Goal: Task Accomplishment & Management: Complete application form

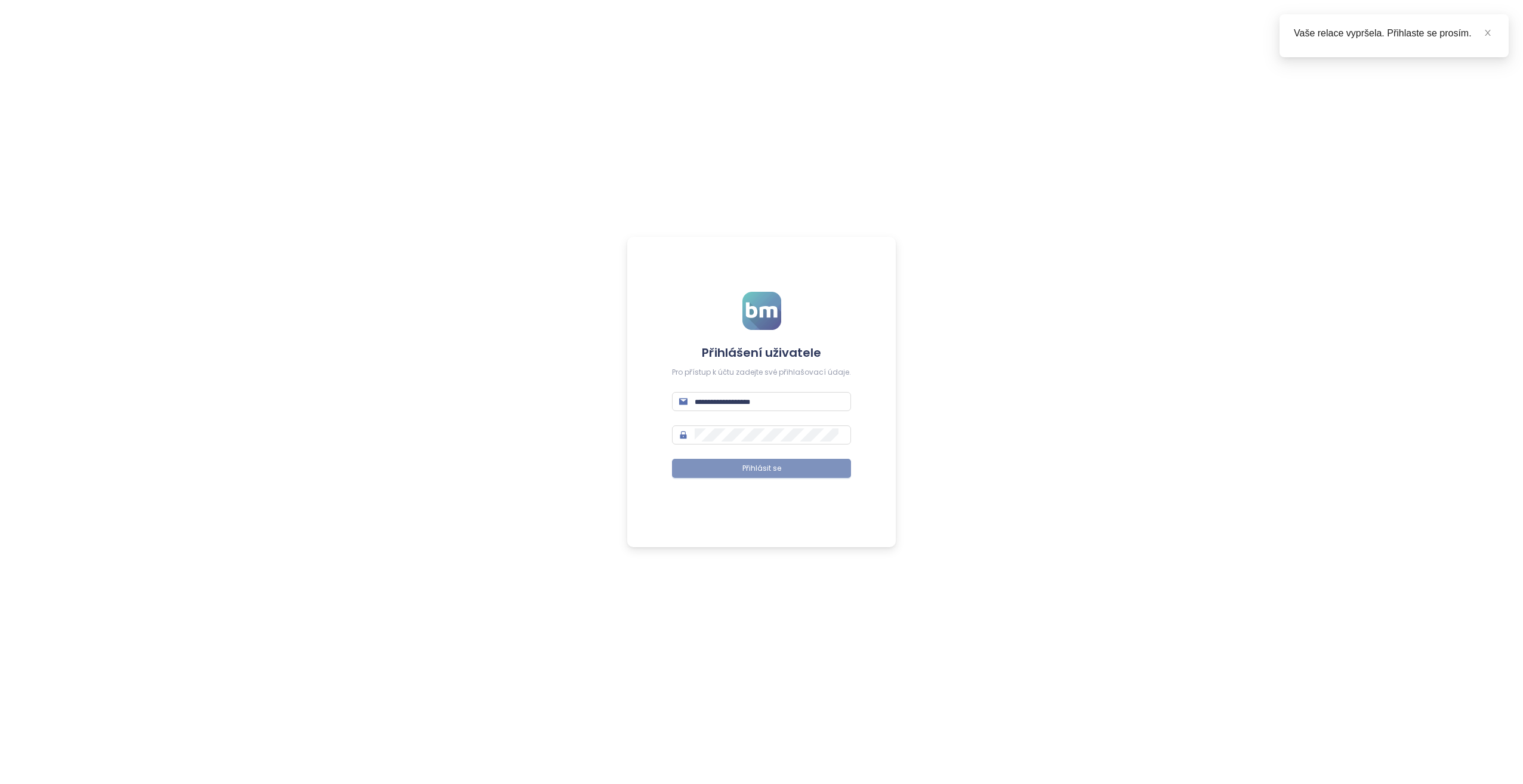
type input "**********"
click at [702, 471] on button "Přihlásit se" at bounding box center [762, 468] width 179 height 19
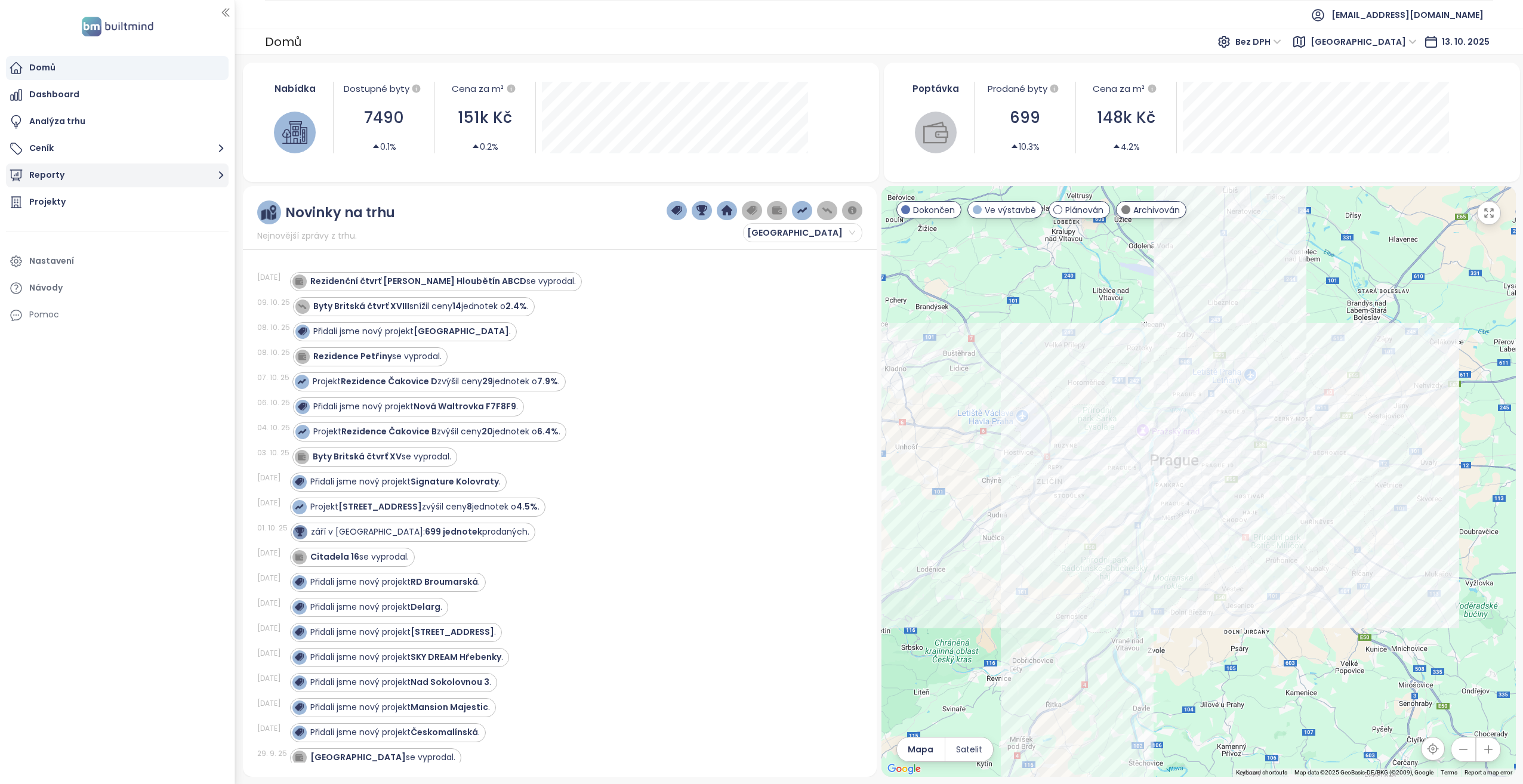
click at [126, 172] on button "Reporty" at bounding box center [117, 175] width 223 height 24
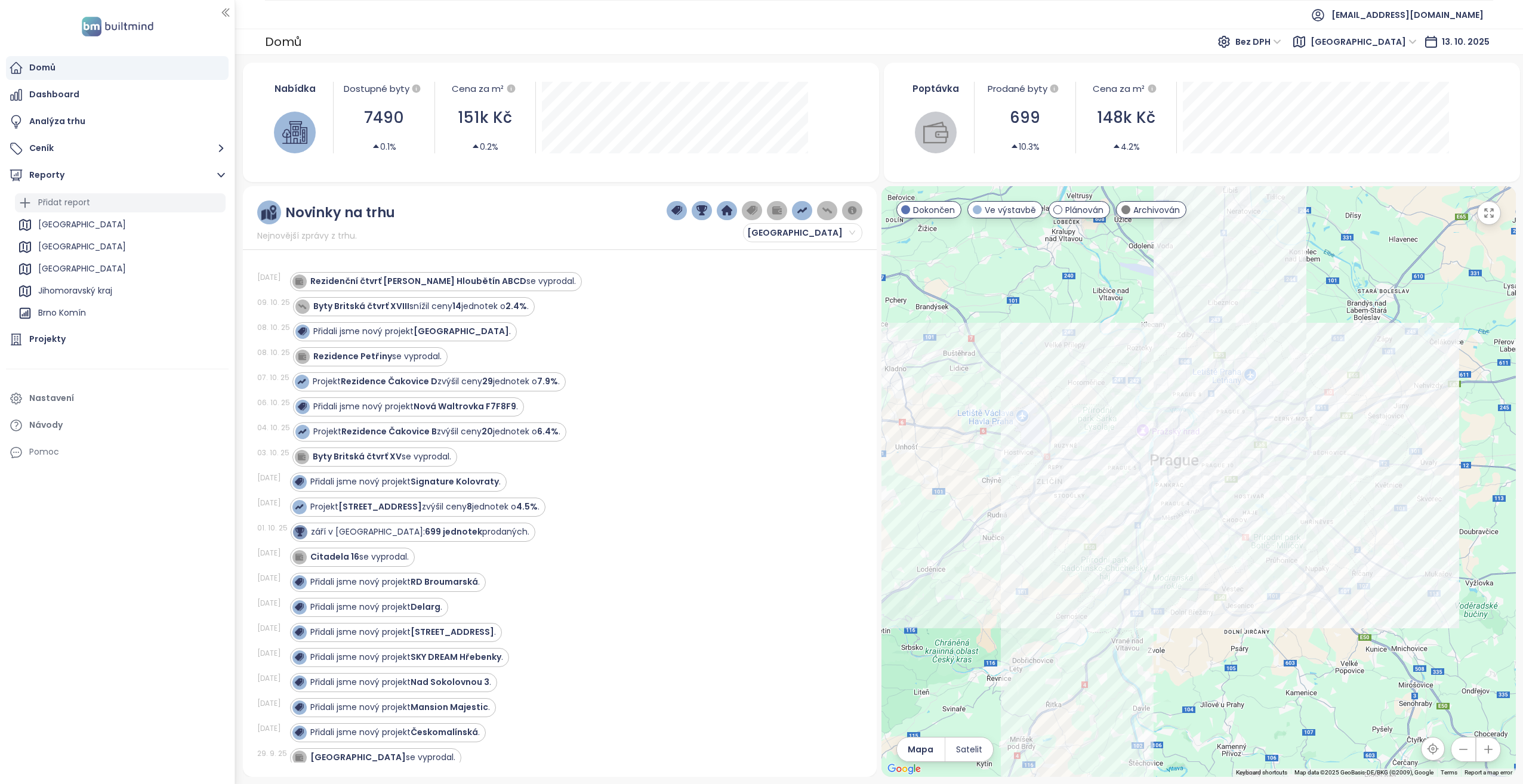
click at [105, 197] on div "Přidat report" at bounding box center [120, 203] width 211 height 19
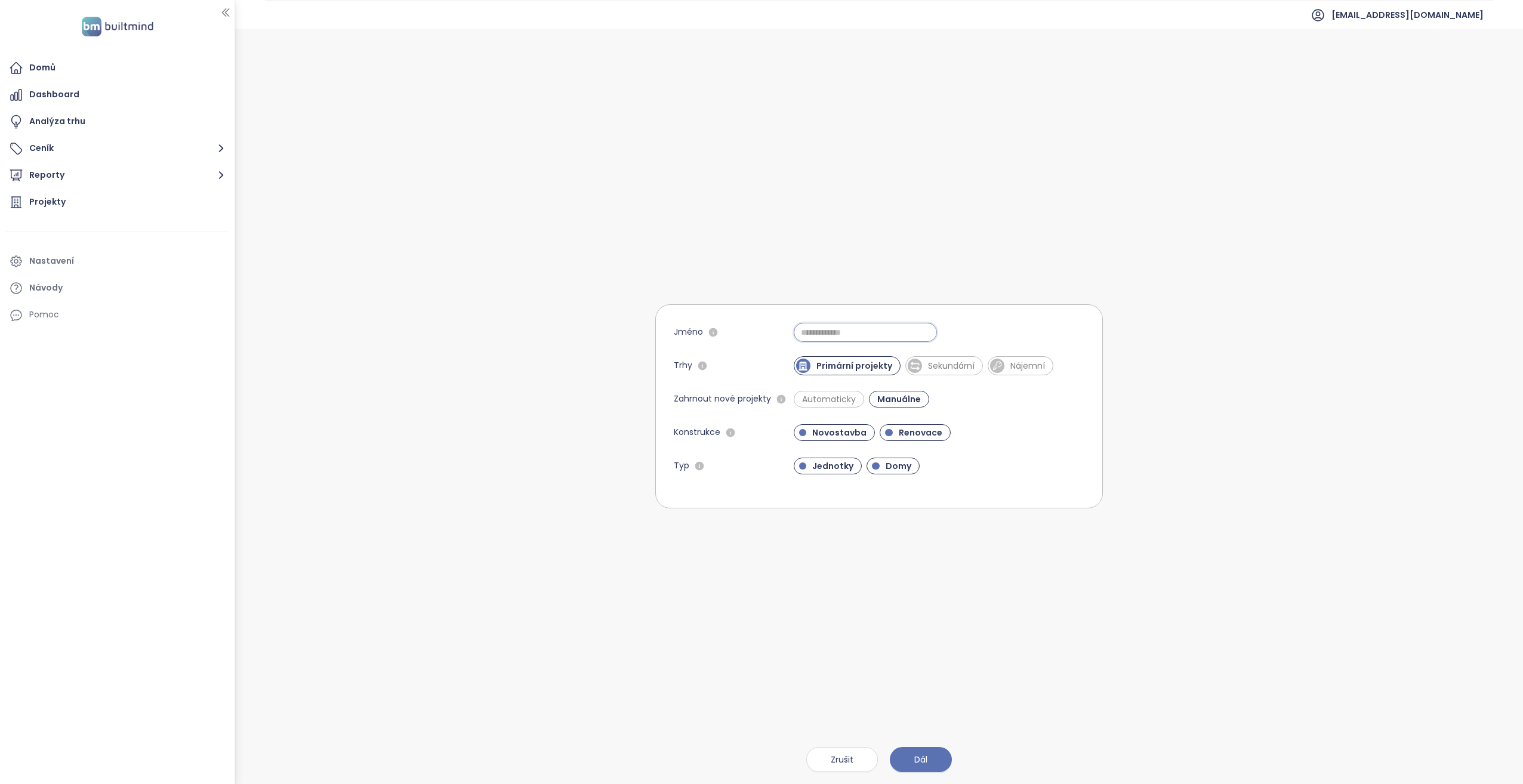
click at [837, 328] on input "Jméno" at bounding box center [865, 333] width 143 height 19
type input "*******"
click at [810, 399] on span "Automaticky" at bounding box center [828, 399] width 65 height 12
click at [885, 430] on div at bounding box center [889, 432] width 8 height 8
click at [896, 463] on span "Domy" at bounding box center [898, 465] width 37 height 12
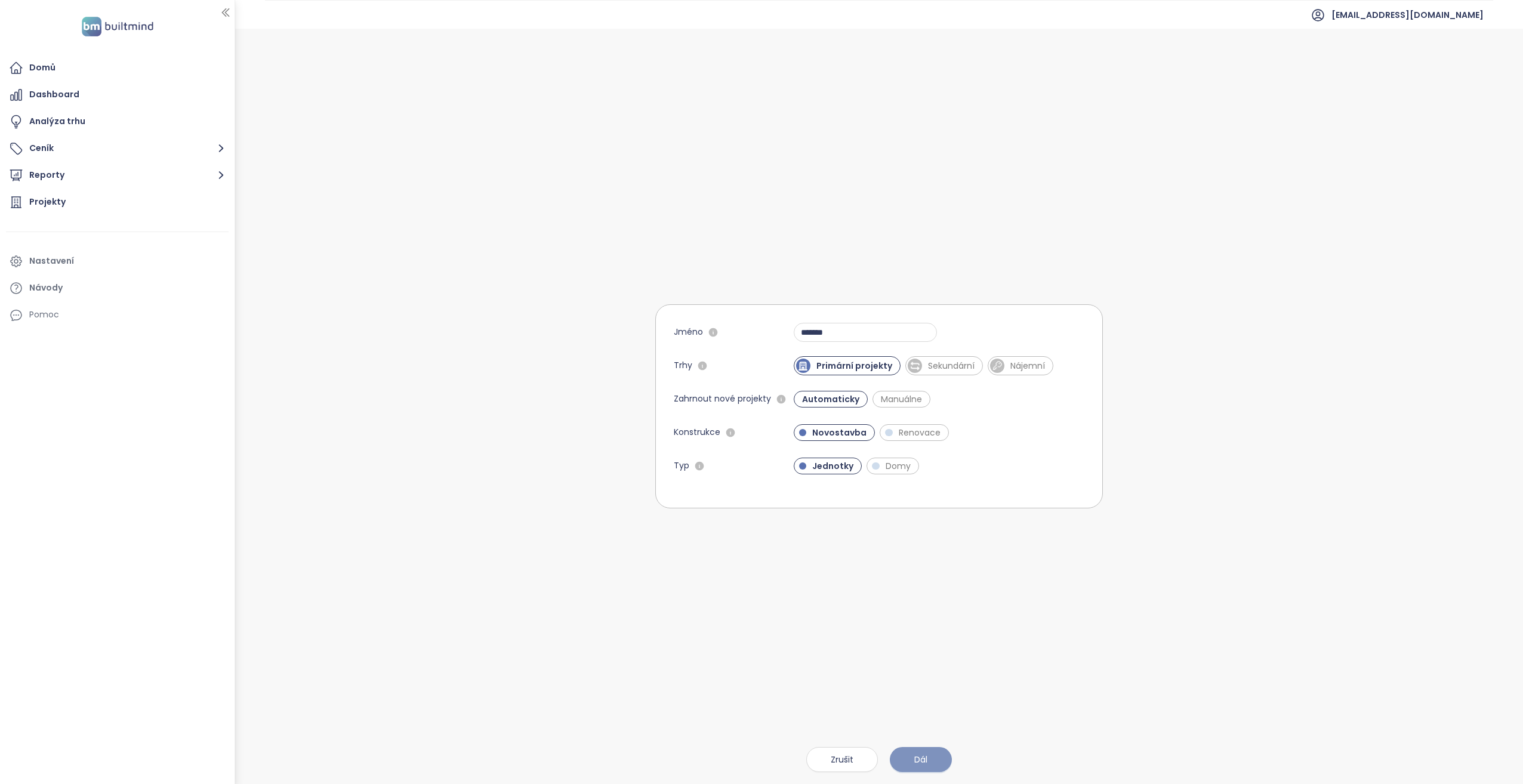
click at [912, 762] on button "Dál" at bounding box center [921, 759] width 62 height 25
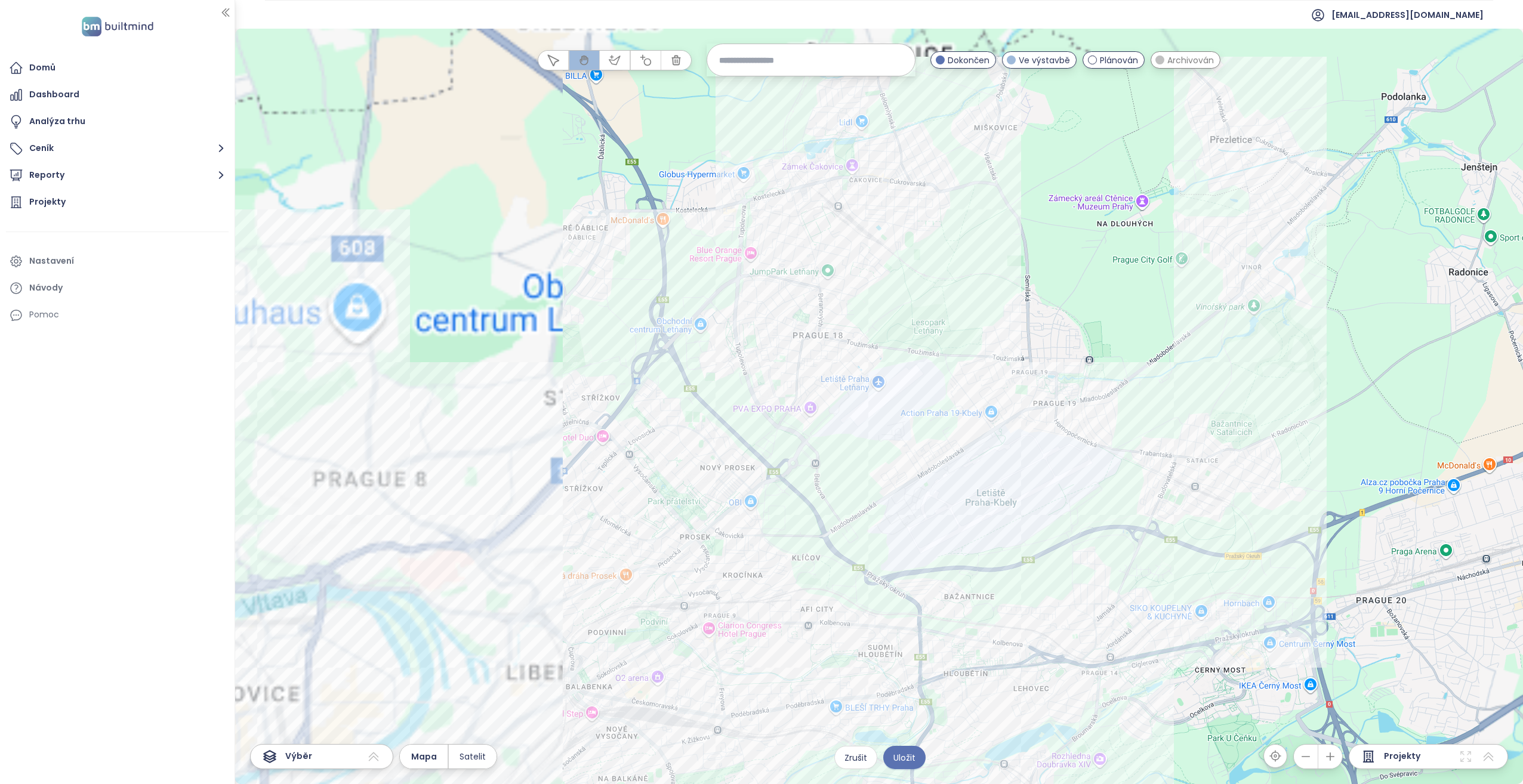
drag, startPoint x: 704, startPoint y: 195, endPoint x: 898, endPoint y: 389, distance: 274.4
click at [898, 389] on div at bounding box center [879, 406] width 1288 height 755
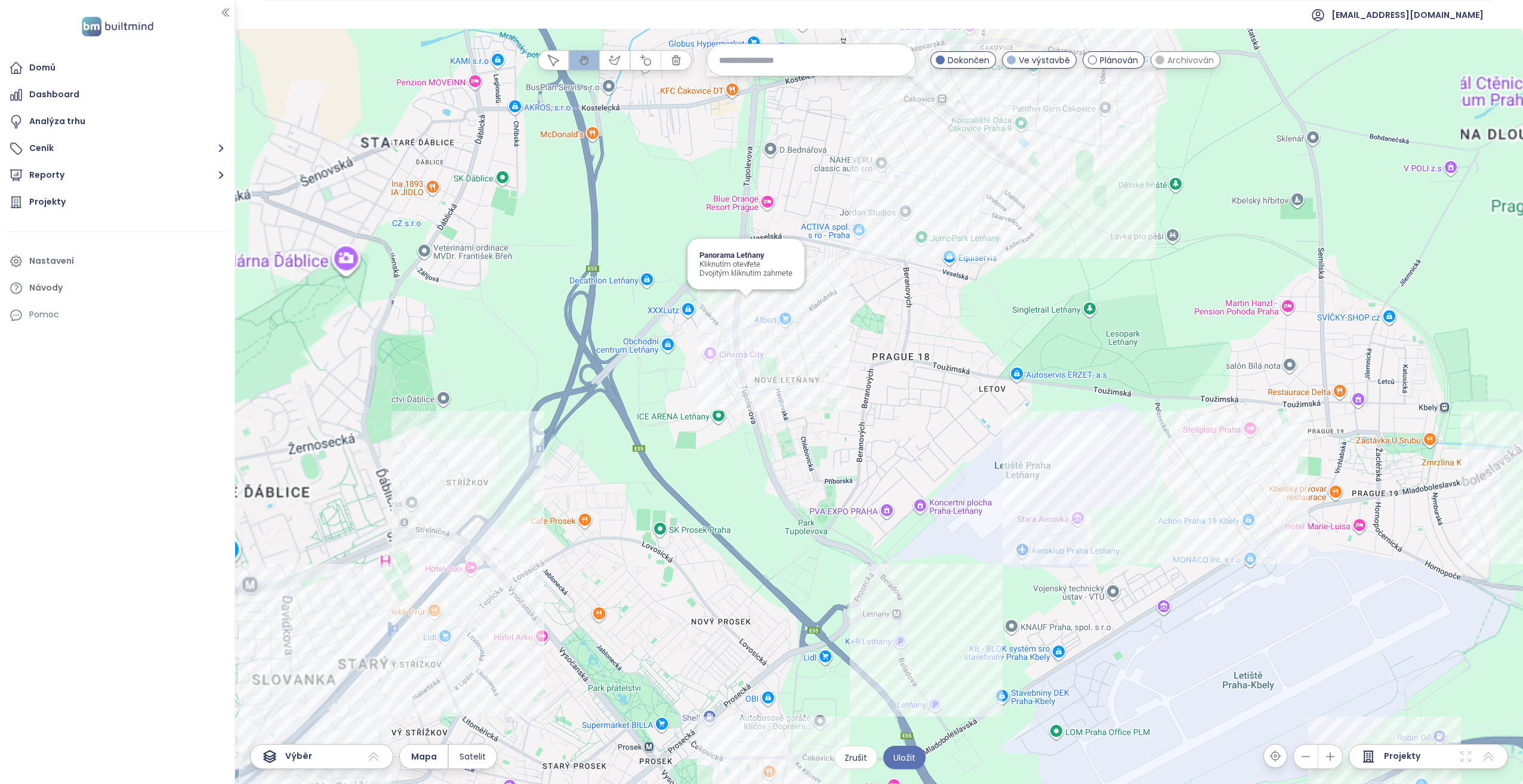
click at [745, 311] on div "Panorama Letňany Kliknutím otevřete Dvojitým kliknutím zahrnete" at bounding box center [879, 406] width 1288 height 755
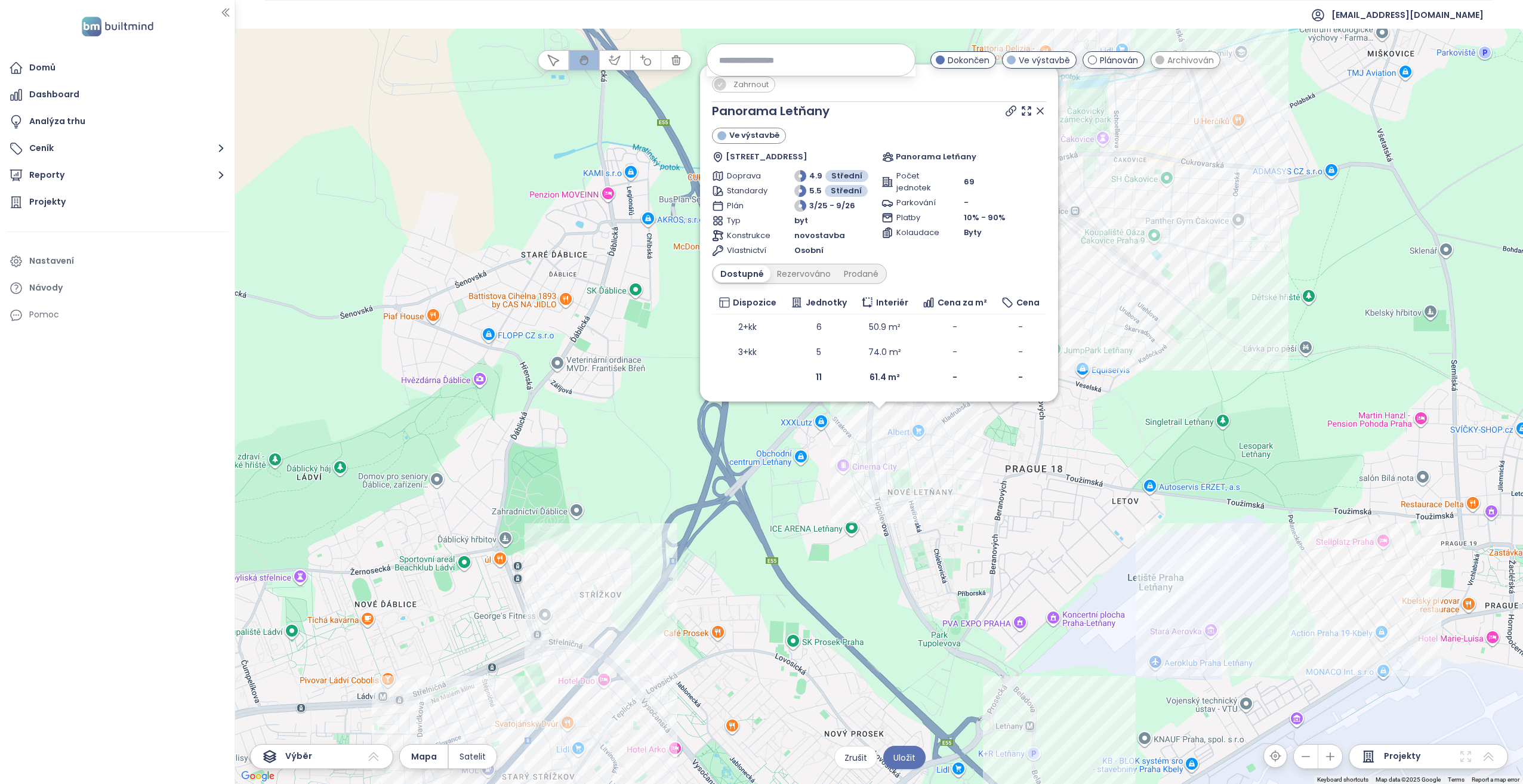
click at [879, 424] on div "Zahrnout Panorama Letňany Ve výstavbě [STREET_ADDRESS] Panorama Letňany Doprava…" at bounding box center [879, 406] width 1288 height 755
click at [1043, 112] on icon at bounding box center [1040, 111] width 12 height 12
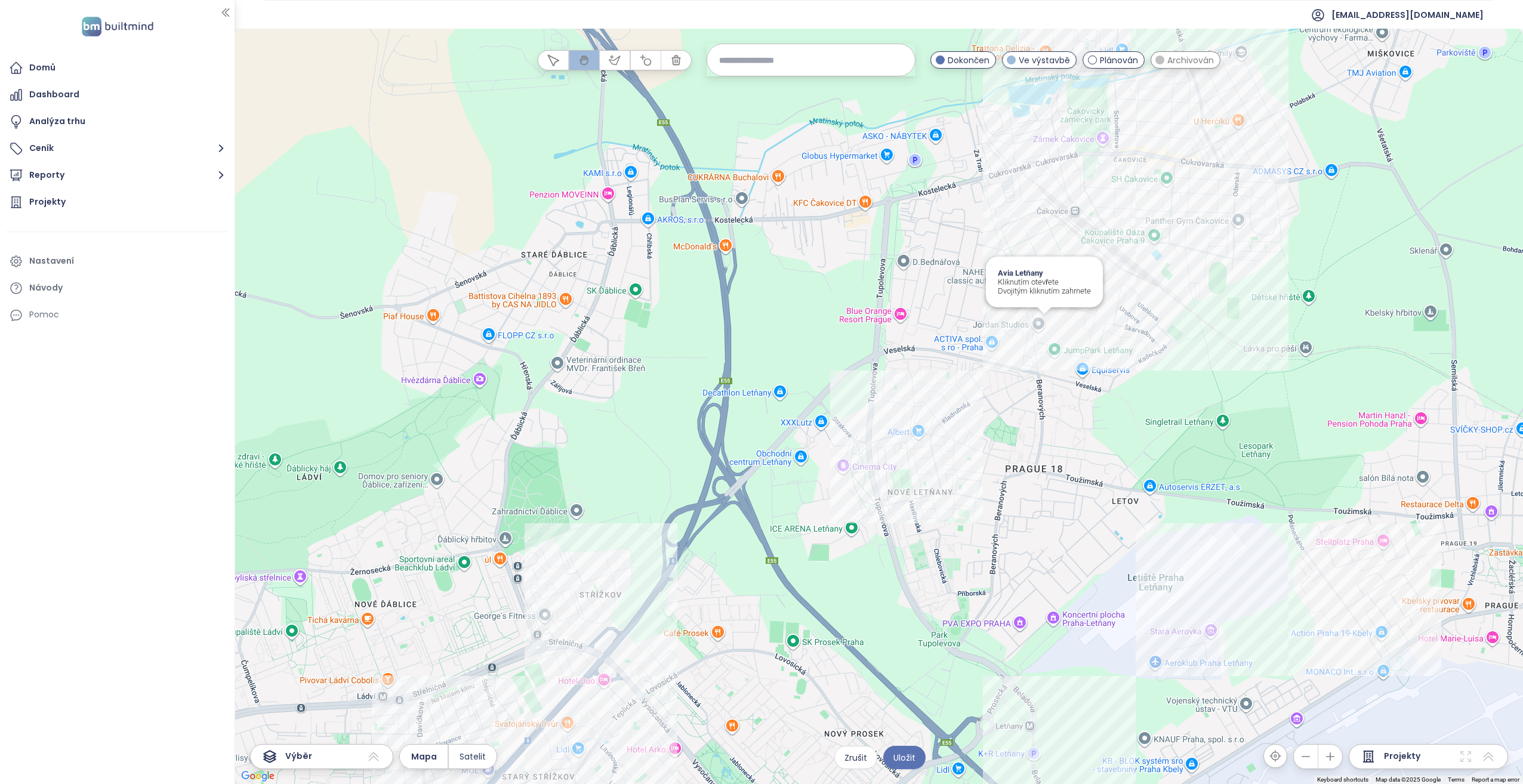
click at [1047, 326] on div "Avia Letňany Kliknutím otevřete Dvojitým kliknutím zahrnete" at bounding box center [879, 406] width 1288 height 755
click at [1046, 323] on div "Avia Letňany Kliknutím otevřete Dvojitým kliknutím zahrnete" at bounding box center [879, 406] width 1288 height 755
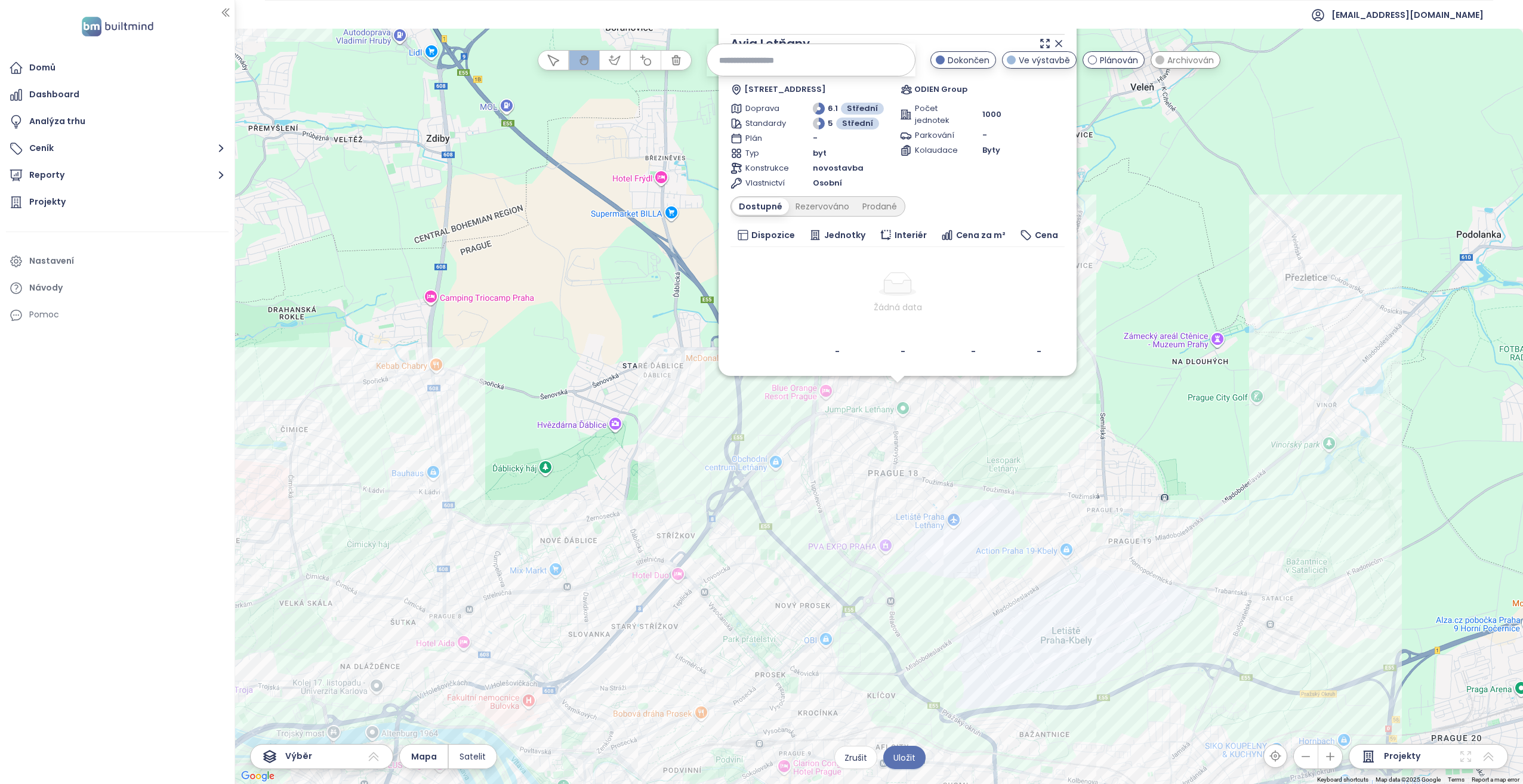
click at [900, 393] on div "Zahrnout Avia Letňany Plánován Beranových 823, 199 00 [GEOGRAPHIC_DATA], Czechi…" at bounding box center [879, 406] width 1288 height 755
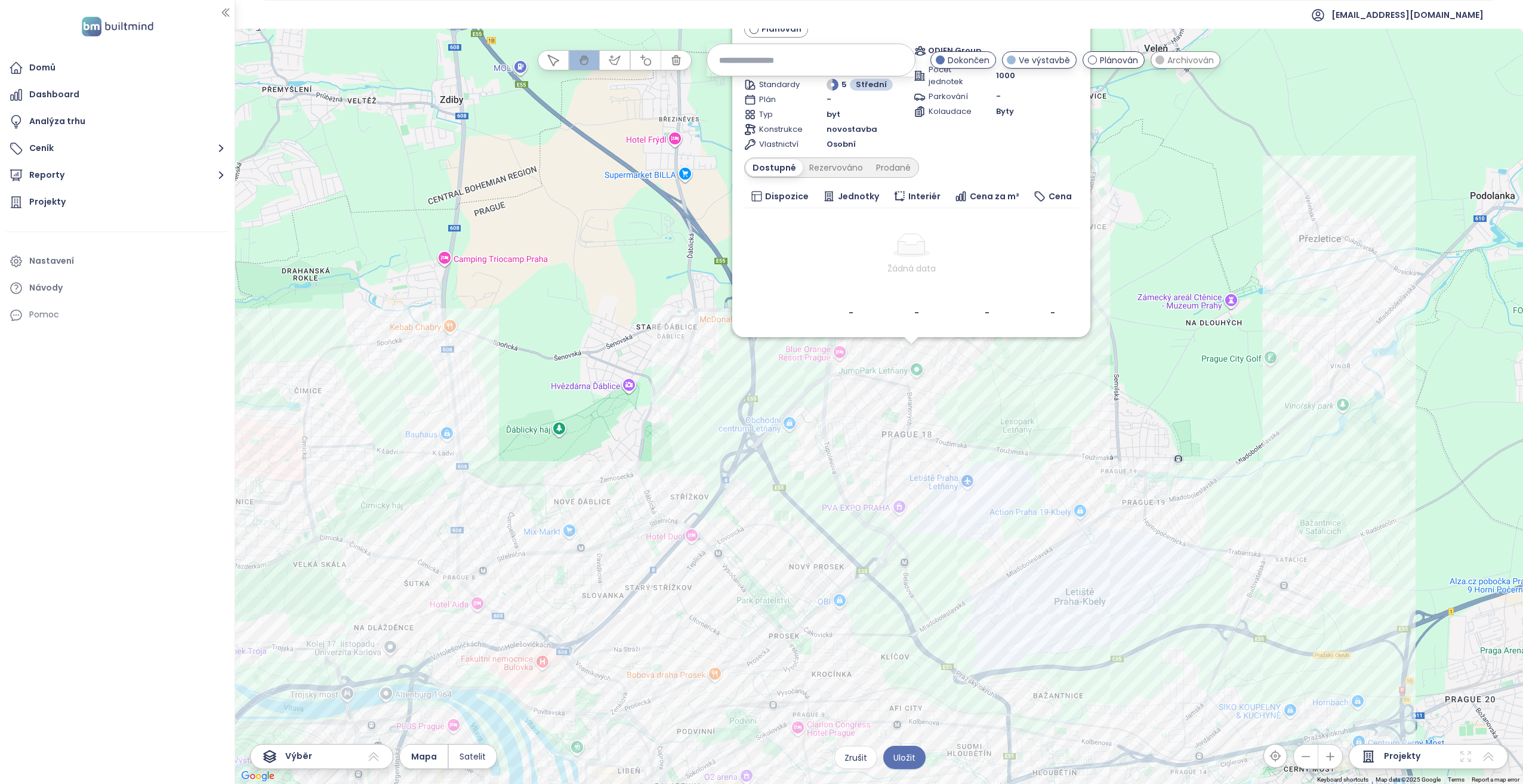
drag, startPoint x: 888, startPoint y: 517, endPoint x: 894, endPoint y: 496, distance: 21.8
click at [894, 495] on div "Zahrnout Avia Letňany Plánován Beranových 823, 199 00 [GEOGRAPHIC_DATA], Czechi…" at bounding box center [879, 406] width 1288 height 755
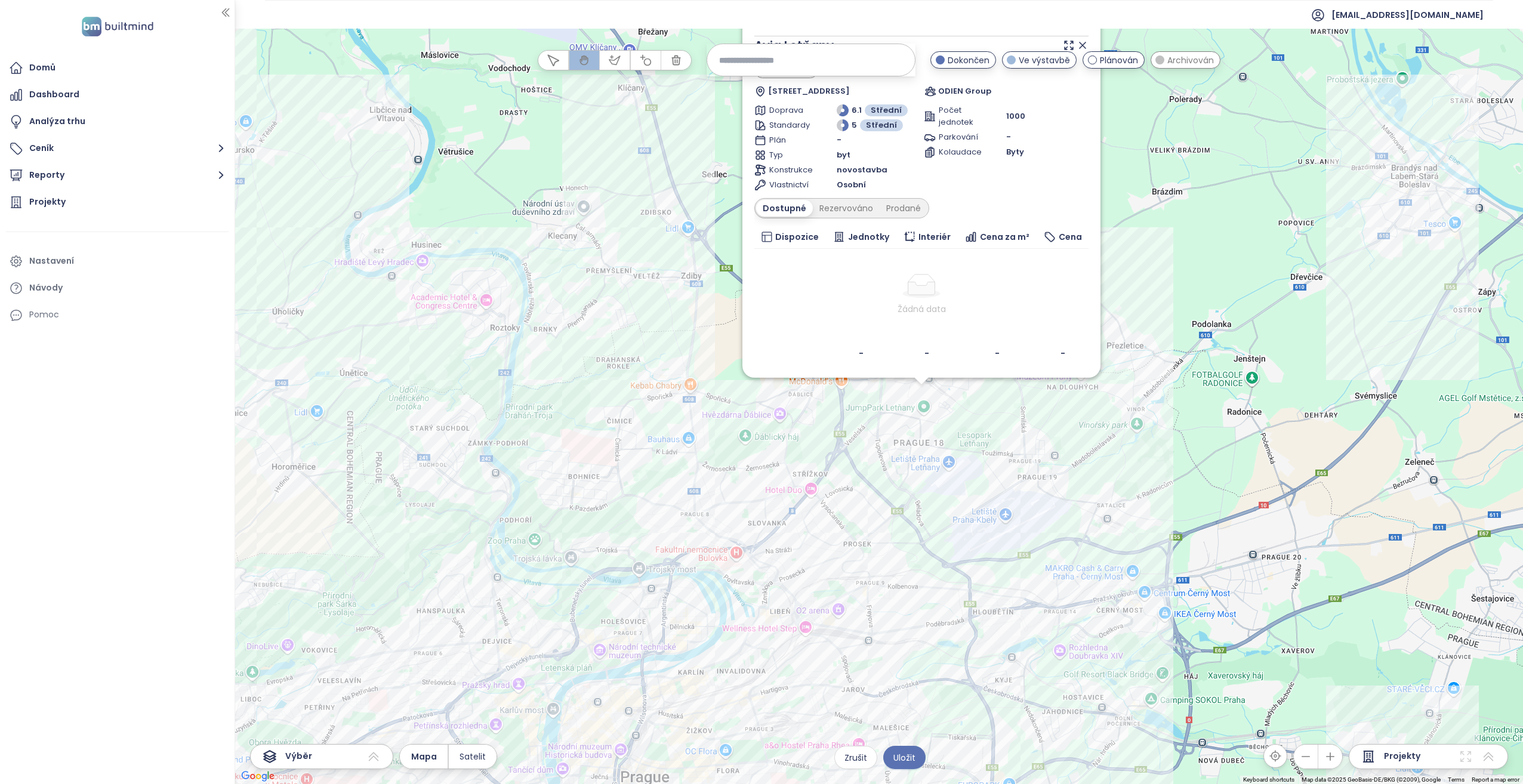
click at [1081, 43] on icon at bounding box center [1082, 46] width 12 height 12
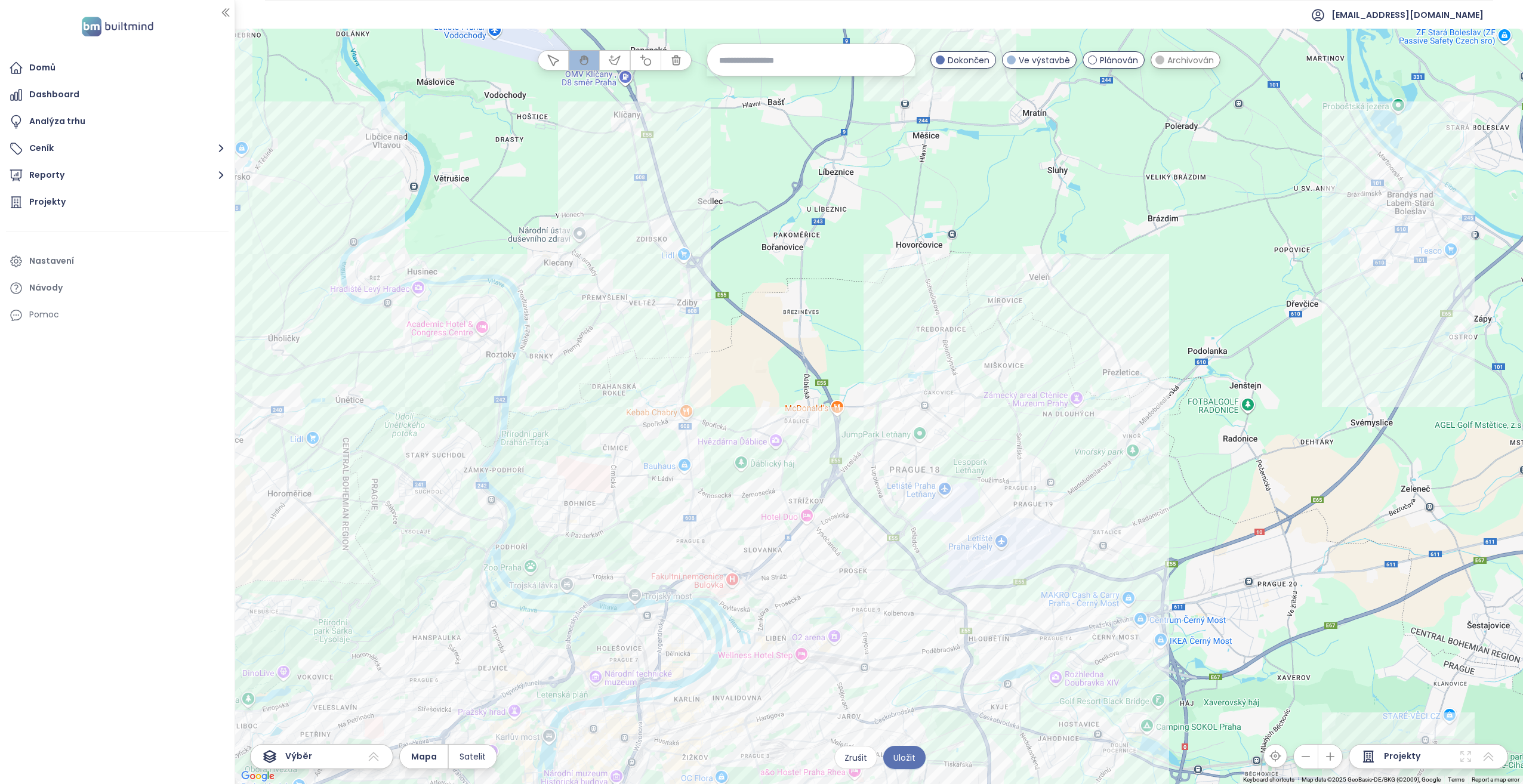
drag, startPoint x: 965, startPoint y: 354, endPoint x: 957, endPoint y: 369, distance: 17.0
click at [960, 371] on div at bounding box center [879, 406] width 1288 height 755
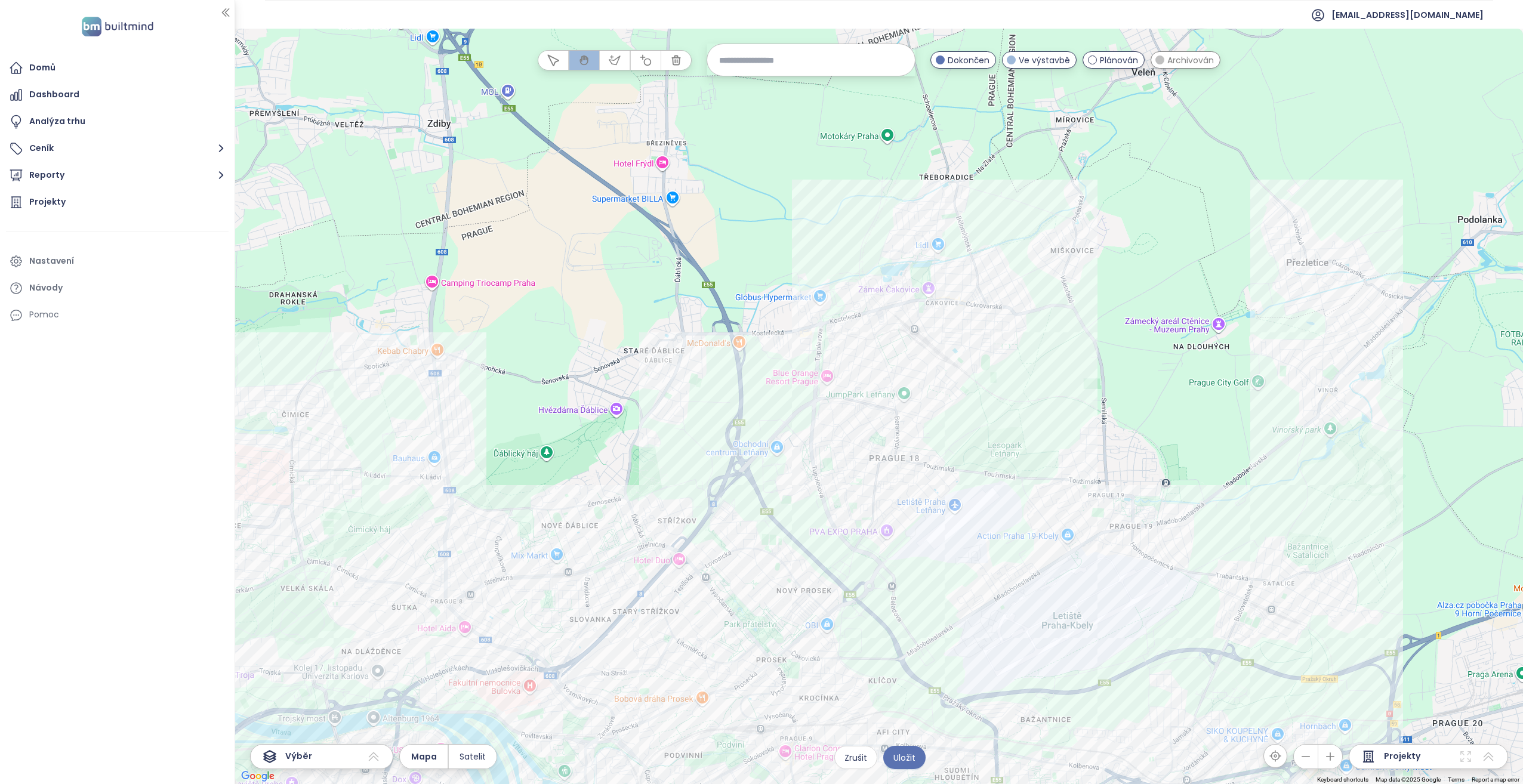
drag, startPoint x: 941, startPoint y: 562, endPoint x: 969, endPoint y: 447, distance: 118.4
click at [969, 447] on div at bounding box center [879, 406] width 1288 height 755
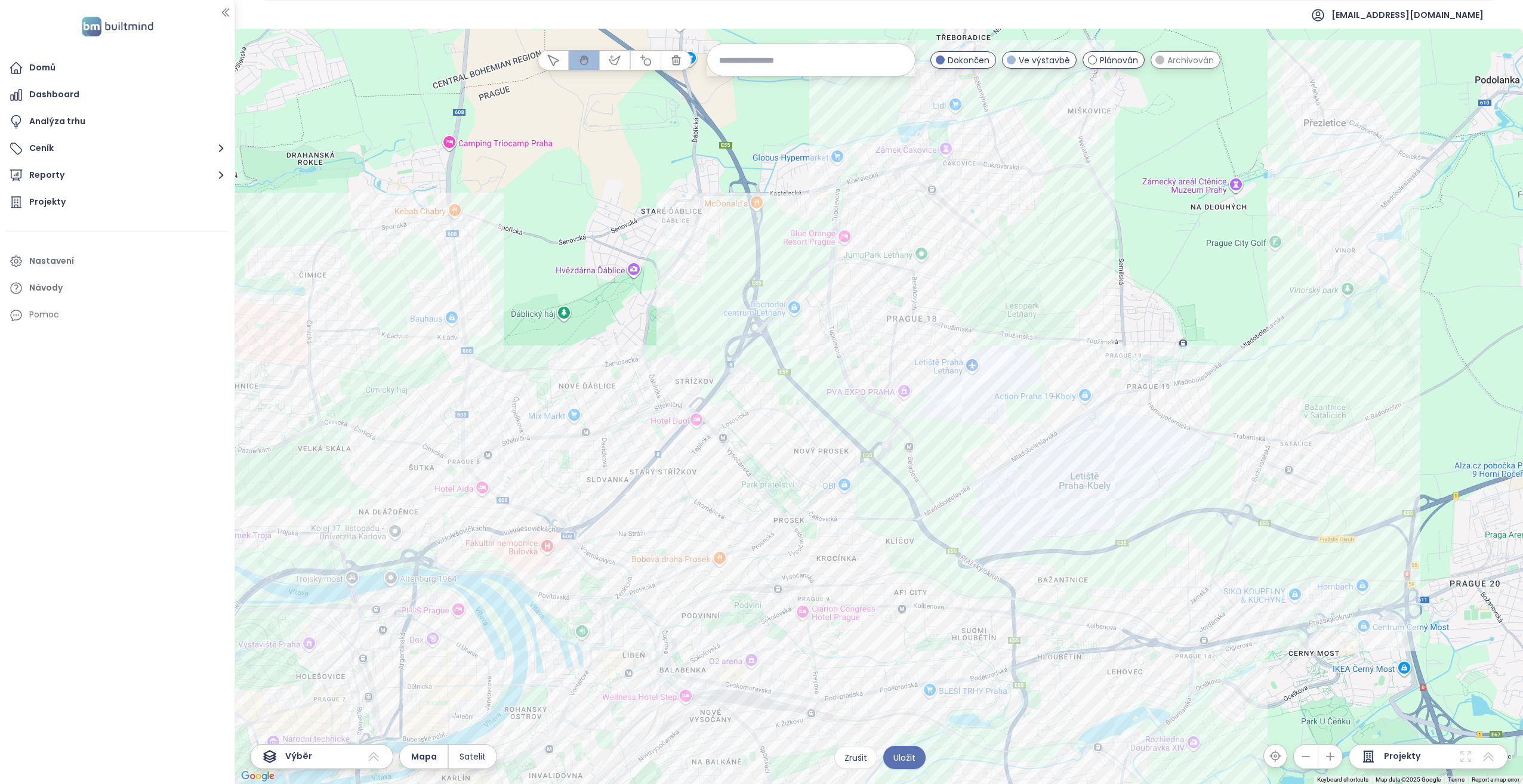
drag, startPoint x: 999, startPoint y: 380, endPoint x: 1006, endPoint y: 276, distance: 104.2
click at [1006, 276] on div at bounding box center [879, 406] width 1288 height 755
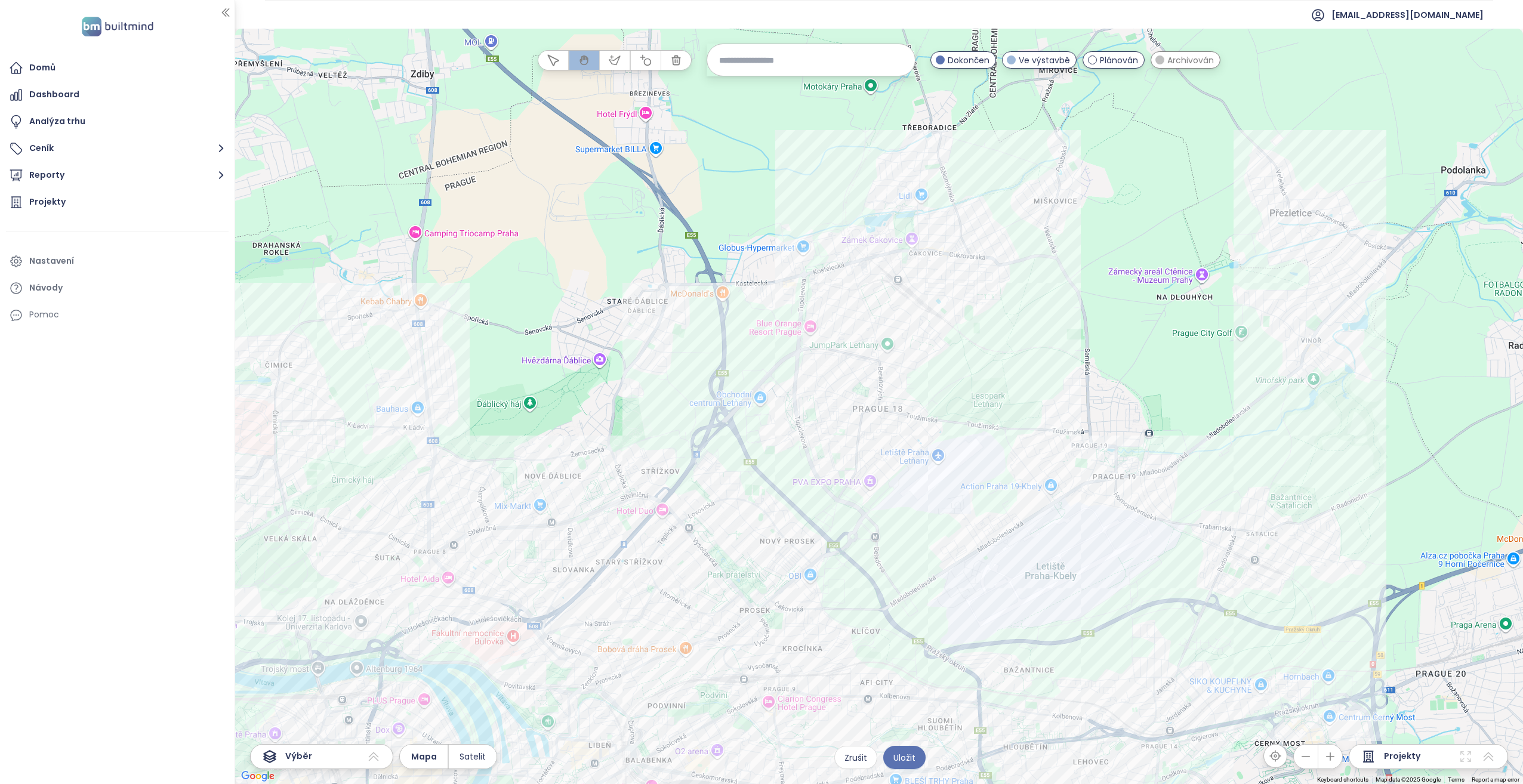
drag, startPoint x: 934, startPoint y: 324, endPoint x: 900, endPoint y: 412, distance: 94.3
click at [900, 412] on div at bounding box center [879, 406] width 1288 height 755
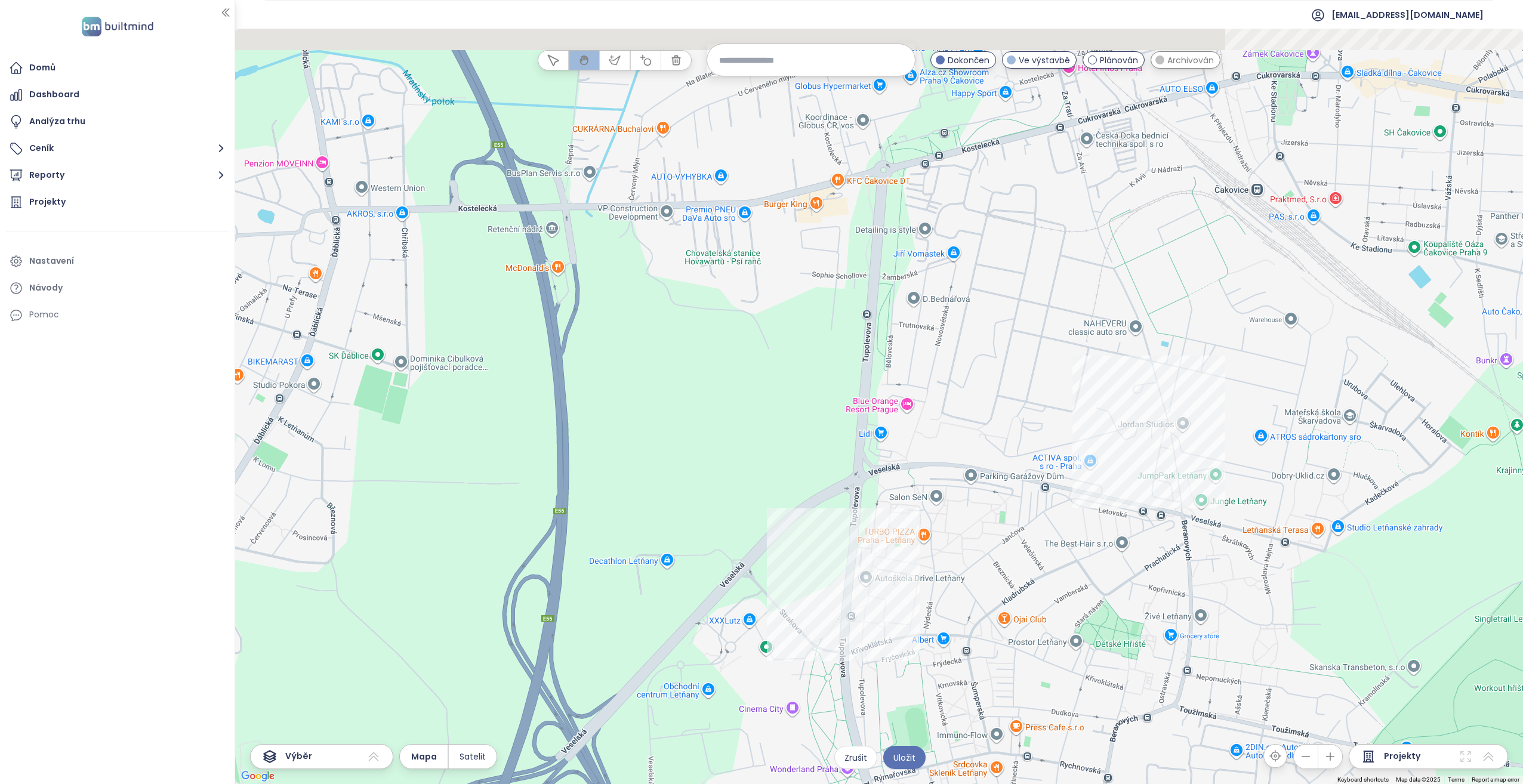
drag, startPoint x: 886, startPoint y: 363, endPoint x: 900, endPoint y: 427, distance: 65.5
click at [900, 427] on div at bounding box center [879, 406] width 1288 height 755
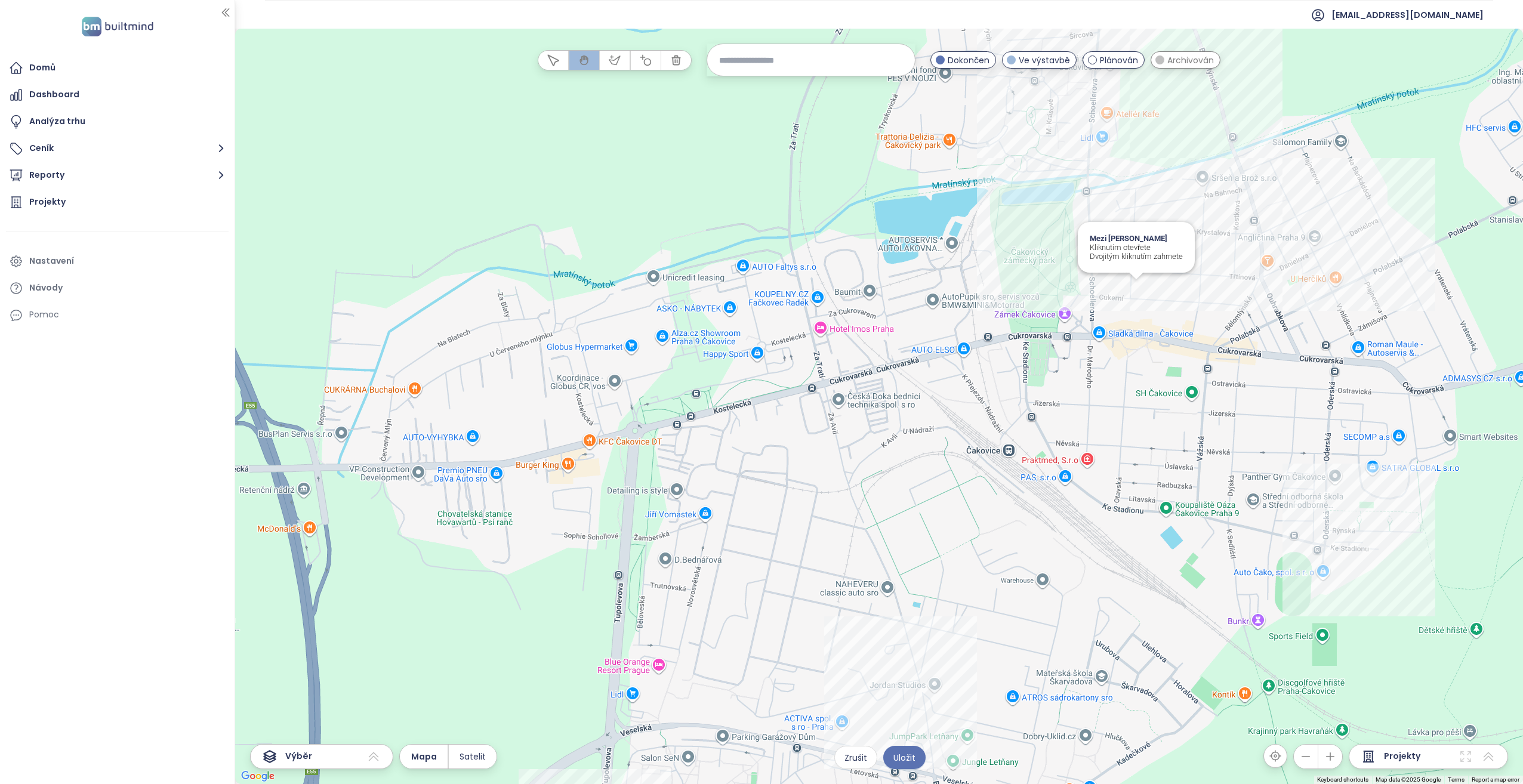
click at [1141, 285] on div "Mezi Vilami Čakovice Kliknutím otevřete Dvojitým kliknutím zahrnete" at bounding box center [879, 406] width 1288 height 755
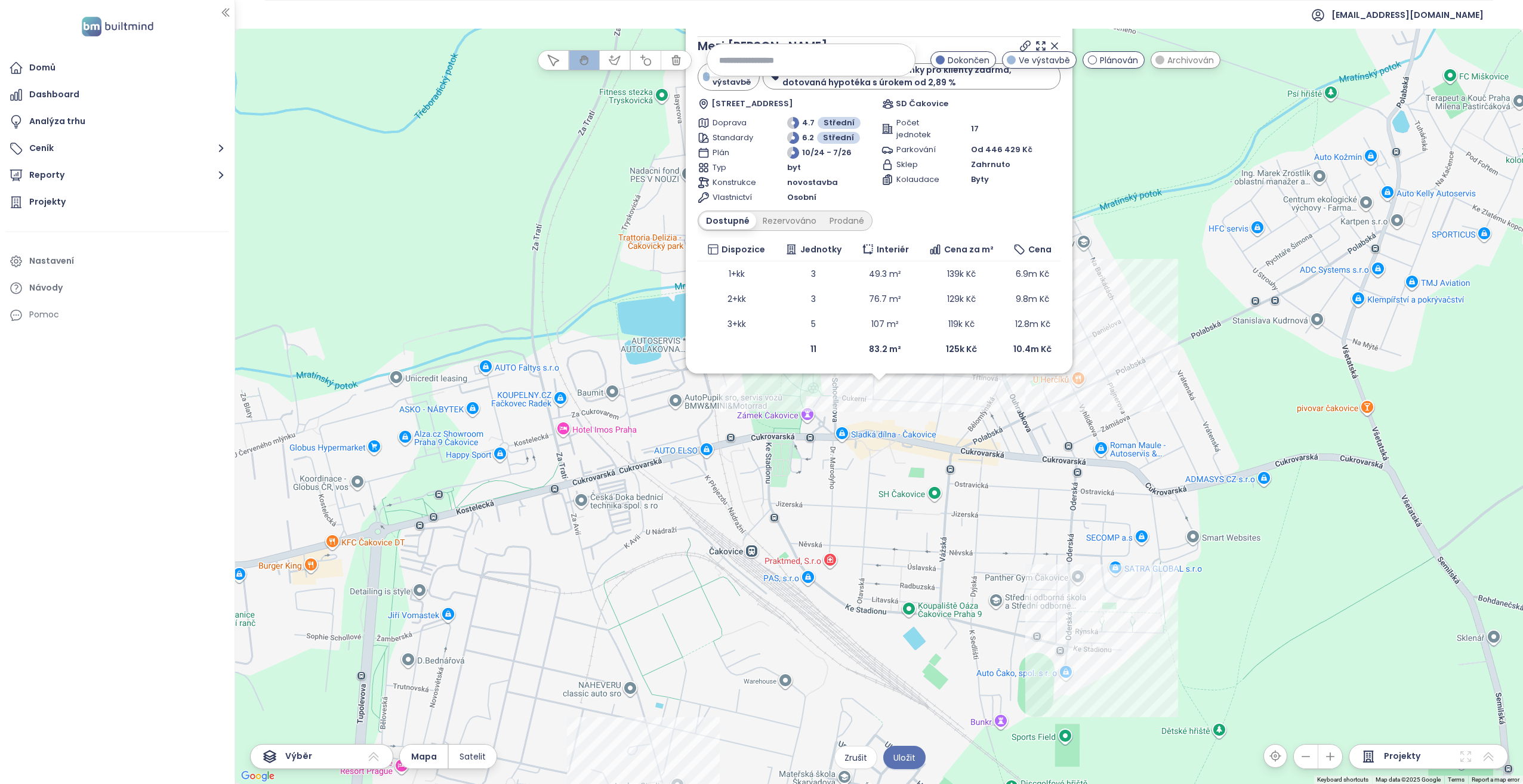
click at [1054, 43] on icon at bounding box center [1054, 46] width 12 height 12
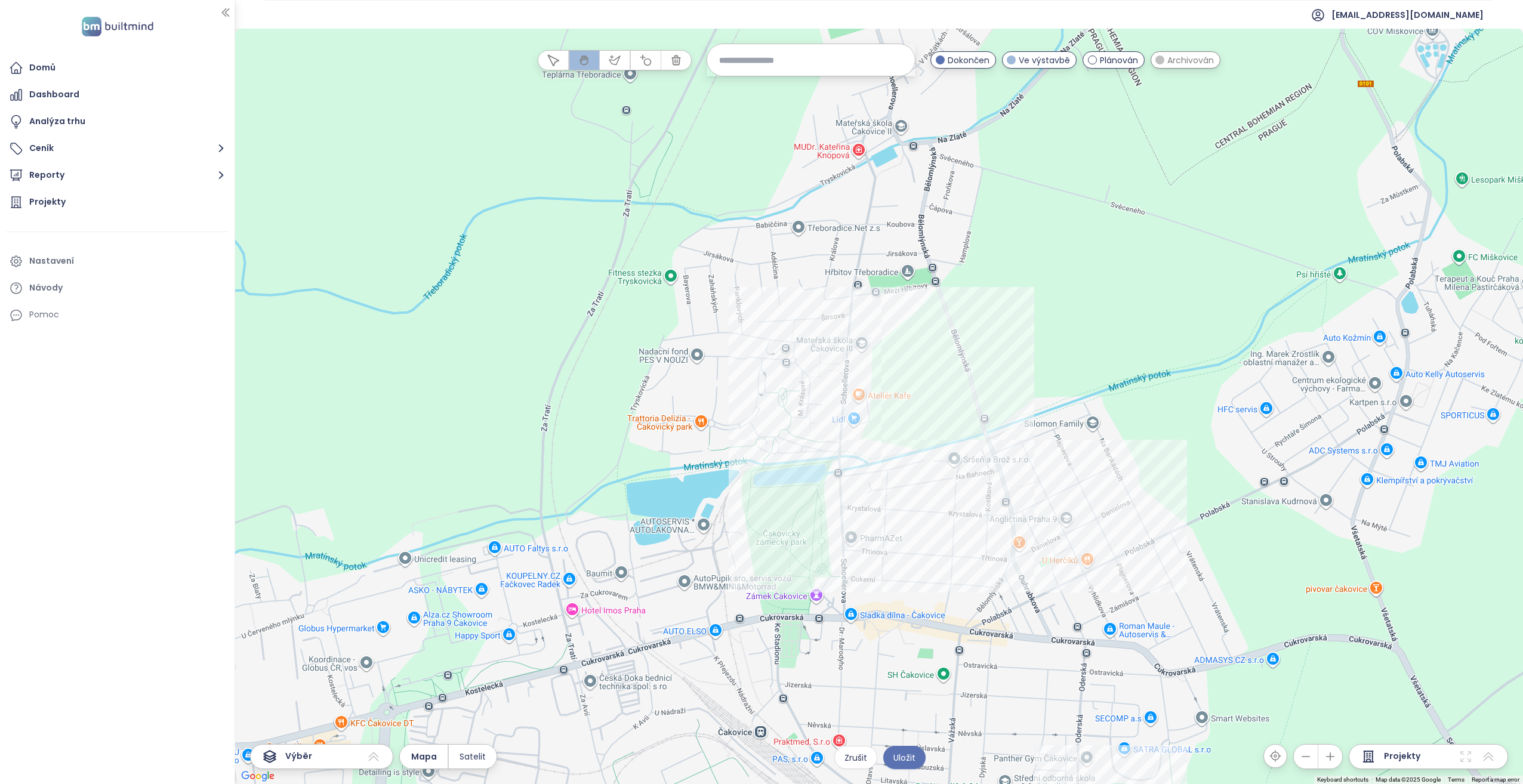
drag, startPoint x: 964, startPoint y: 317, endPoint x: 864, endPoint y: 448, distance: 164.8
click at [975, 515] on div at bounding box center [879, 406] width 1288 height 755
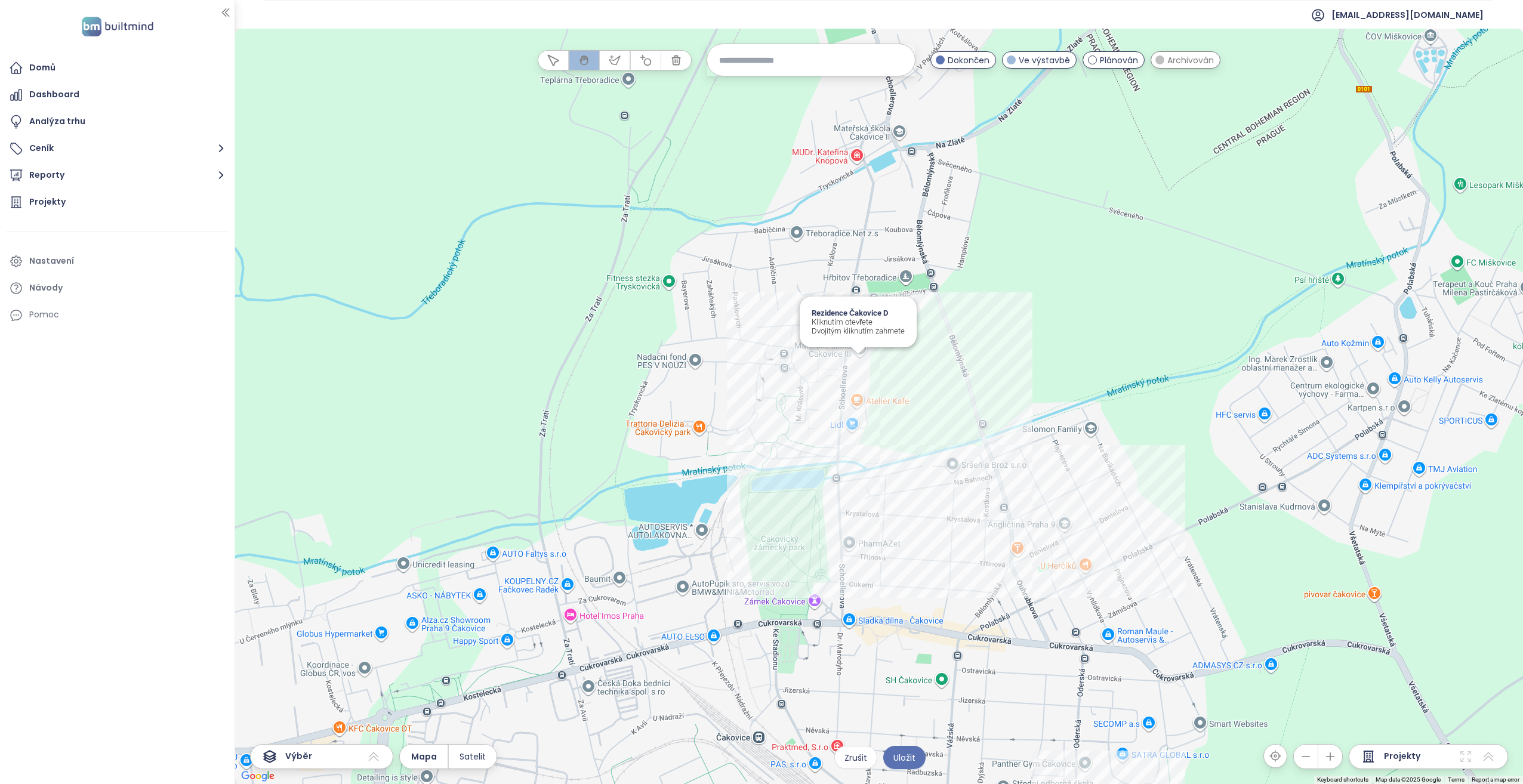
click at [860, 369] on div "Rezidence Čakovice D Kliknutím otevřete Dvojitým kliknutím zahrnete" at bounding box center [879, 406] width 1288 height 755
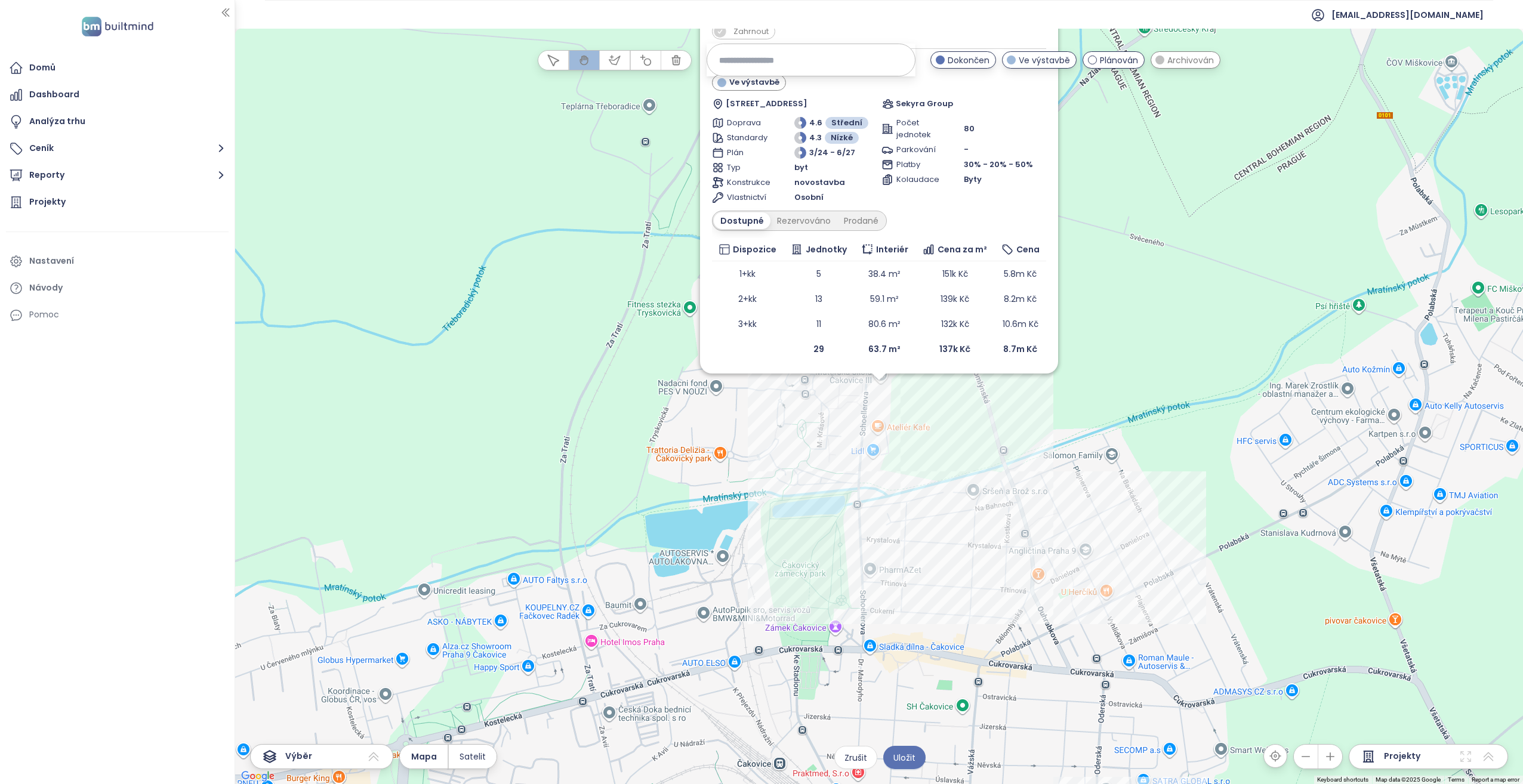
click at [876, 394] on div "Zahrnout Rezidence Čakovice D Ve výstavbě Schoellerova 210/57, 196 00 [GEOGRAPH…" at bounding box center [879, 406] width 1288 height 755
click at [893, 380] on div "Zahrnout Rezidence Čakovice D Ve výstavbě Schoellerova 210/57, 196 00 [GEOGRAPH…" at bounding box center [879, 406] width 1288 height 755
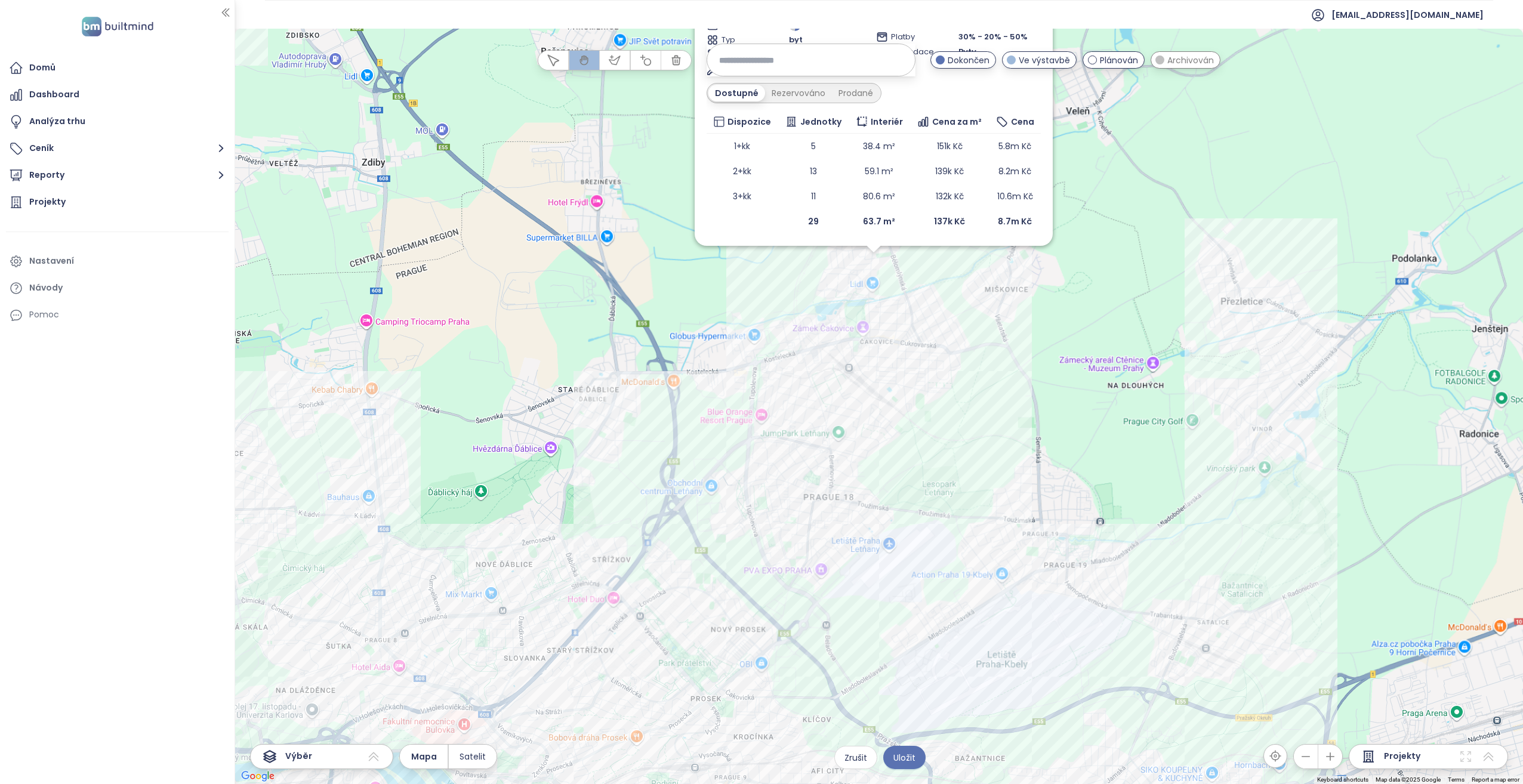
drag, startPoint x: 797, startPoint y: 482, endPoint x: 808, endPoint y: 362, distance: 120.5
click at [808, 362] on div "Zahrnout Rezidence Čakovice D Ve výstavbě Schoellerova 210/57, 196 00 [GEOGRAPH…" at bounding box center [879, 406] width 1288 height 755
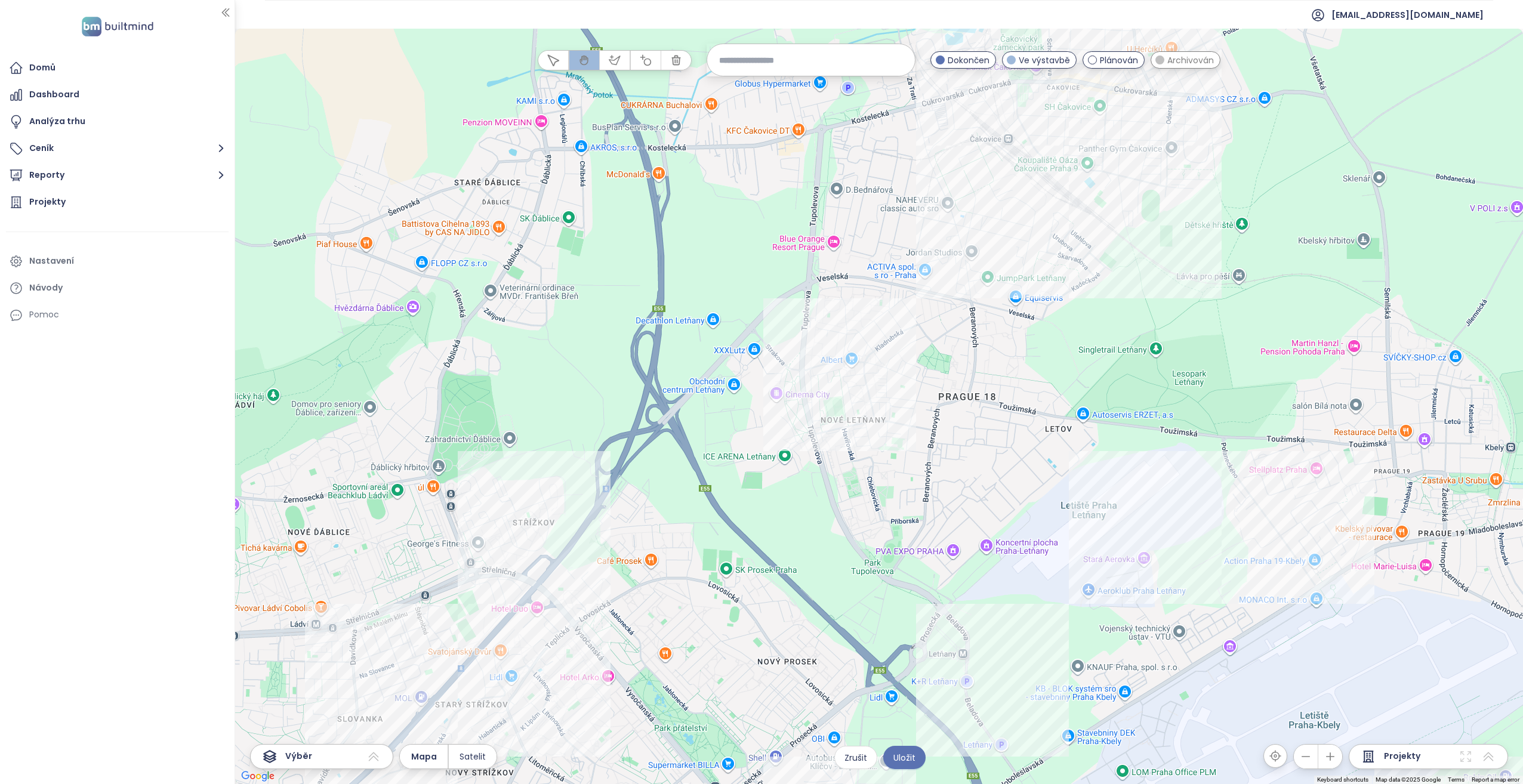
drag, startPoint x: 750, startPoint y: 499, endPoint x: 822, endPoint y: 437, distance: 95.0
click at [822, 437] on div "Zahrnout Rezidence Čakovice D Ve výstavbě Schoellerova 210/57, 196 00 [GEOGRAPH…" at bounding box center [879, 406] width 1288 height 755
click at [518, 470] on div "Zahrnout Rezidence Čakovice D Ve výstavbě Schoellerova 210/57, 196 00 [GEOGRAPH…" at bounding box center [879, 406] width 1288 height 755
click at [522, 463] on div "Zahrnout Rezidence Čakovice D Ve výstavbě Schoellerova 210/57, 196 00 [GEOGRAPH…" at bounding box center [879, 406] width 1288 height 755
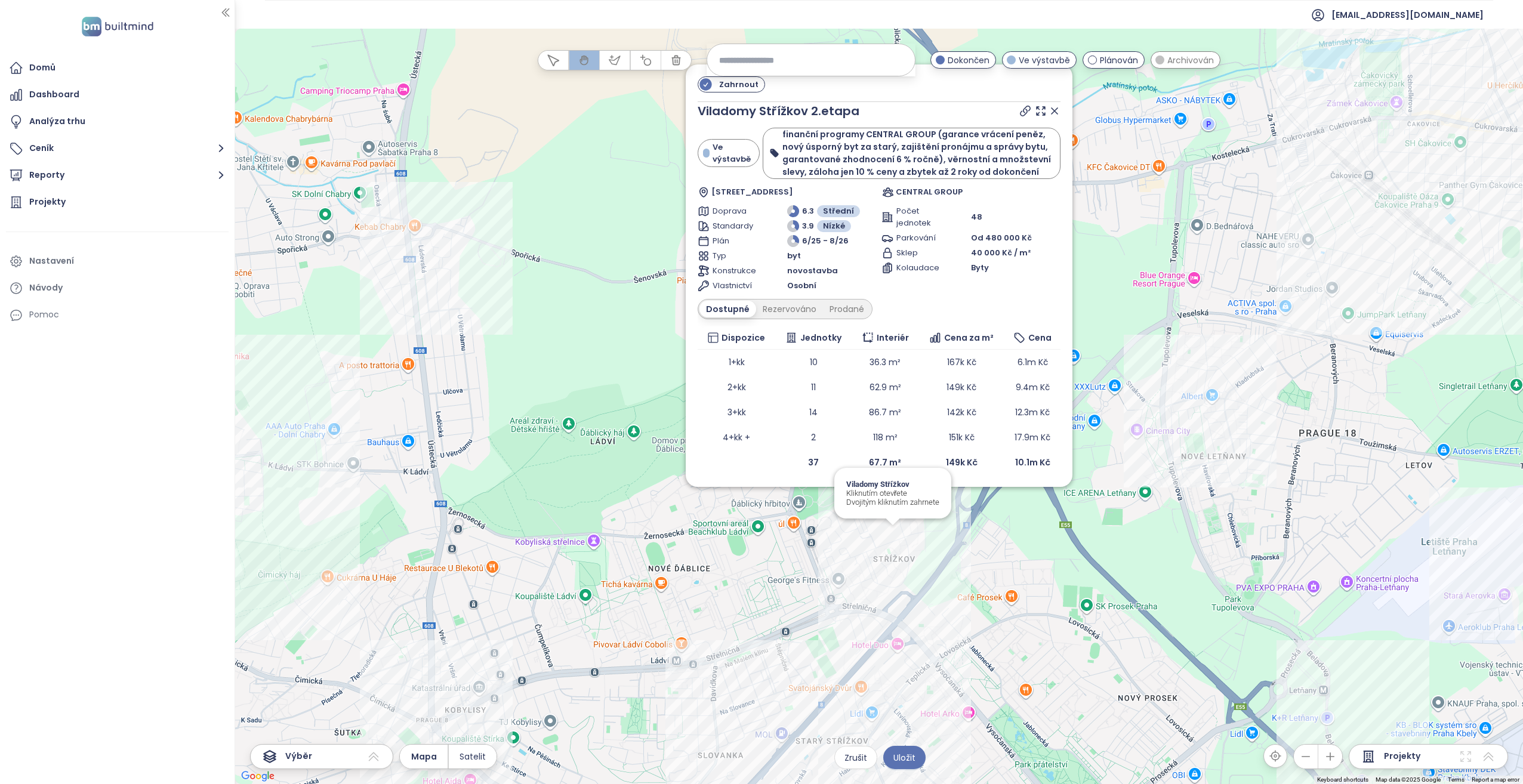
click at [894, 542] on div "Zahrnout Viladomy Střížkov 2.etapa Ve výstavbě finanční programy CENTRAL GROUP …" at bounding box center [879, 406] width 1288 height 755
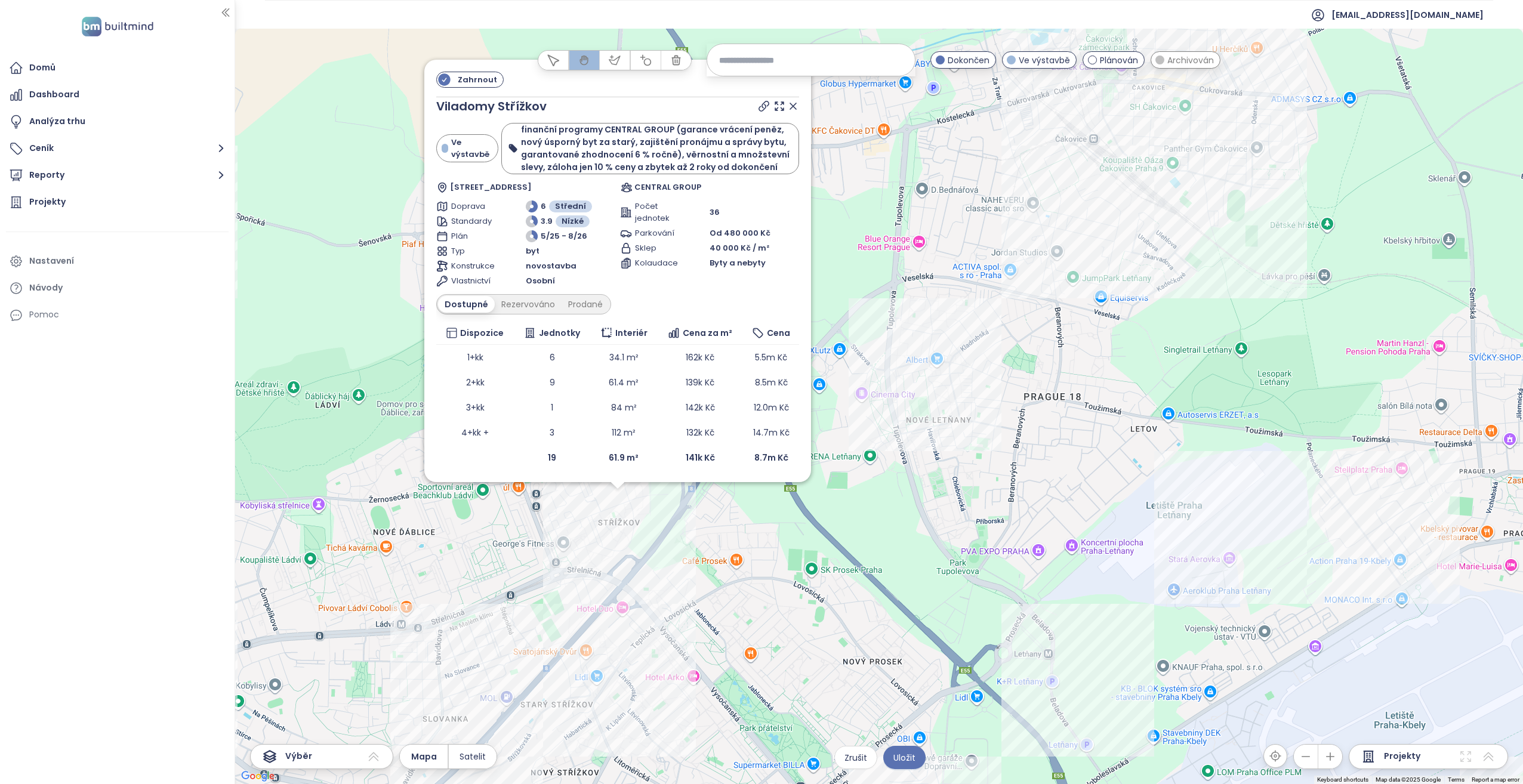
drag, startPoint x: 1088, startPoint y: 479, endPoint x: 812, endPoint y: 580, distance: 293.9
click at [813, 580] on div "Zahrnout Viladomy Střížkov Ve výstavbě finanční programy CENTRAL GROUP (garance…" at bounding box center [879, 406] width 1288 height 755
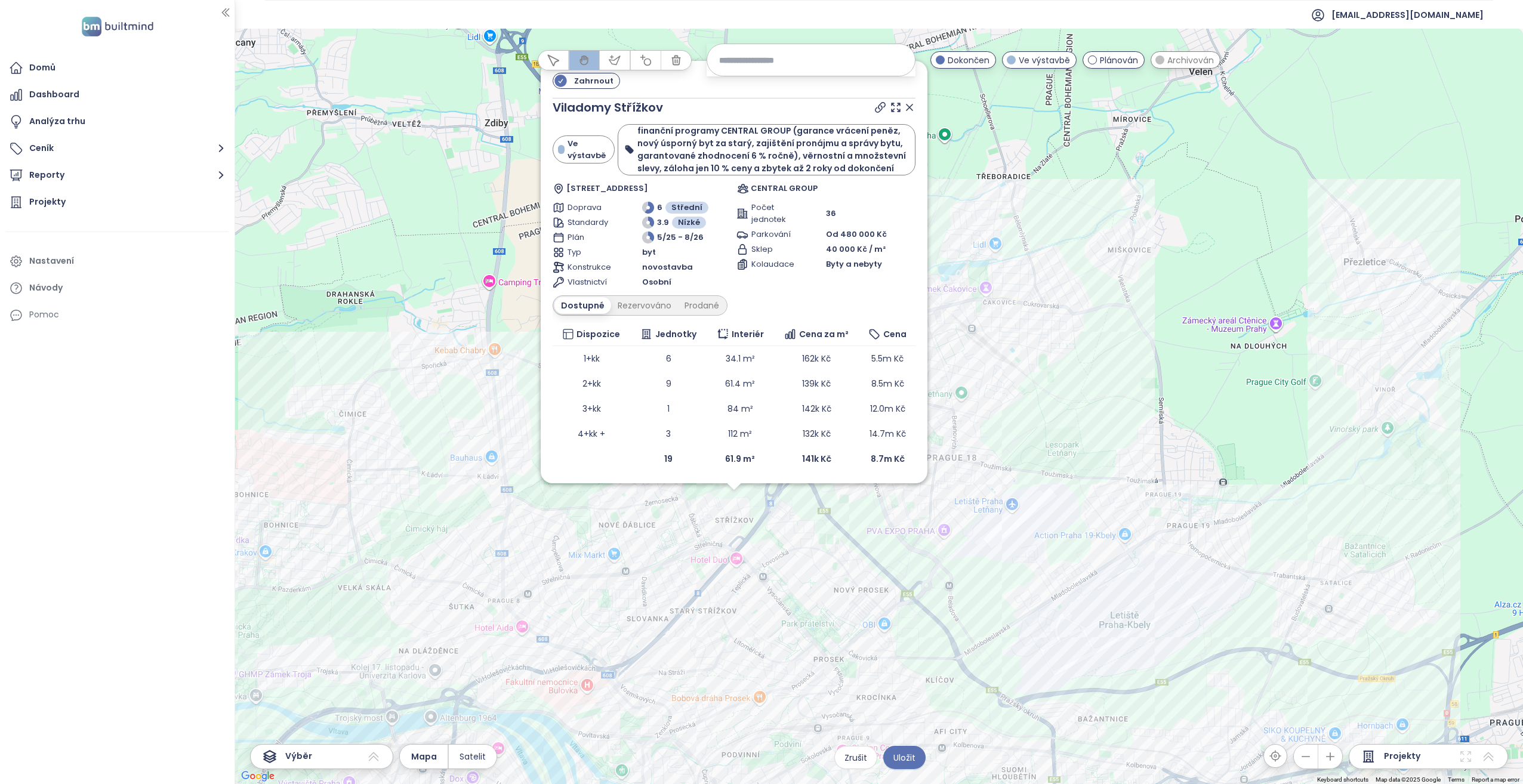
click at [914, 106] on icon at bounding box center [909, 107] width 12 height 12
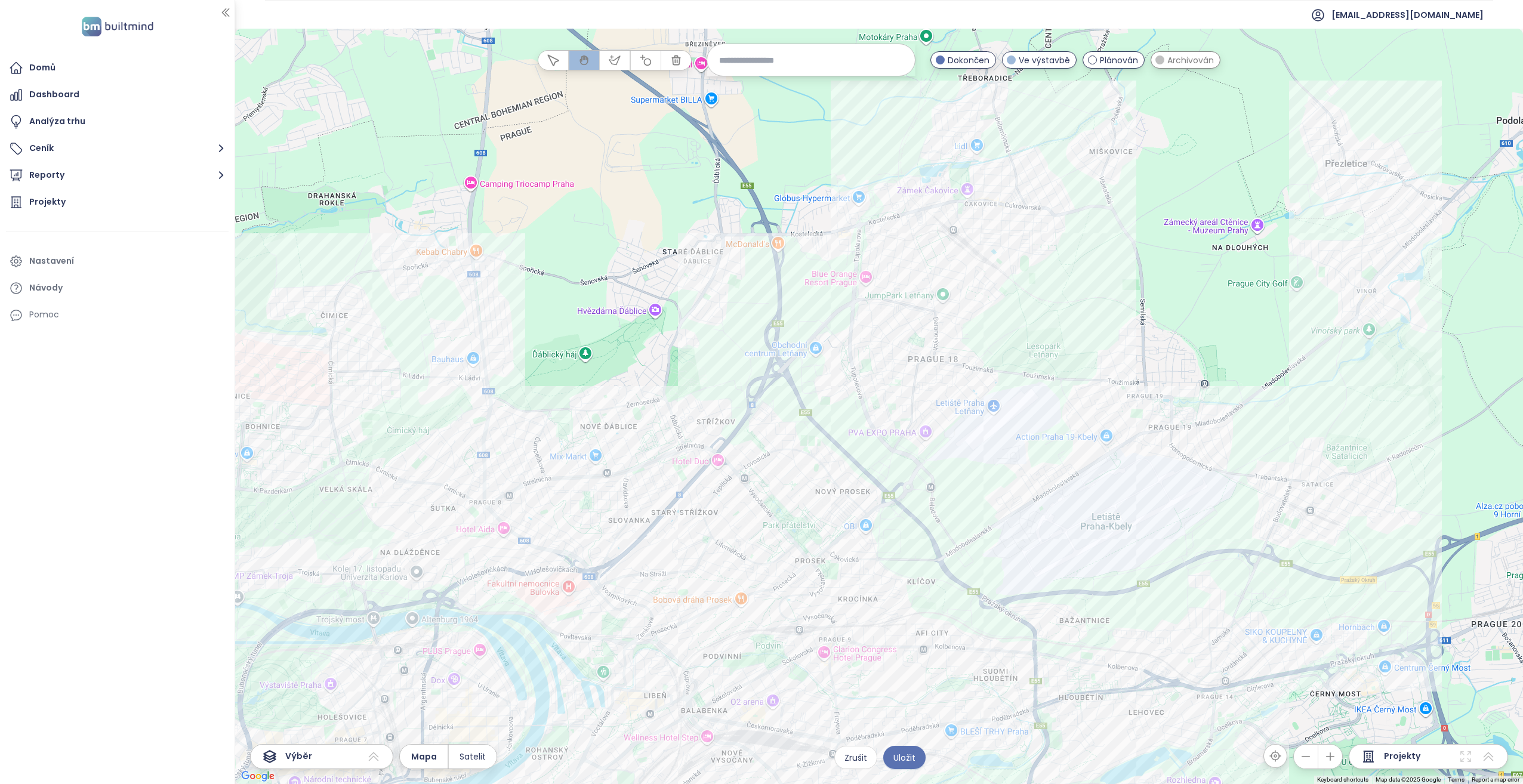
drag, startPoint x: 1001, startPoint y: 552, endPoint x: 982, endPoint y: 450, distance: 103.8
click at [982, 450] on div at bounding box center [879, 406] width 1288 height 755
click at [1031, 443] on div "Bydlení Kbeličky - byty Kliknutím otevřete Dvojitým kliknutím zahrnete" at bounding box center [879, 406] width 1288 height 755
click at [1062, 417] on div "Albatros Kbely 4 Kliknutím otevřete Dvojitým kliknutím zahrnete" at bounding box center [879, 406] width 1288 height 755
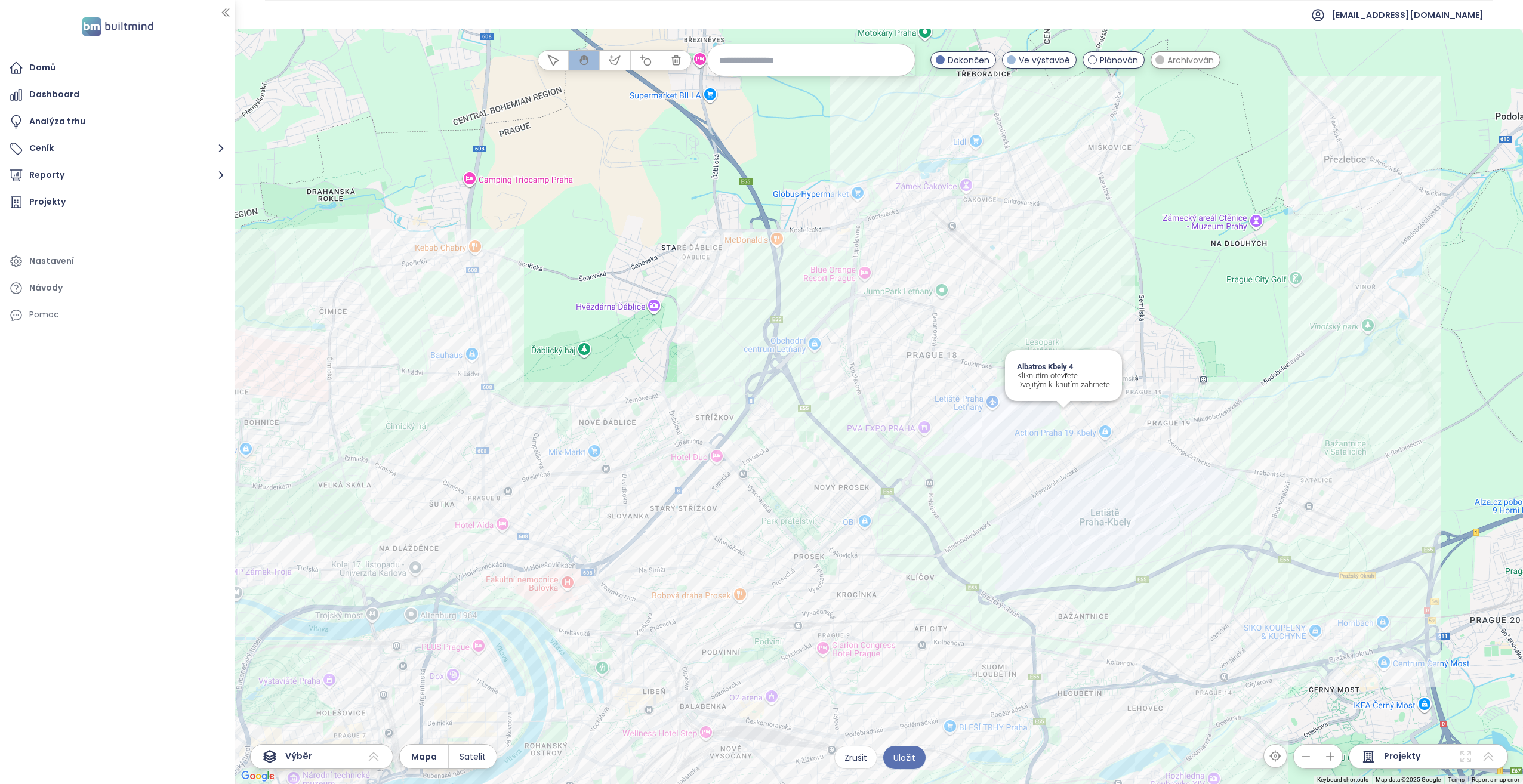
click at [1062, 417] on div "Albatros Kbely 4 Kliknutím otevřete Dvojitým kliknutím zahrnete" at bounding box center [879, 406] width 1288 height 755
click at [1043, 425] on div "Albatros Kbely 5 - [PERSON_NAME] Kliknutím otevřete Dvojitým kliknutím zahrnete" at bounding box center [879, 406] width 1288 height 755
click at [955, 462] on div "Nová čtvrť Letňany-Kbely Kliknutím otevřete Dvojitým kliknutím zahrnete" at bounding box center [879, 406] width 1288 height 755
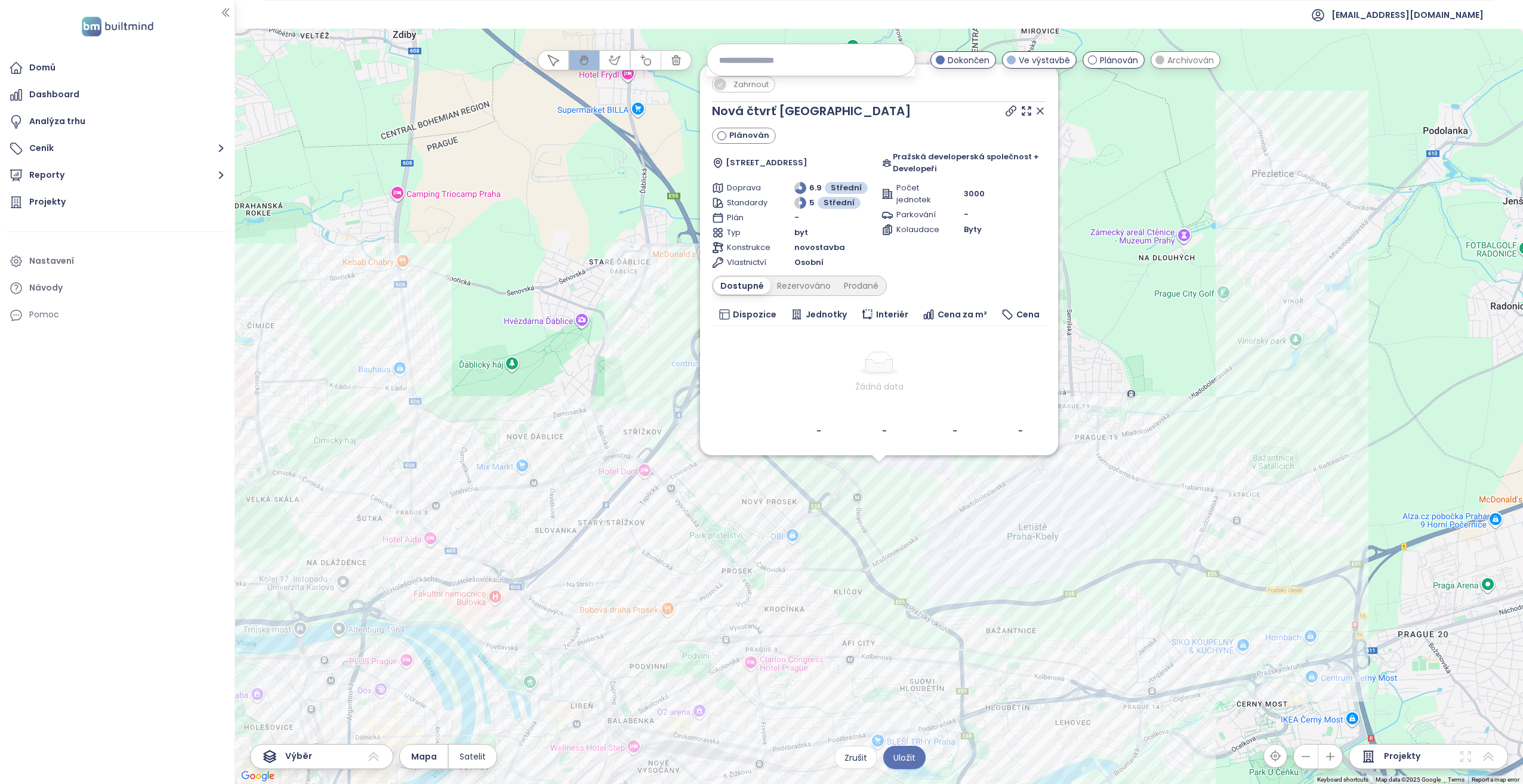
click at [1046, 108] on icon at bounding box center [1040, 111] width 12 height 12
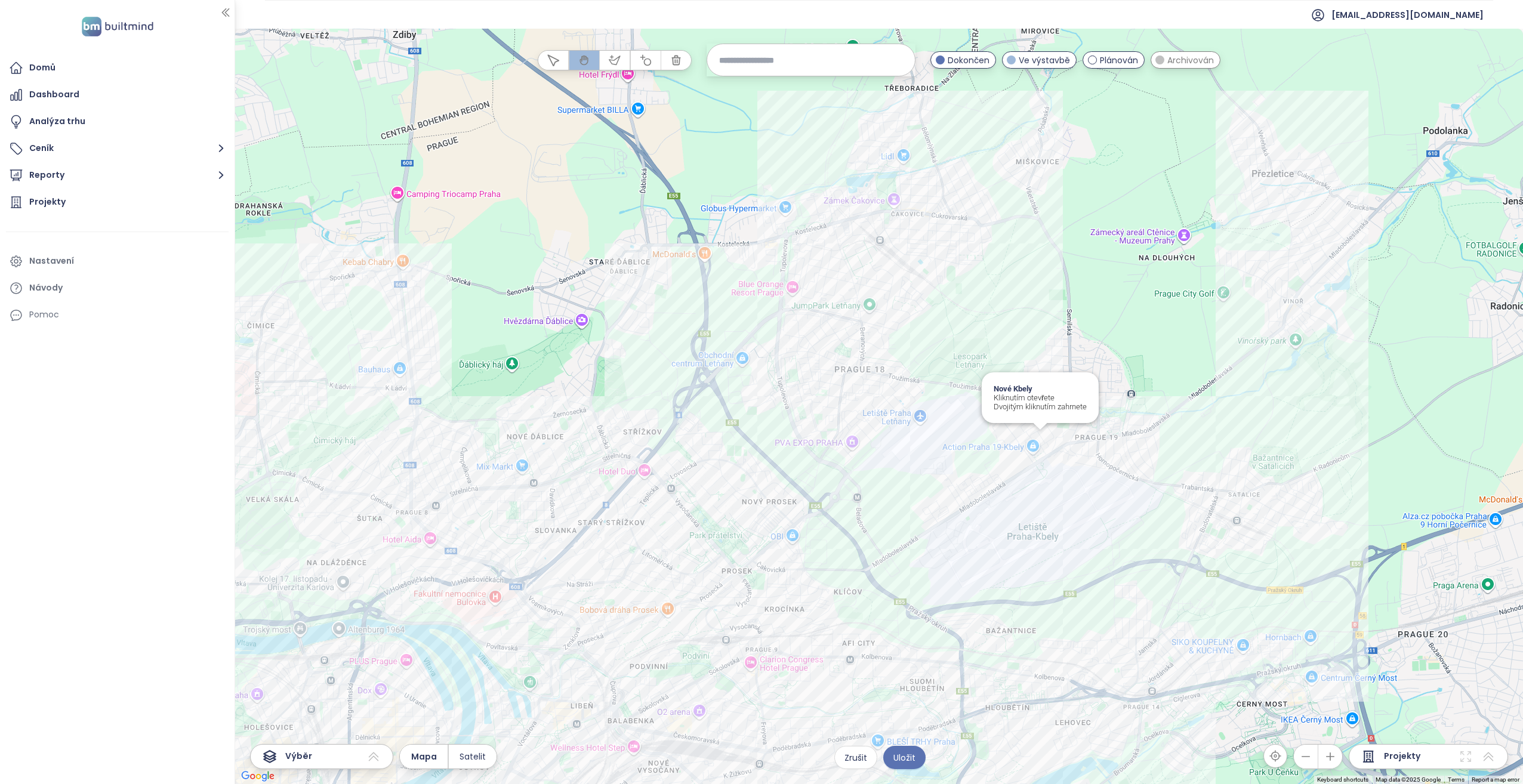
click at [1035, 441] on div "Nové Kbely Kliknutím otevřete Dvojitým kliknutím zahrnete" at bounding box center [879, 406] width 1288 height 755
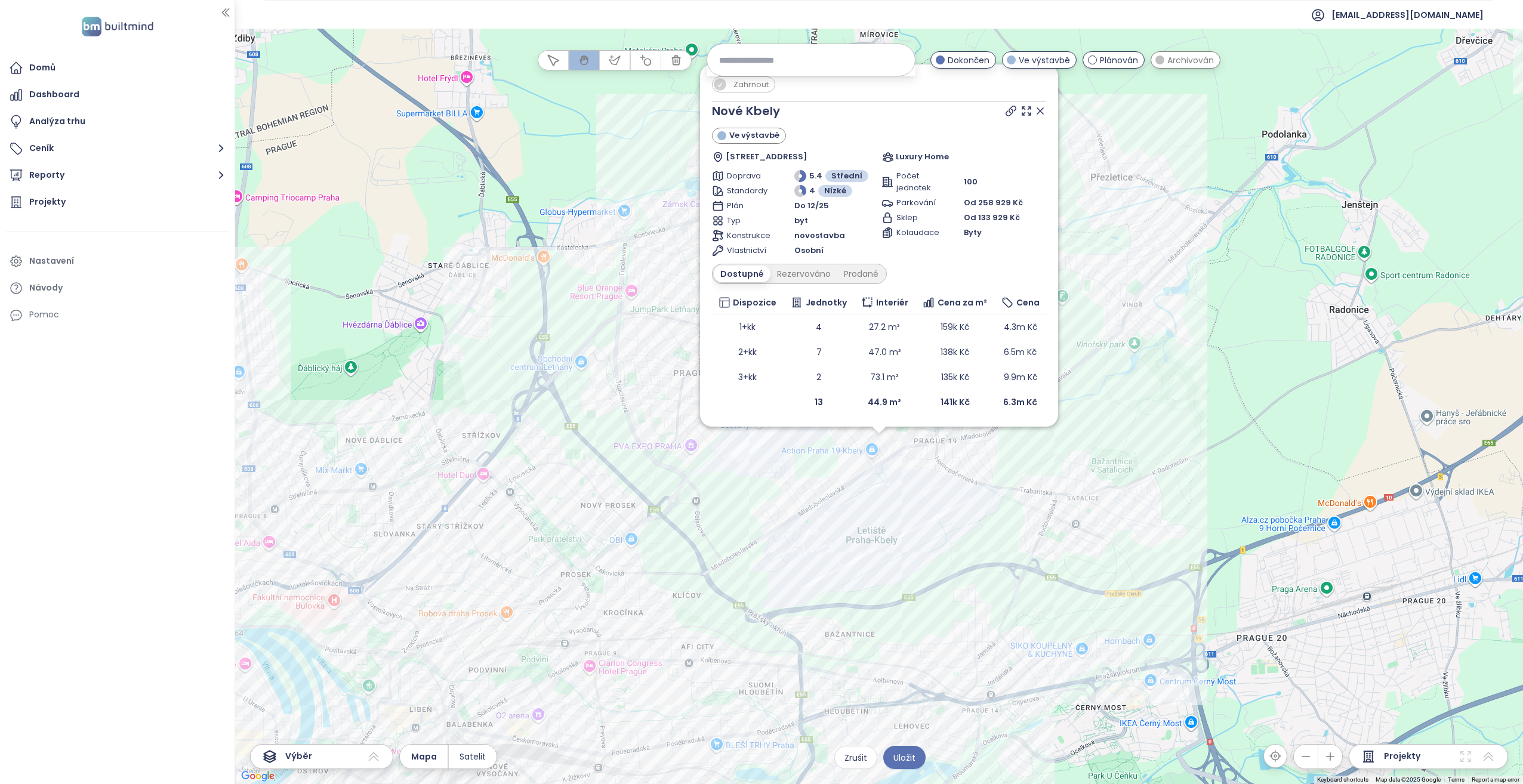
click at [1038, 113] on icon at bounding box center [1040, 111] width 6 height 6
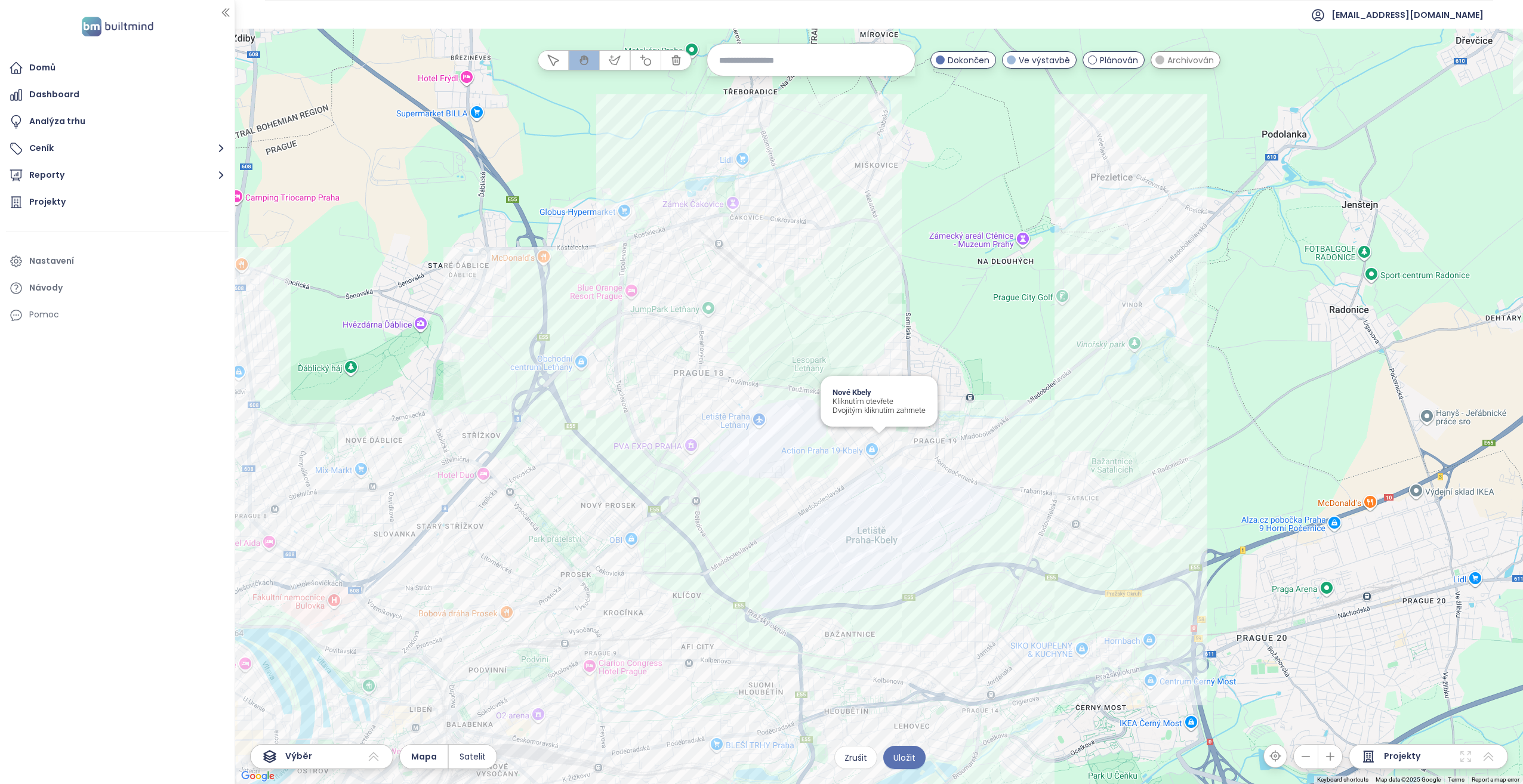
click at [878, 446] on div "Nové Kbely Kliknutím otevřete Dvojitým kliknutím zahrnete" at bounding box center [879, 406] width 1288 height 755
click at [878, 445] on div "Nové Kbely Kliknutím otevřete Dvojitým kliknutím zahrnete" at bounding box center [879, 406] width 1288 height 755
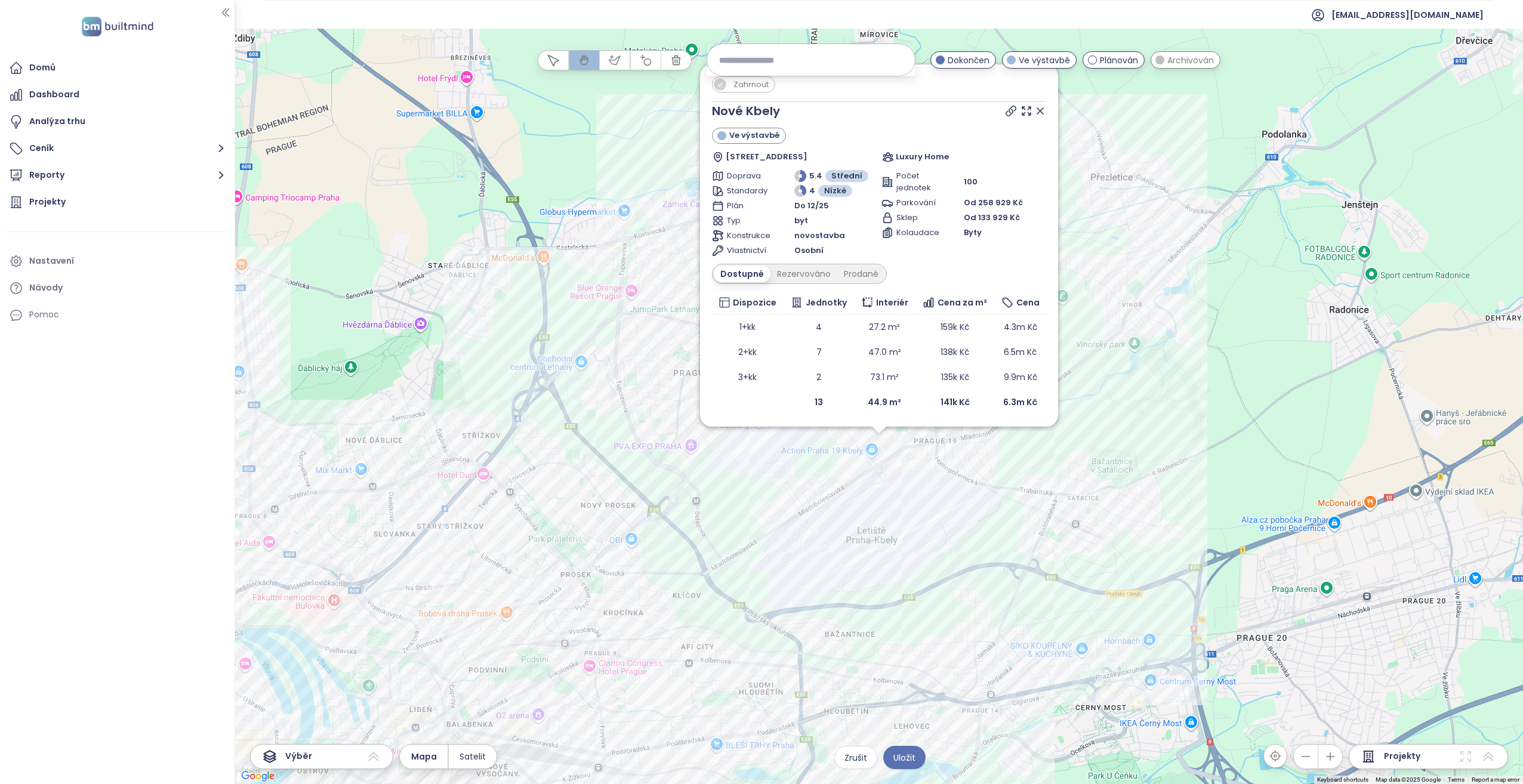
click at [878, 441] on div "Zahrnout [GEOGRAPHIC_DATA] Ve výstavbě [STREET_ADDRESS] Luxury Home Doprava 5.4…" at bounding box center [879, 406] width 1288 height 755
click at [1042, 110] on icon at bounding box center [1040, 111] width 6 height 6
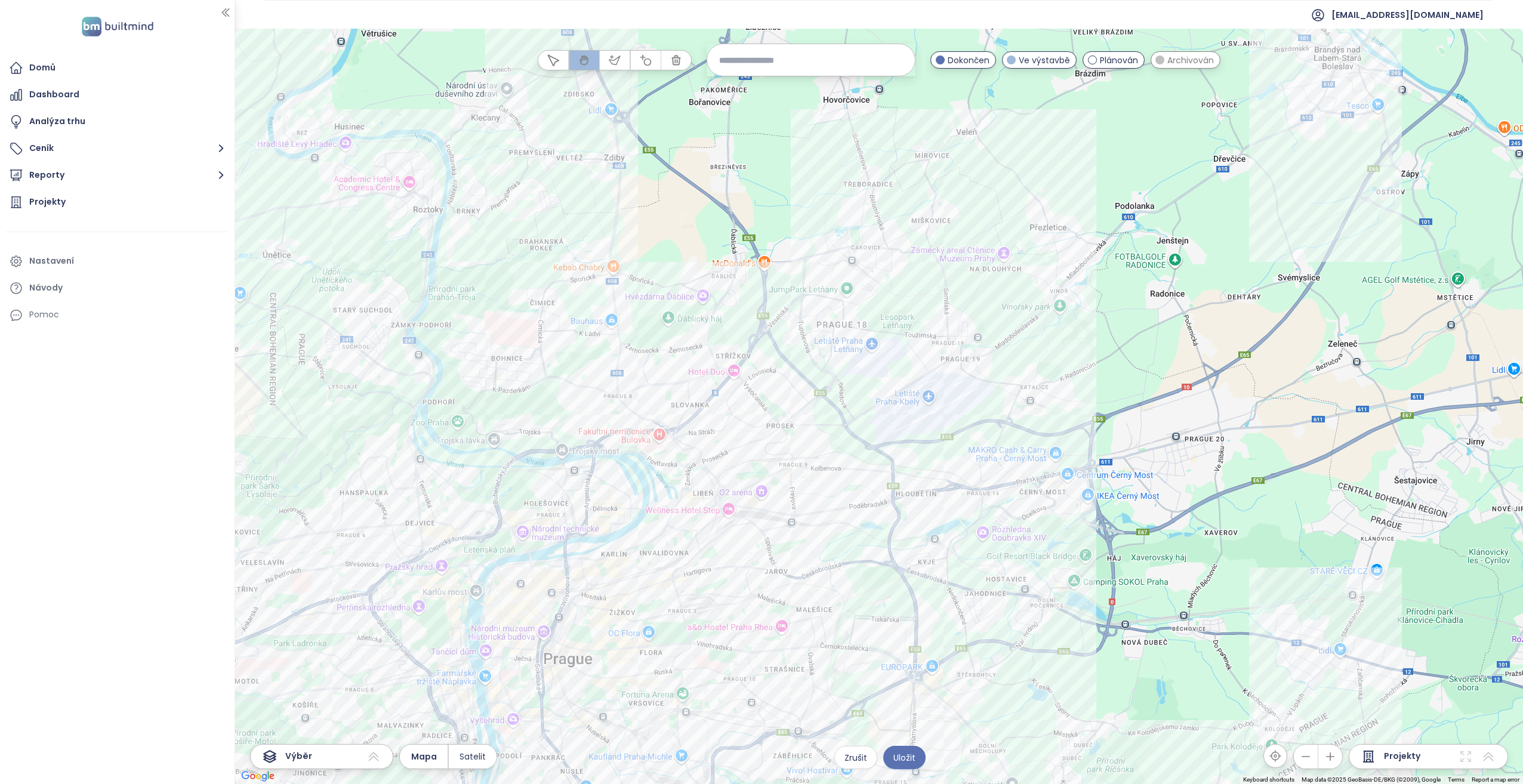
drag, startPoint x: 752, startPoint y: 333, endPoint x: 804, endPoint y: 311, distance: 56.5
click at [804, 311] on div at bounding box center [879, 406] width 1288 height 755
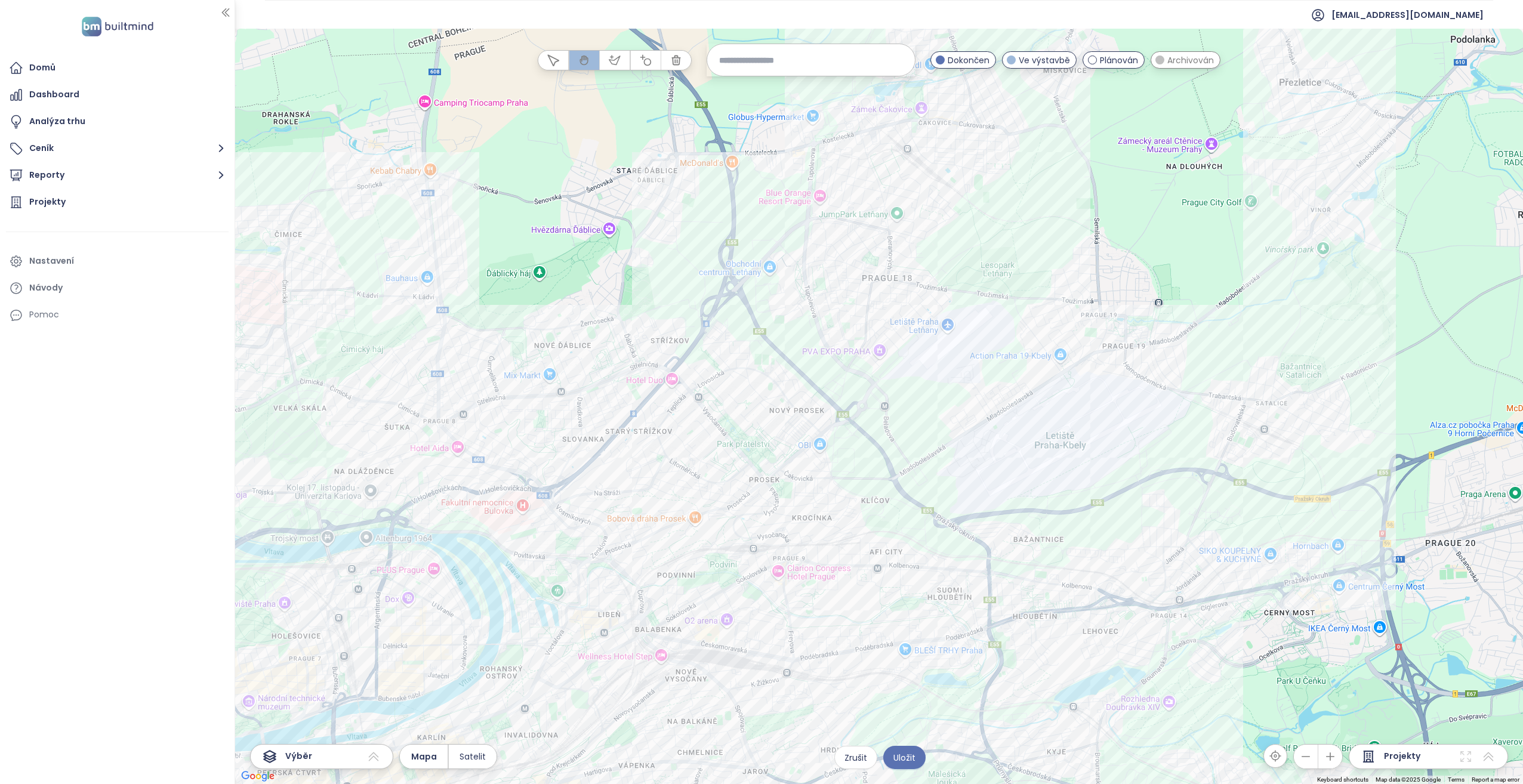
drag, startPoint x: 774, startPoint y: 332, endPoint x: 778, endPoint y: 339, distance: 8.1
click at [778, 339] on div at bounding box center [879, 406] width 1288 height 755
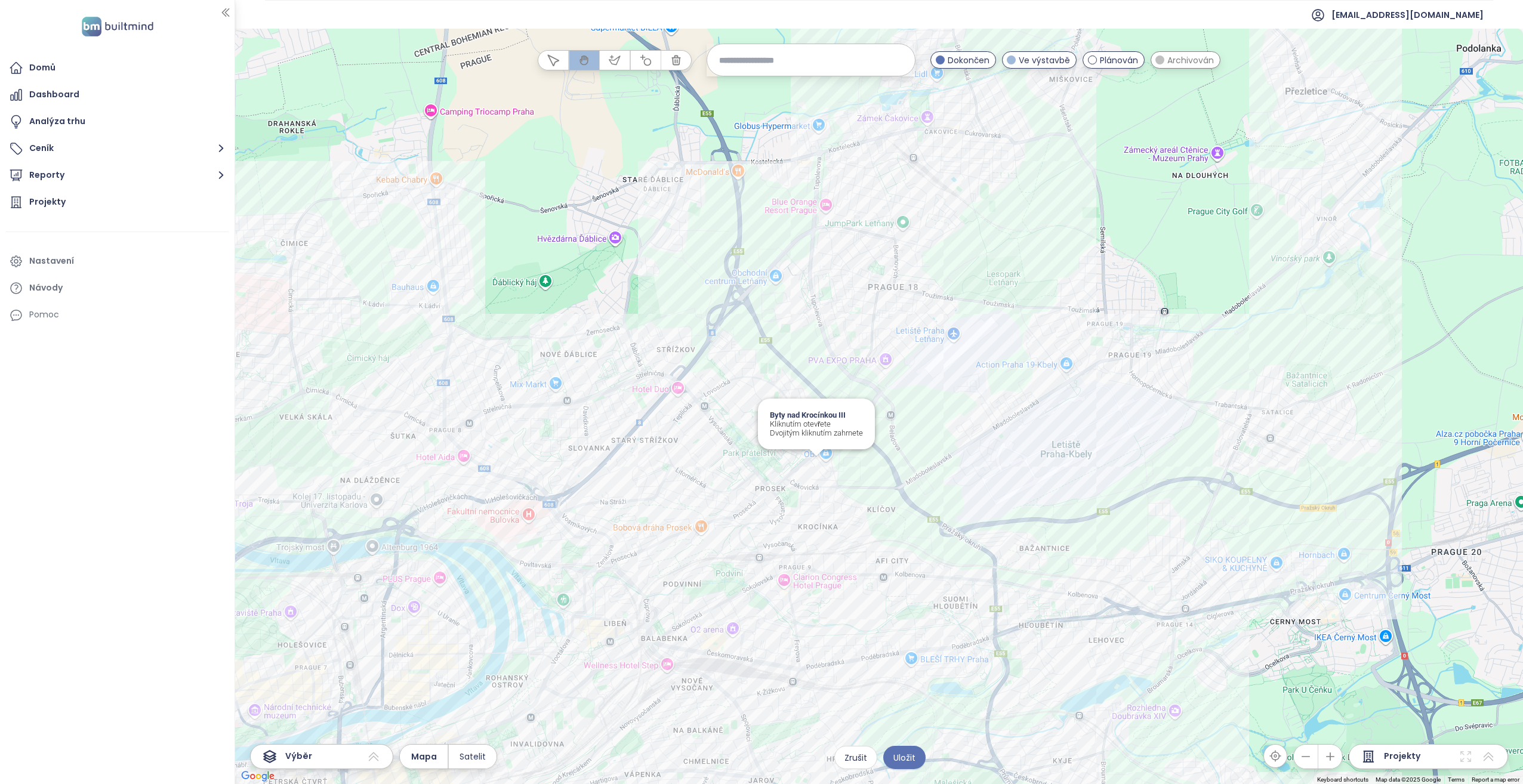
click at [814, 461] on div "Byty nad Krocínkou III Kliknutím otevřete Dvojitým kliknutím zahrnete" at bounding box center [879, 406] width 1288 height 755
drag, startPoint x: 890, startPoint y: 426, endPoint x: 909, endPoint y: 457, distance: 36.4
click at [909, 457] on div at bounding box center [879, 406] width 1288 height 755
click at [847, 438] on div at bounding box center [879, 406] width 1288 height 755
click at [815, 463] on div at bounding box center [879, 406] width 1288 height 755
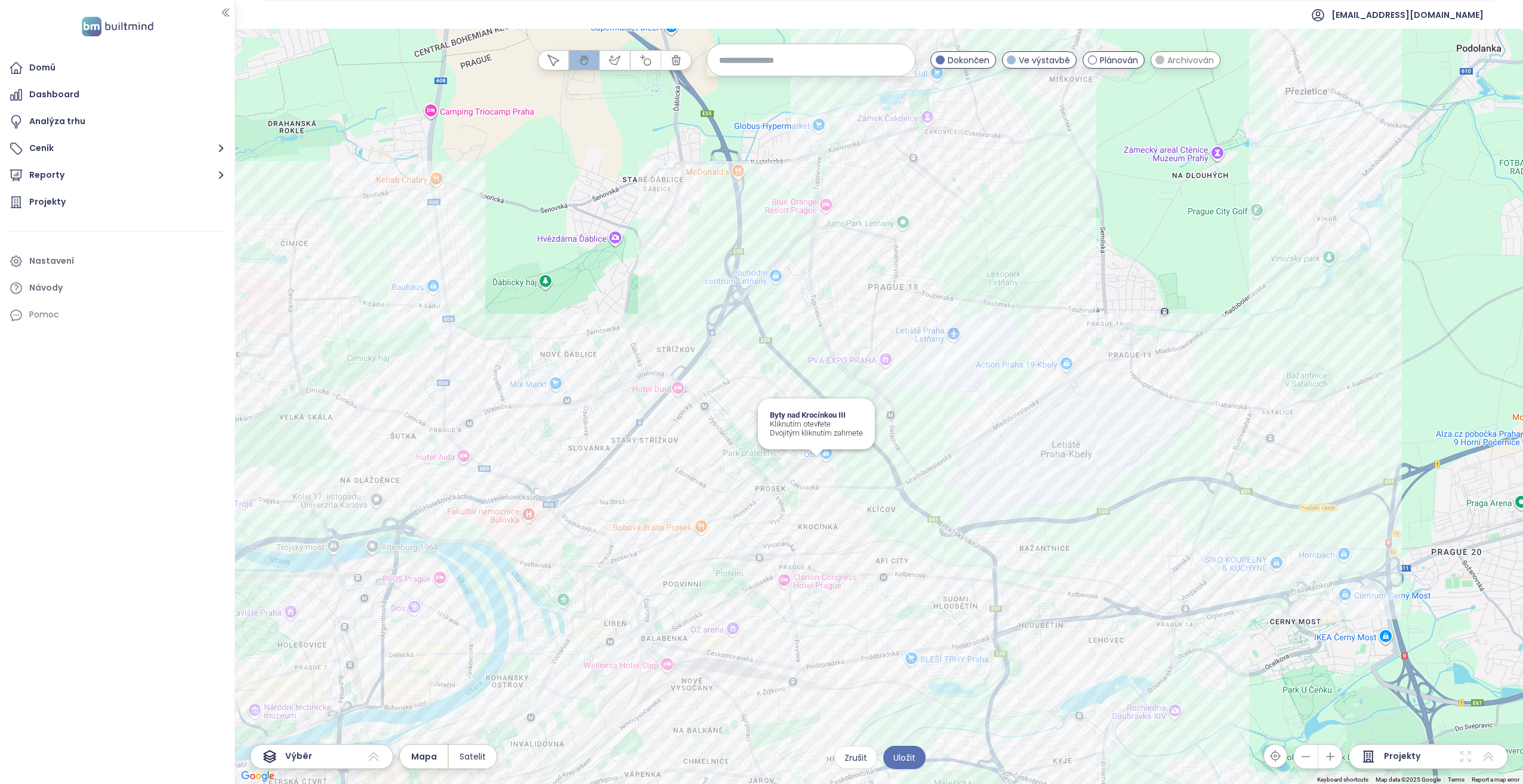
click at [814, 463] on div "Byty nad Krocínkou III Kliknutím otevřete Dvojitým kliknutím zahrnete" at bounding box center [879, 406] width 1288 height 755
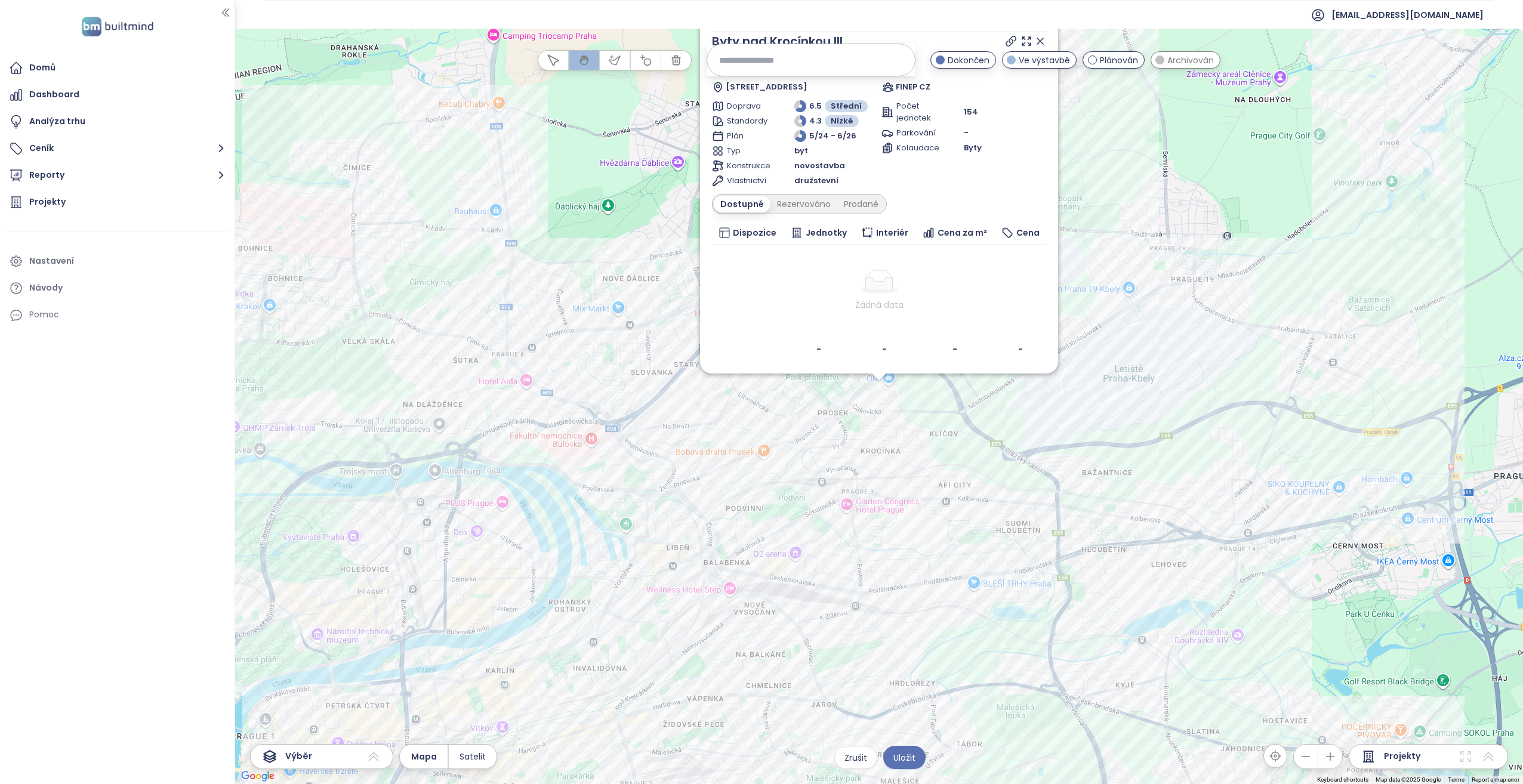
click at [883, 390] on div "Zahrnout Byty nad Krocínkou III Ve výstavbě Prosecká 811/76A, 190 00 Praha 9-[P…" at bounding box center [879, 406] width 1288 height 755
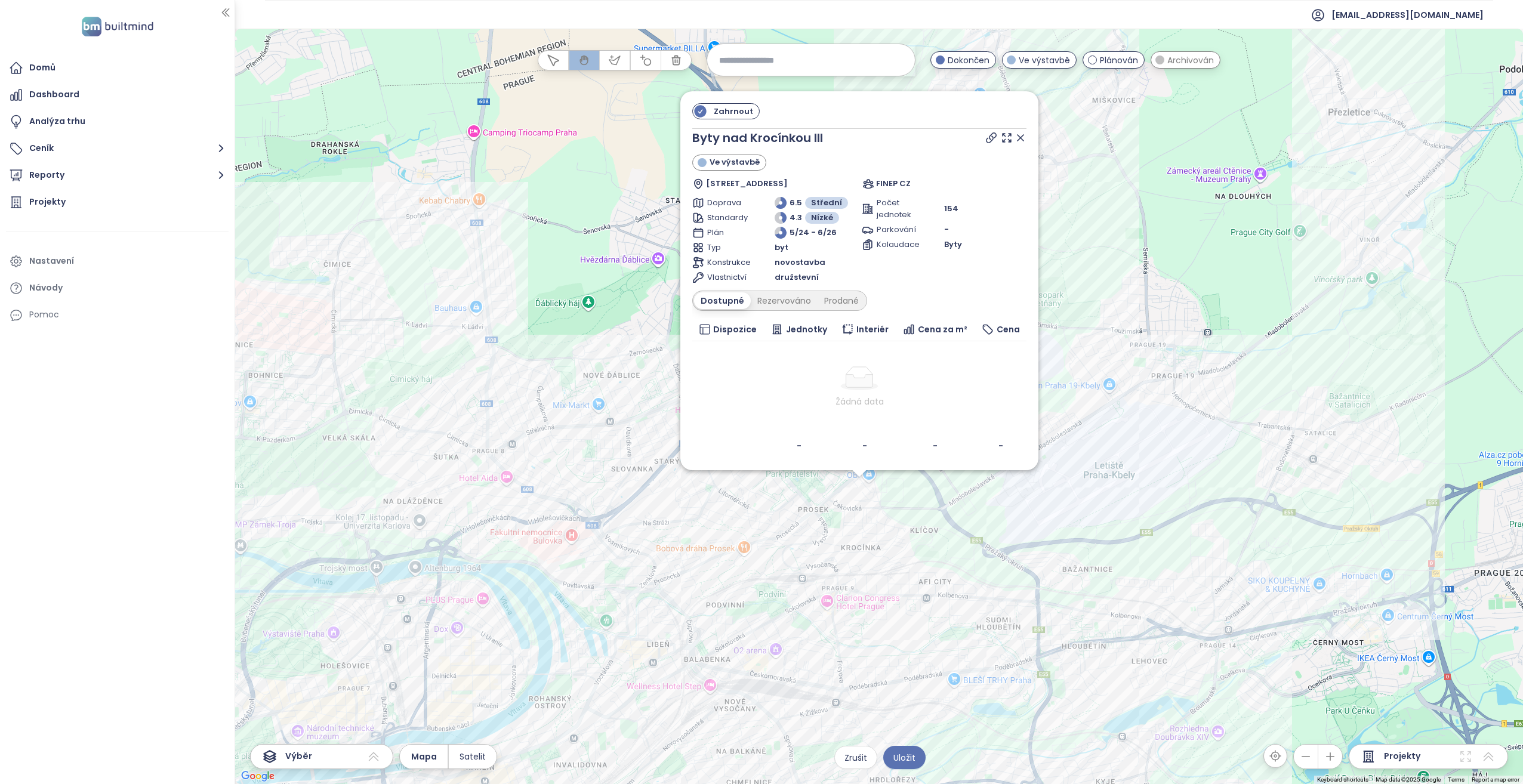
drag, startPoint x: 941, startPoint y: 387, endPoint x: 914, endPoint y: 498, distance: 114.2
click at [918, 493] on div "Zahrnout Byty nad Krocínkou III Ve výstavbě Prosecká 811/76A, 190 00 Praha 9-[P…" at bounding box center [879, 406] width 1288 height 755
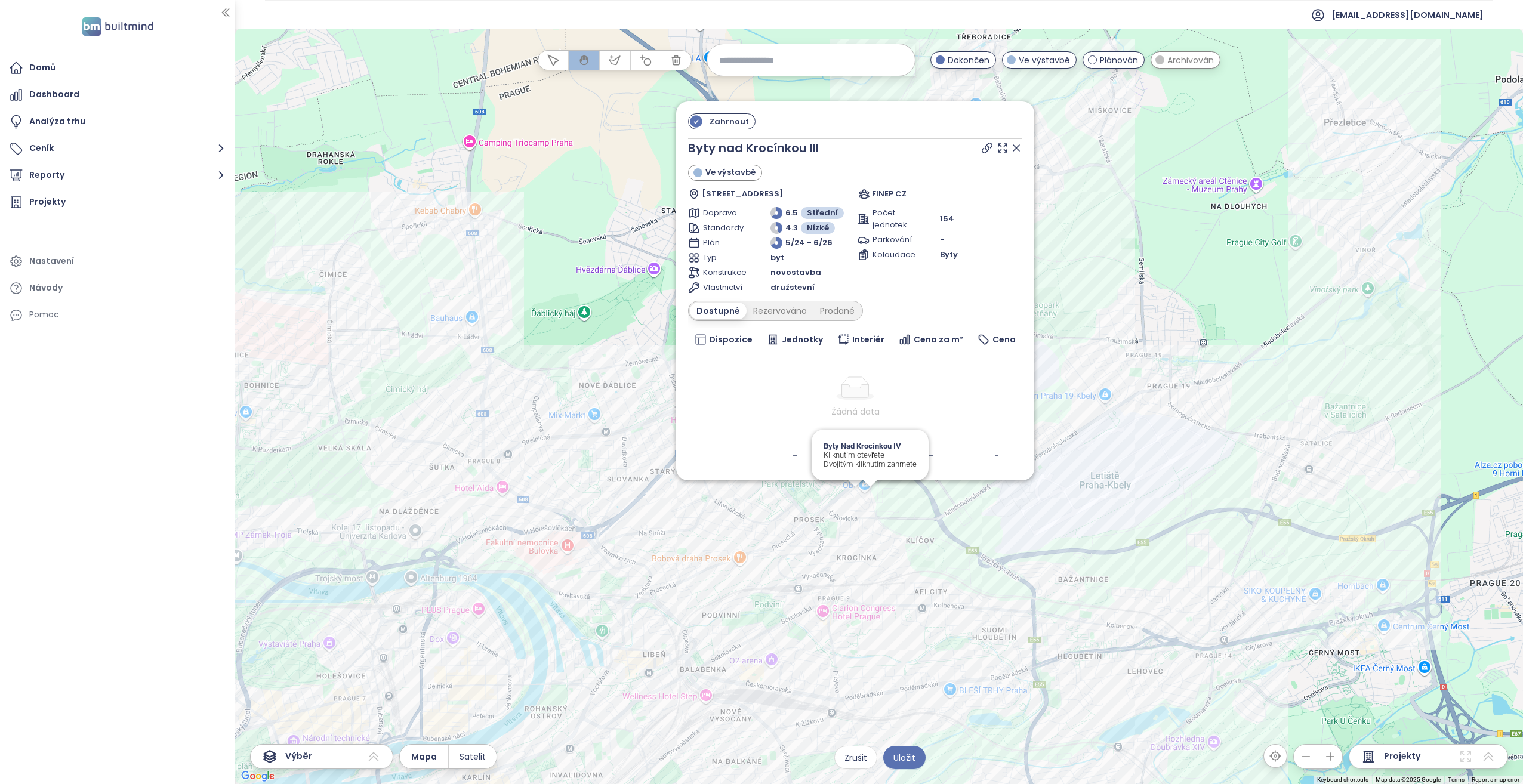
click at [871, 501] on div "Zahrnout Byty nad Krocínkou III Ve výstavbě Prosecká 811/76A, 190 00 Praha 9-[P…" at bounding box center [879, 406] width 1288 height 755
click at [1017, 145] on icon at bounding box center [1016, 148] width 12 height 12
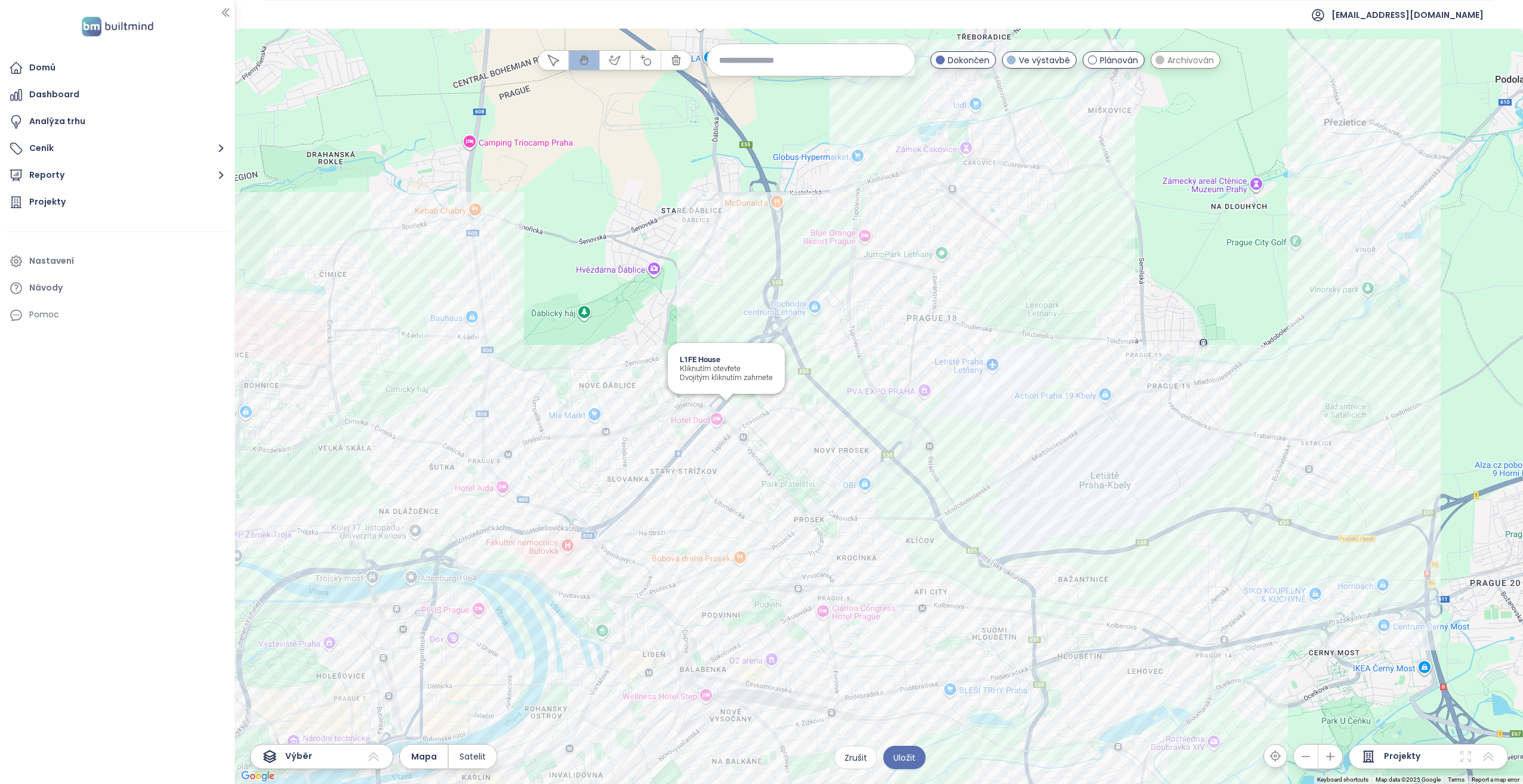
click at [731, 407] on div "L1FE House Kliknutím otevřete Dvojitým kliknutím zahrnete" at bounding box center [879, 406] width 1288 height 755
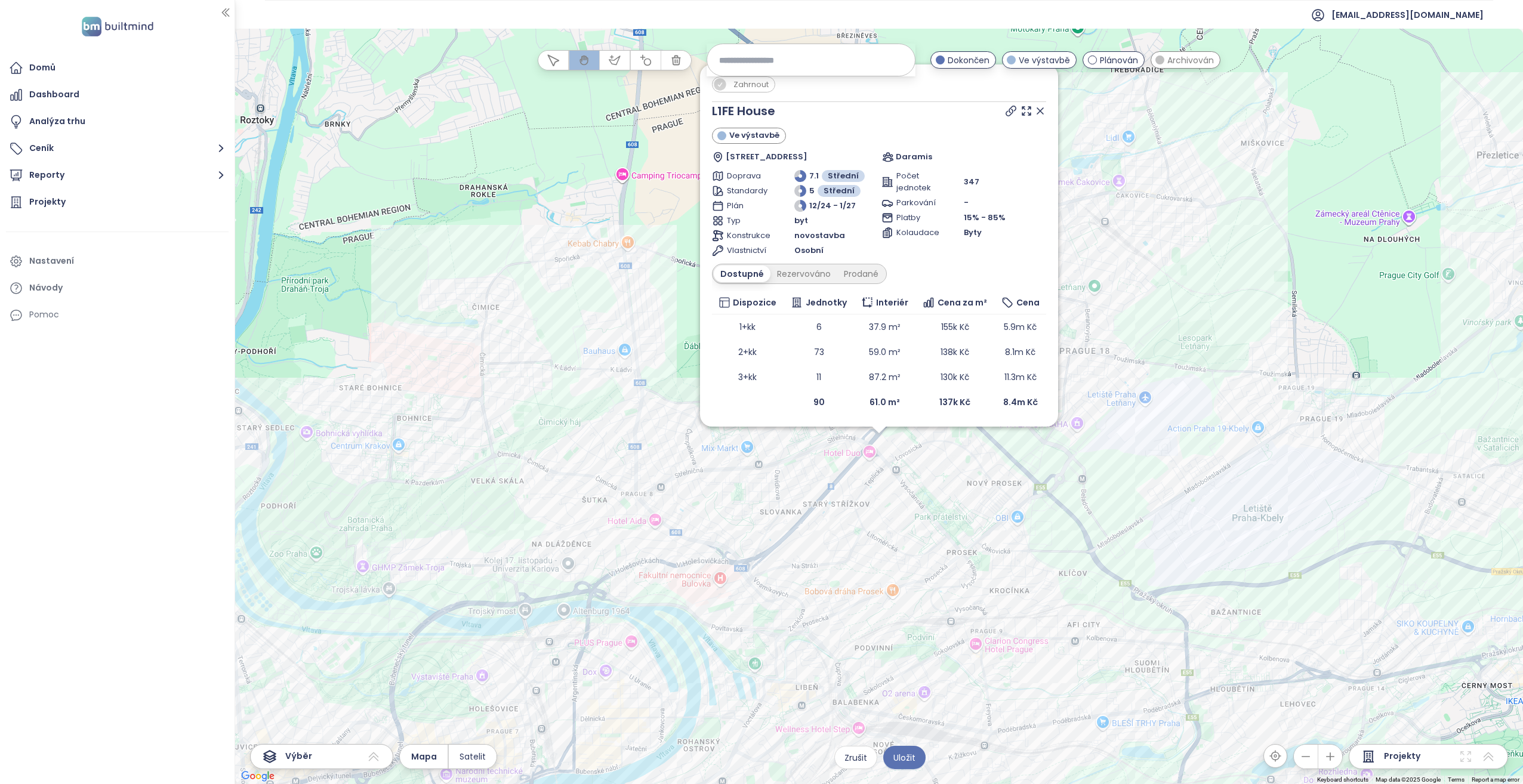
click at [877, 443] on div "Zahrnout L1FE House Ve výstavbě Teplická 492, 190 00 [GEOGRAPHIC_DATA] 9-[GEOGR…" at bounding box center [879, 406] width 1288 height 755
click at [898, 482] on div "Zahrnout L1FE House Ve výstavbě Teplická 492, 190 00 [GEOGRAPHIC_DATA] 9-[GEOGR…" at bounding box center [879, 406] width 1288 height 755
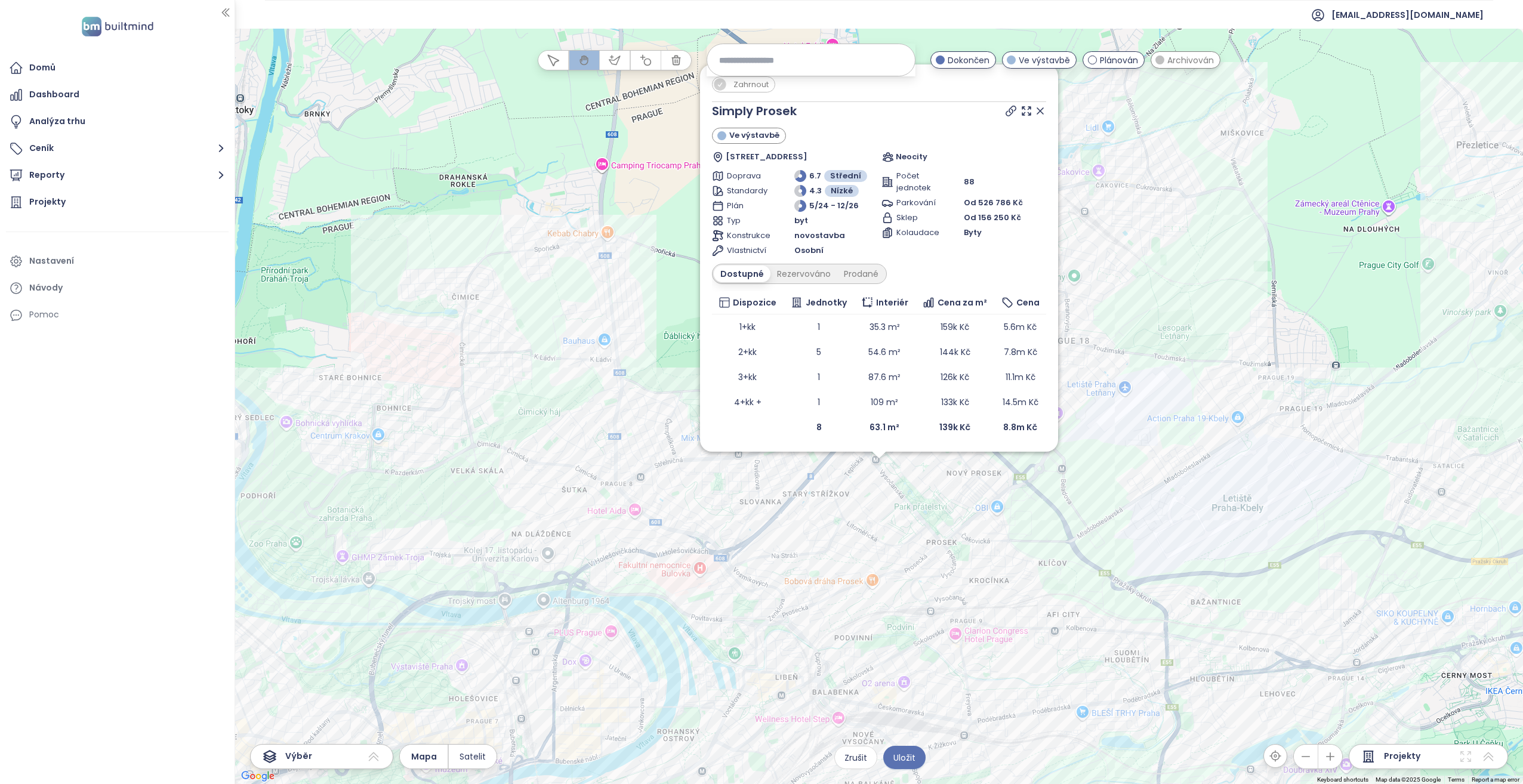
click at [878, 463] on div "Zahrnout Simply [PERSON_NAME] Ve výstavbě Bohušovická 485/10, 190 00 [GEOGRAPHI…" at bounding box center [879, 406] width 1288 height 755
click at [1042, 112] on icon at bounding box center [1040, 111] width 12 height 12
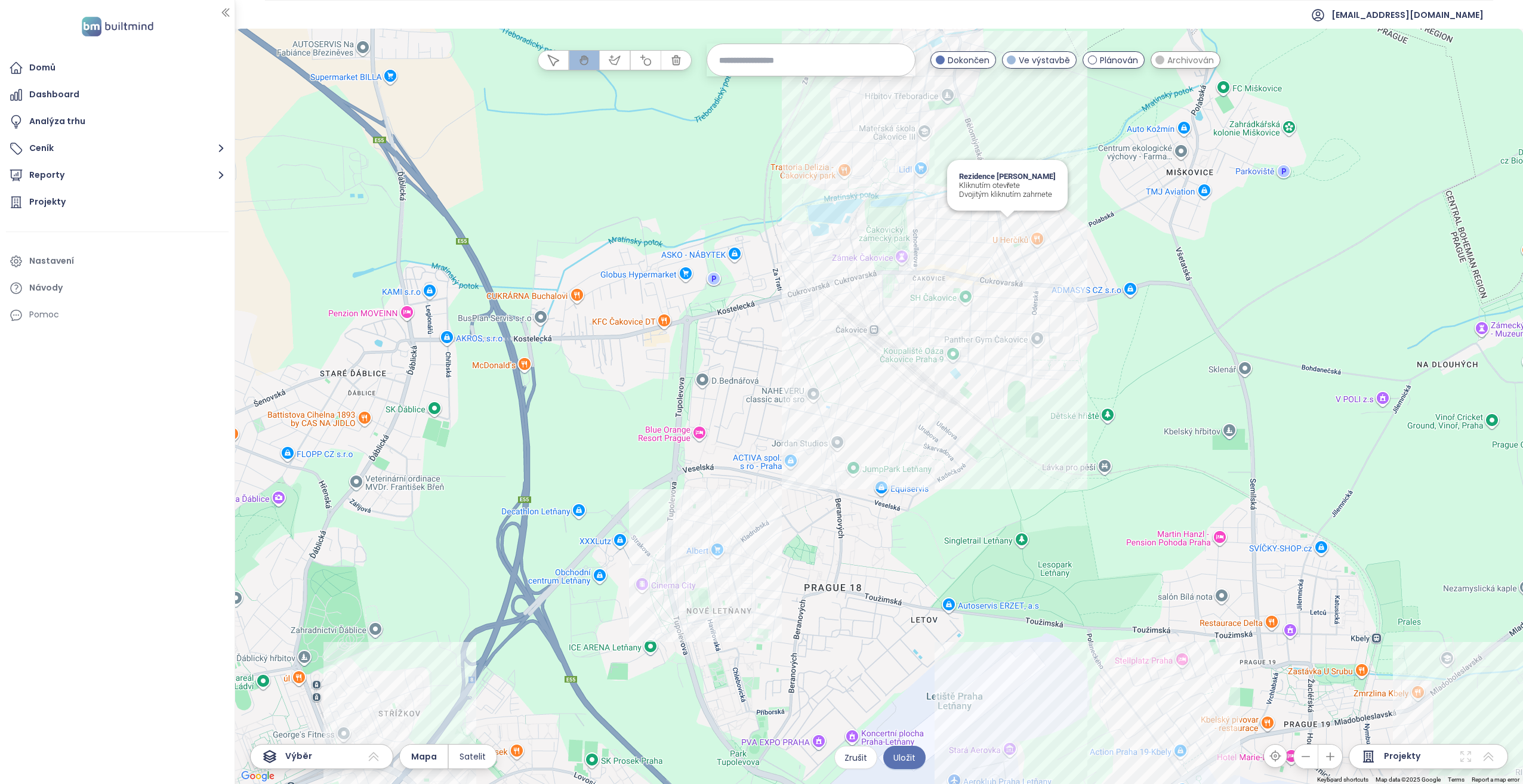
click at [1011, 229] on div "Rezidence [PERSON_NAME] Kliknutím otevřete Dvojitým kliknutím zahrnete" at bounding box center [879, 406] width 1288 height 755
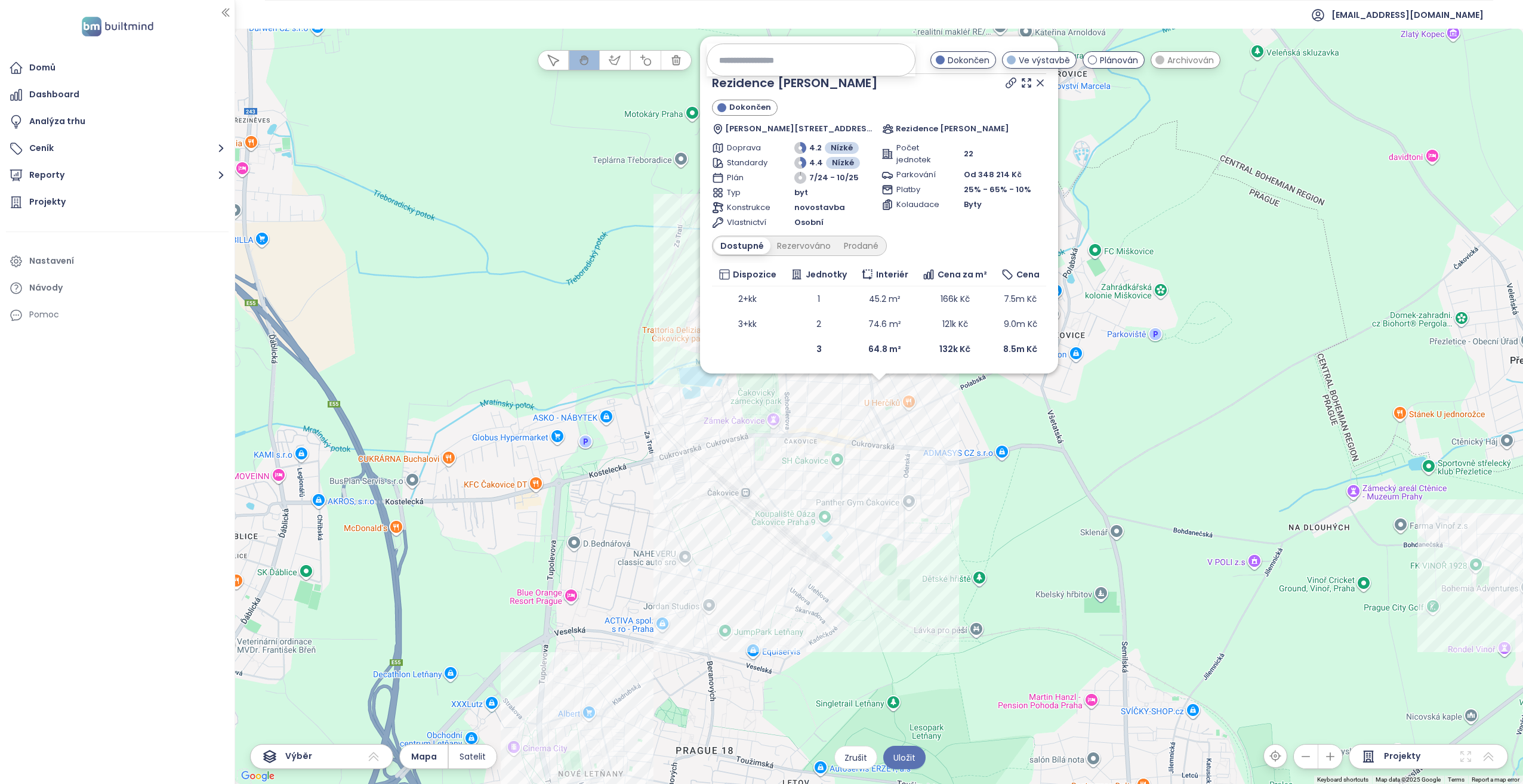
click at [1039, 84] on icon at bounding box center [1040, 83] width 6 height 6
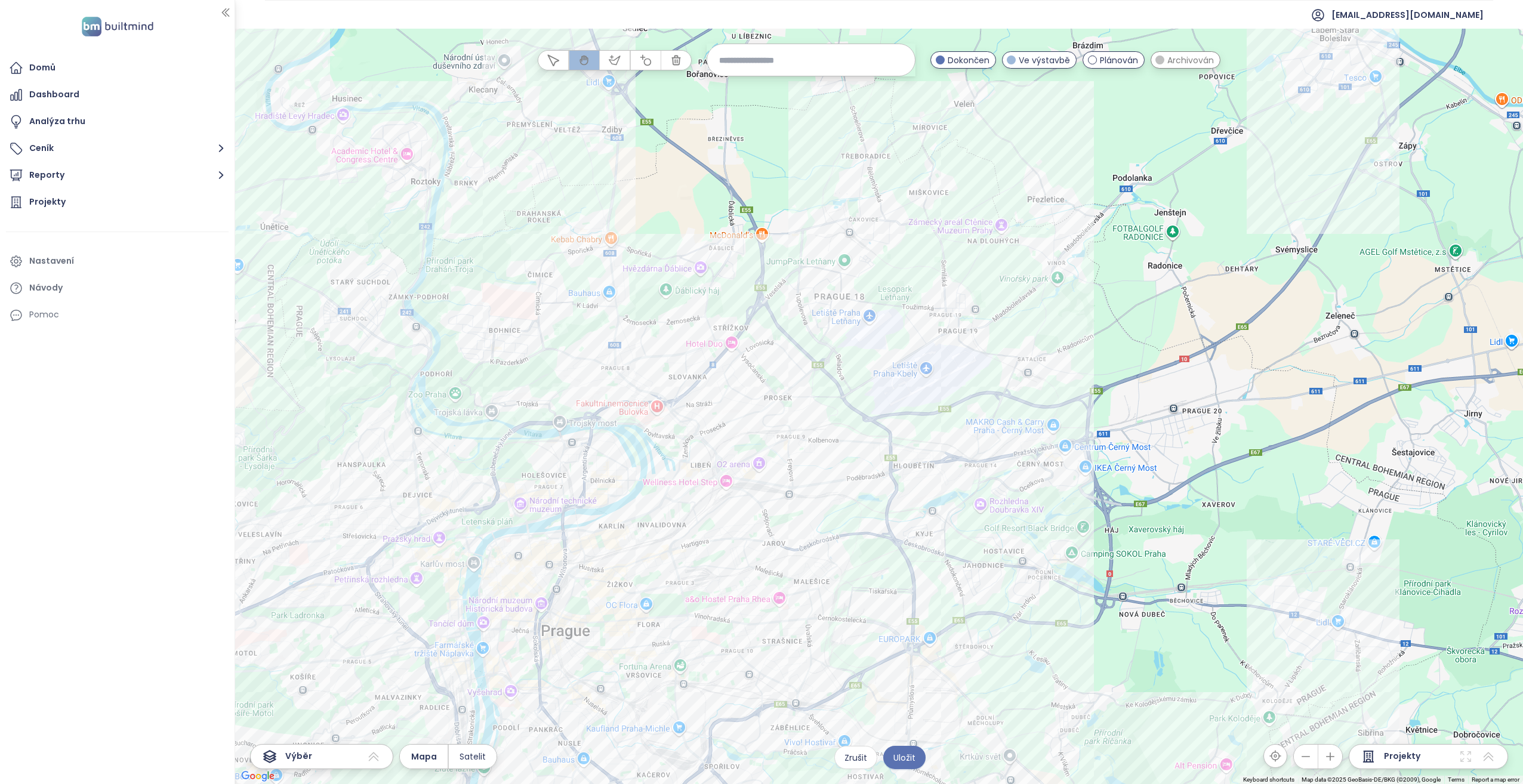
drag, startPoint x: 868, startPoint y: 421, endPoint x: 843, endPoint y: 366, distance: 60.4
click at [843, 366] on div at bounding box center [879, 406] width 1288 height 755
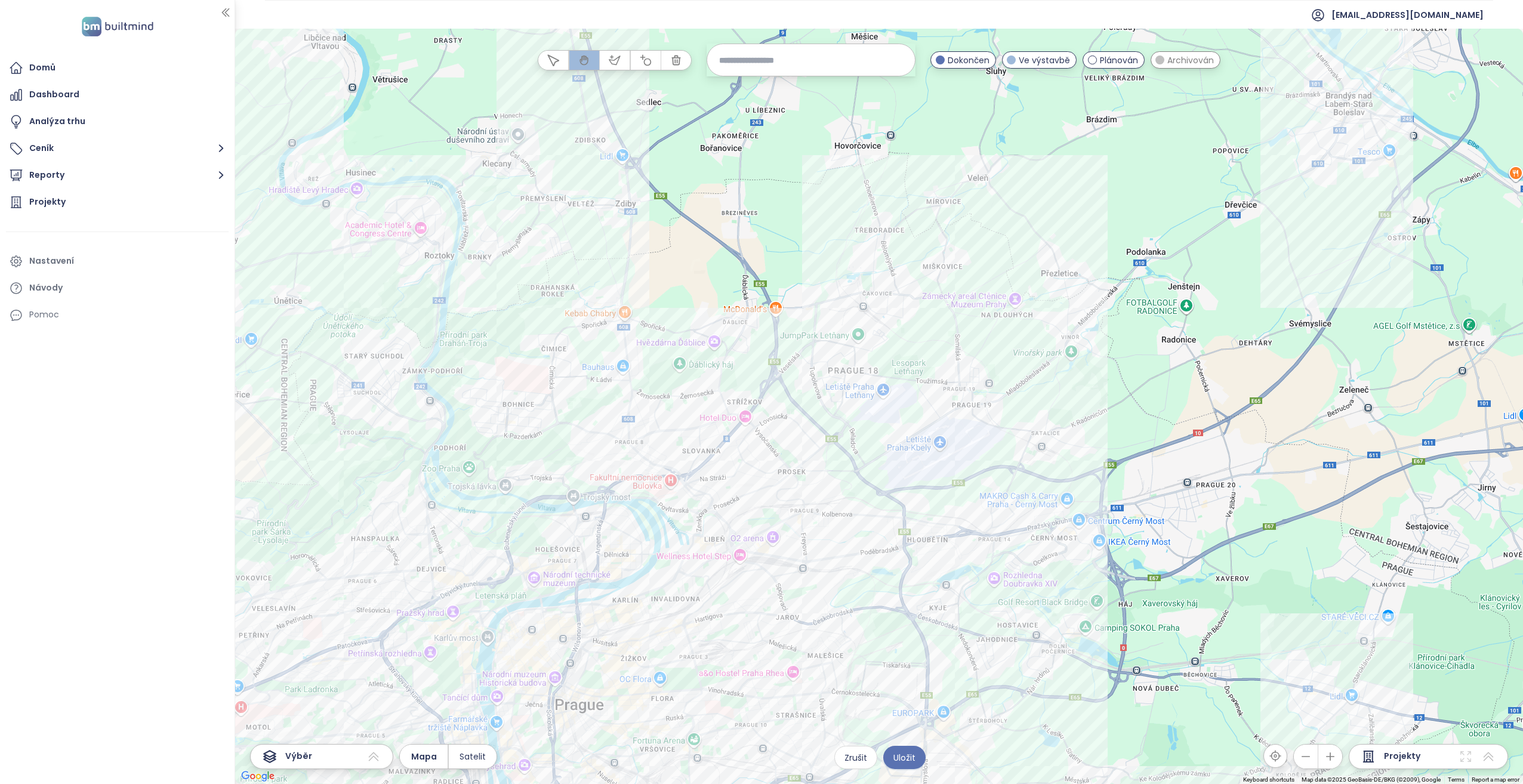
drag, startPoint x: 828, startPoint y: 361, endPoint x: 828, endPoint y: 368, distance: 7.0
click at [828, 368] on div at bounding box center [879, 406] width 1288 height 755
click at [894, 756] on span "Uložit" at bounding box center [904, 758] width 22 height 13
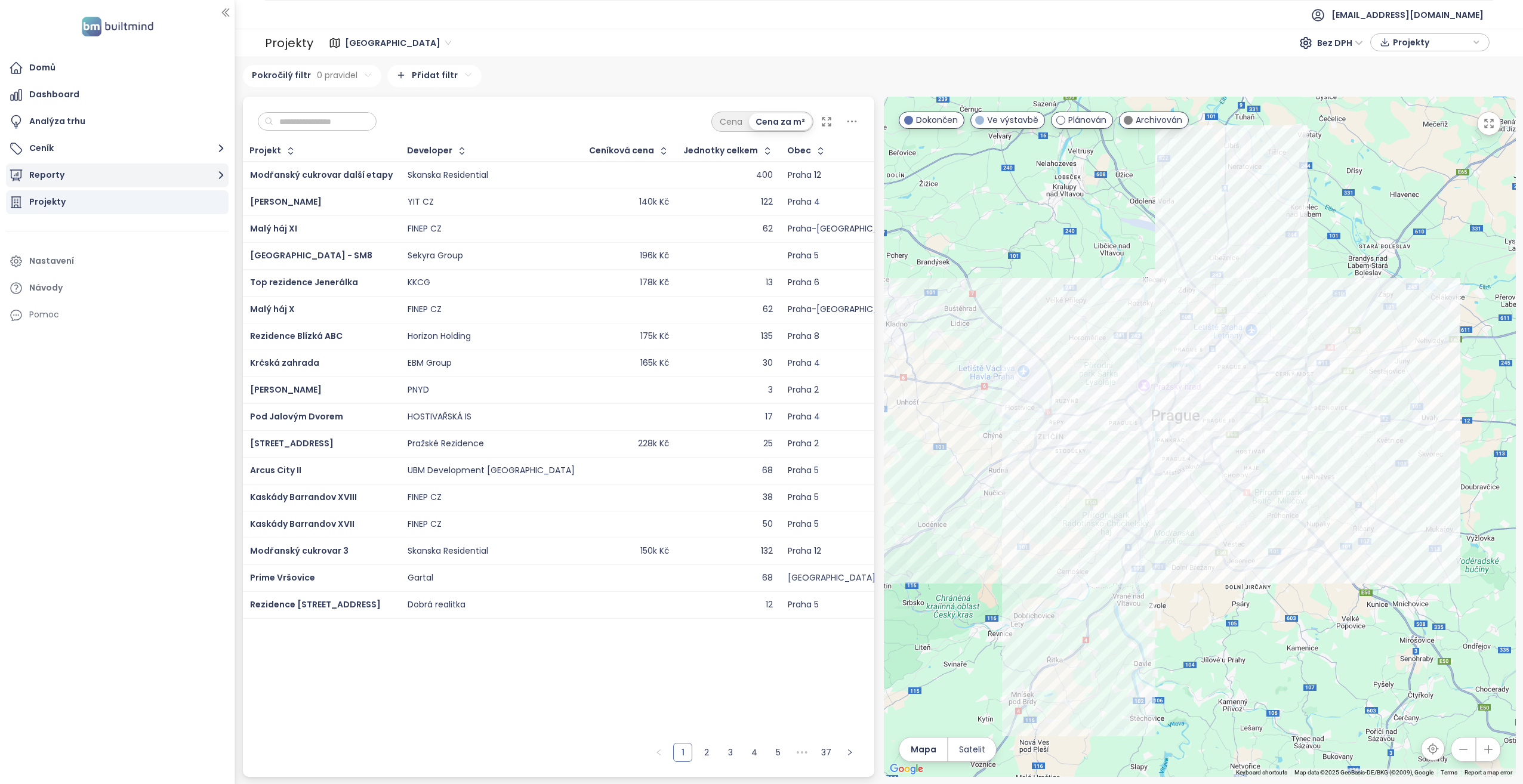
click at [220, 173] on icon "button" at bounding box center [221, 175] width 15 height 15
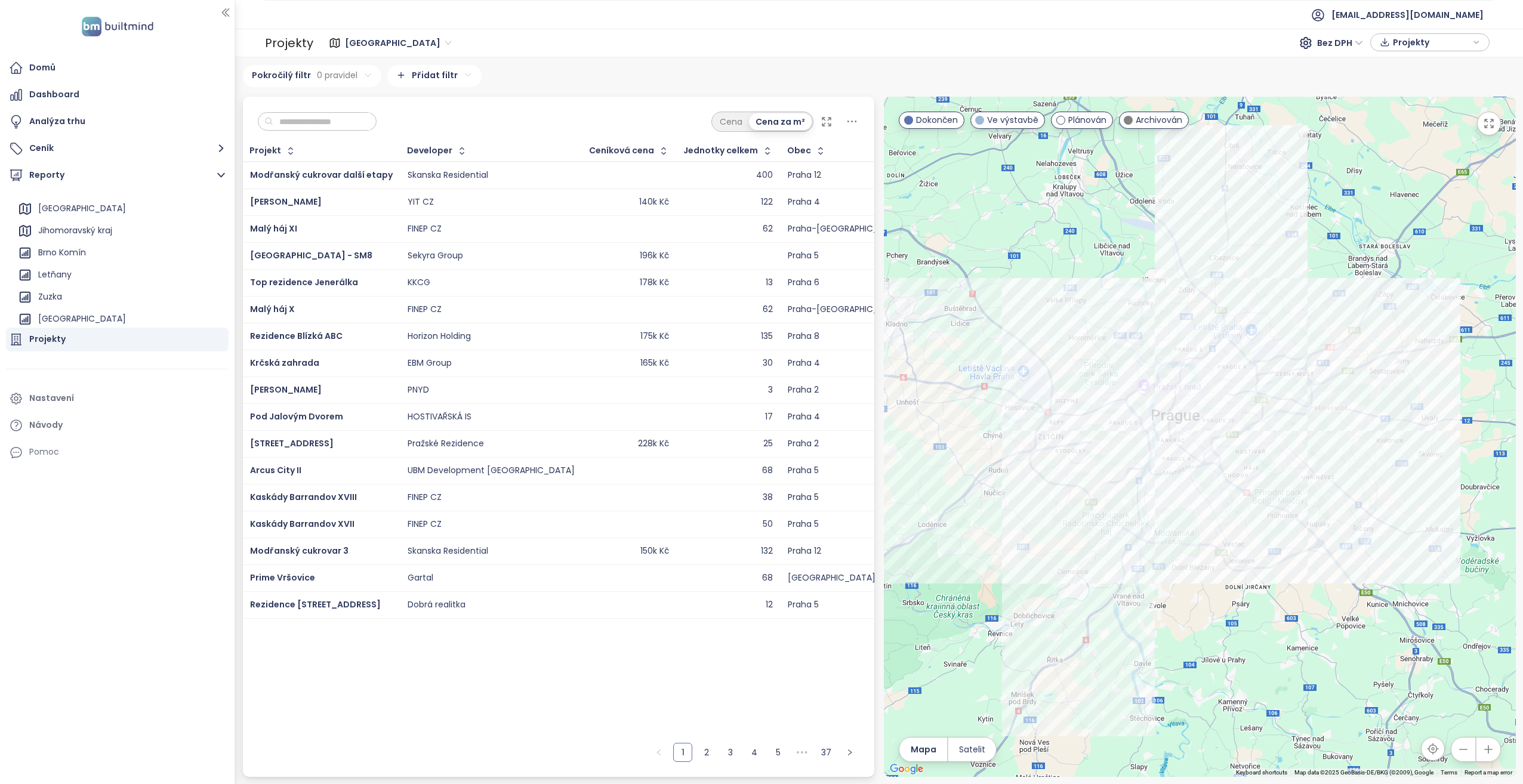
scroll to position [56, 0]
click at [119, 277] on div "Letňany" at bounding box center [120, 280] width 211 height 19
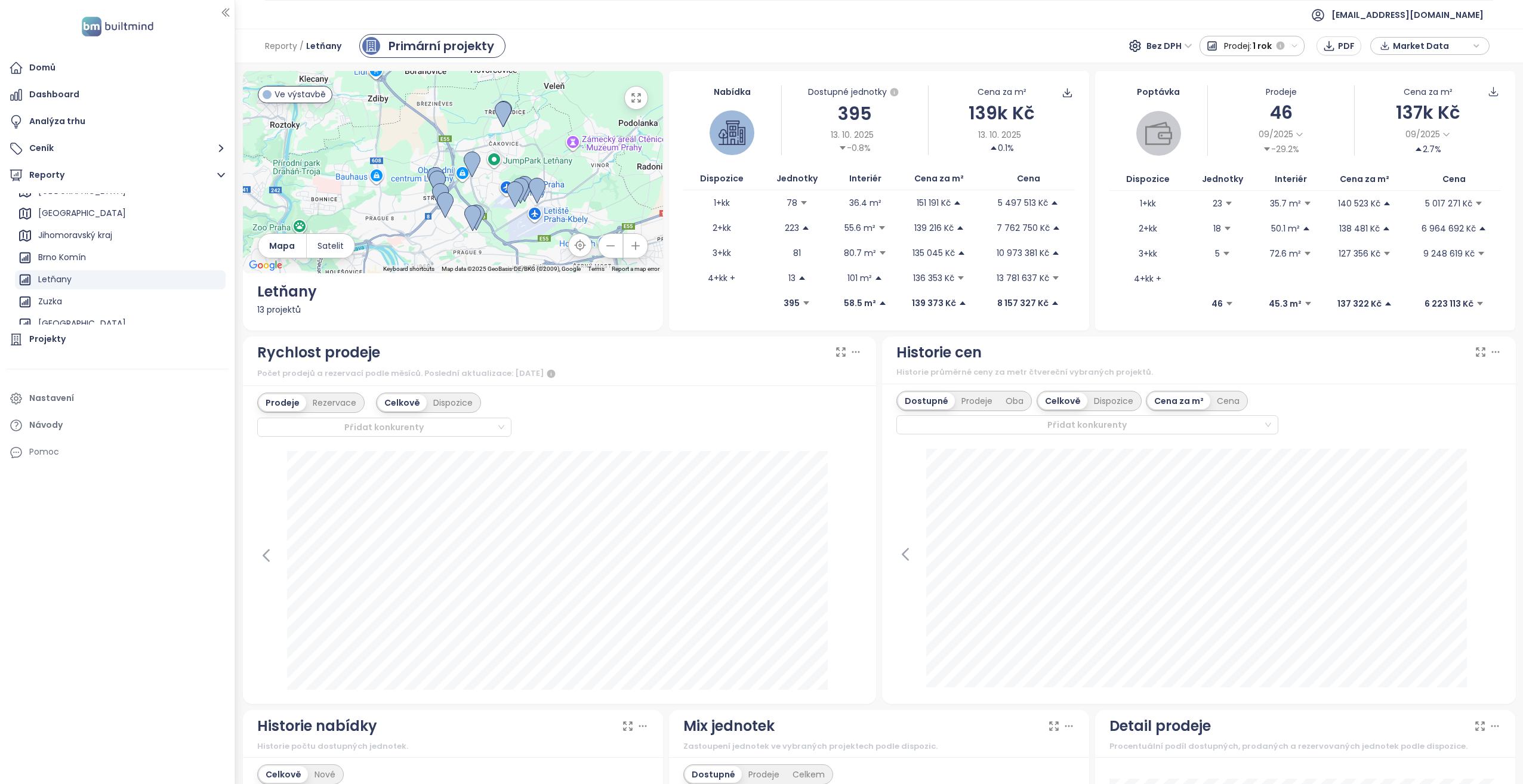
drag, startPoint x: 506, startPoint y: 159, endPoint x: 475, endPoint y: 199, distance: 50.6
click at [478, 201] on div at bounding box center [453, 172] width 420 height 202
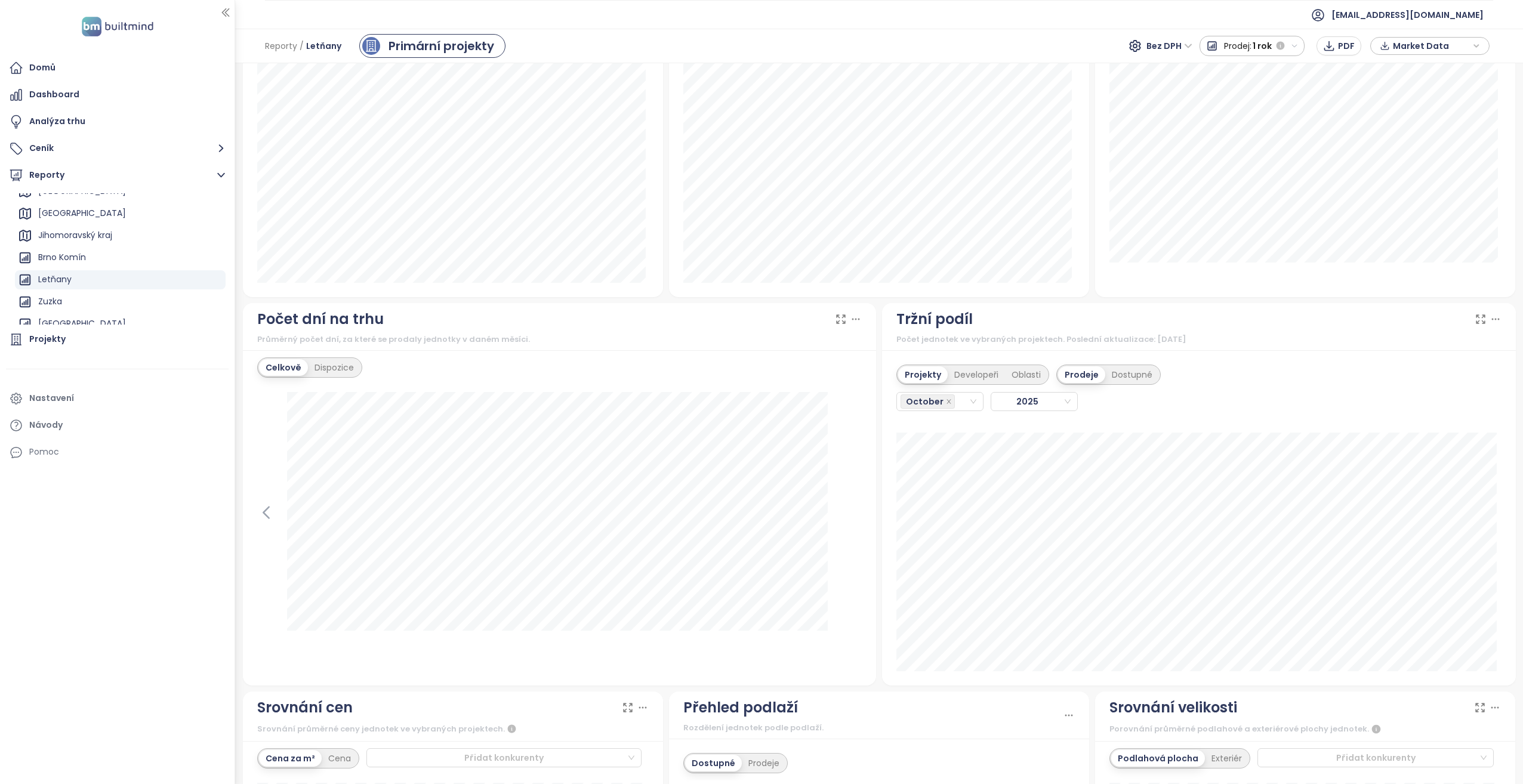
scroll to position [775, 0]
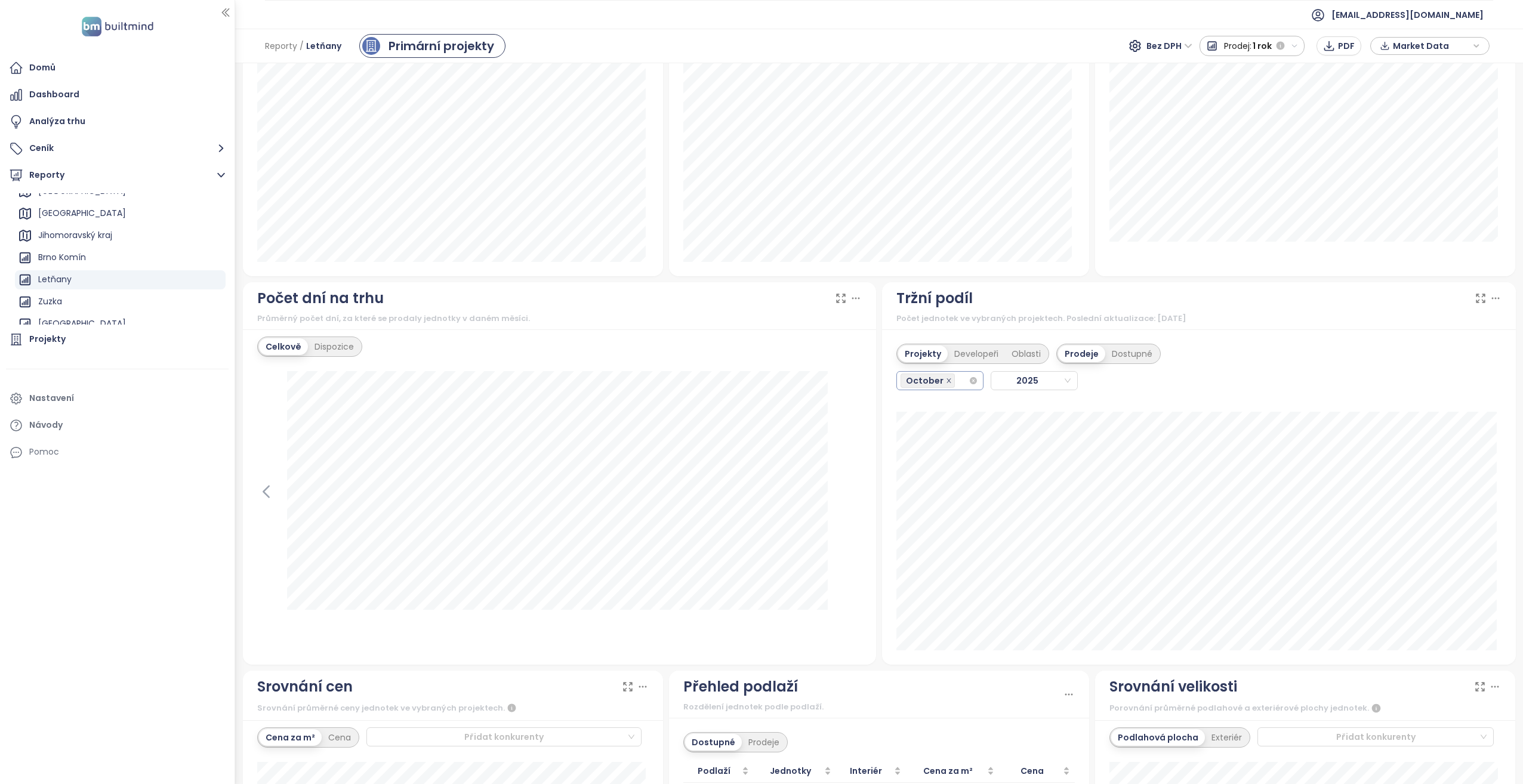
click at [946, 377] on span at bounding box center [949, 380] width 6 height 13
click at [946, 376] on span at bounding box center [949, 380] width 6 height 13
click at [946, 377] on icon "close" at bounding box center [949, 380] width 6 height 6
click at [970, 380] on icon "close-circle" at bounding box center [973, 381] width 7 height 7
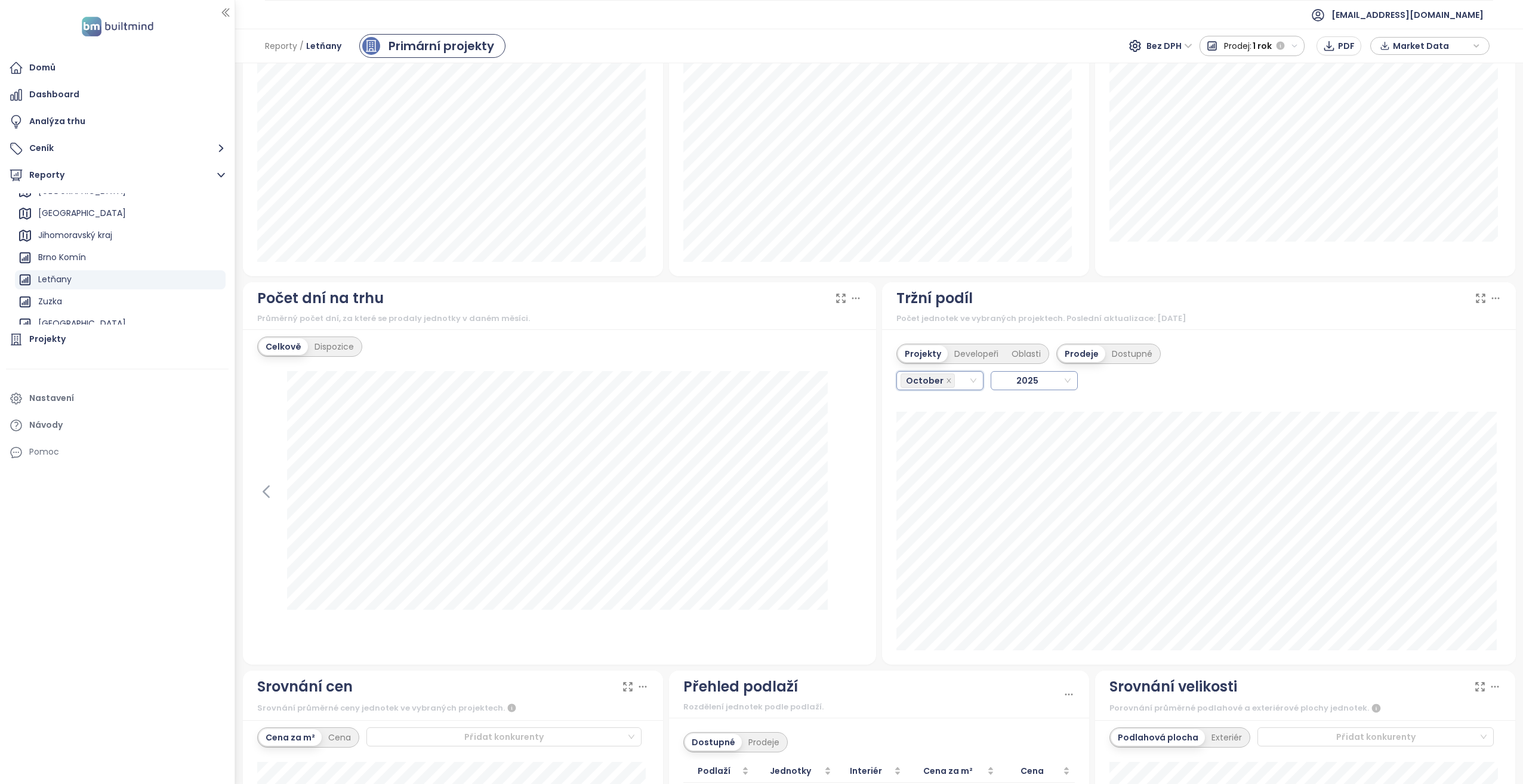
click at [1002, 377] on span "2025" at bounding box center [1032, 380] width 76 height 18
click at [931, 379] on span "October" at bounding box center [924, 380] width 37 height 13
click at [946, 380] on icon "close" at bounding box center [949, 380] width 6 height 6
click at [838, 360] on div "Celkově Dispozice" at bounding box center [560, 497] width 634 height 335
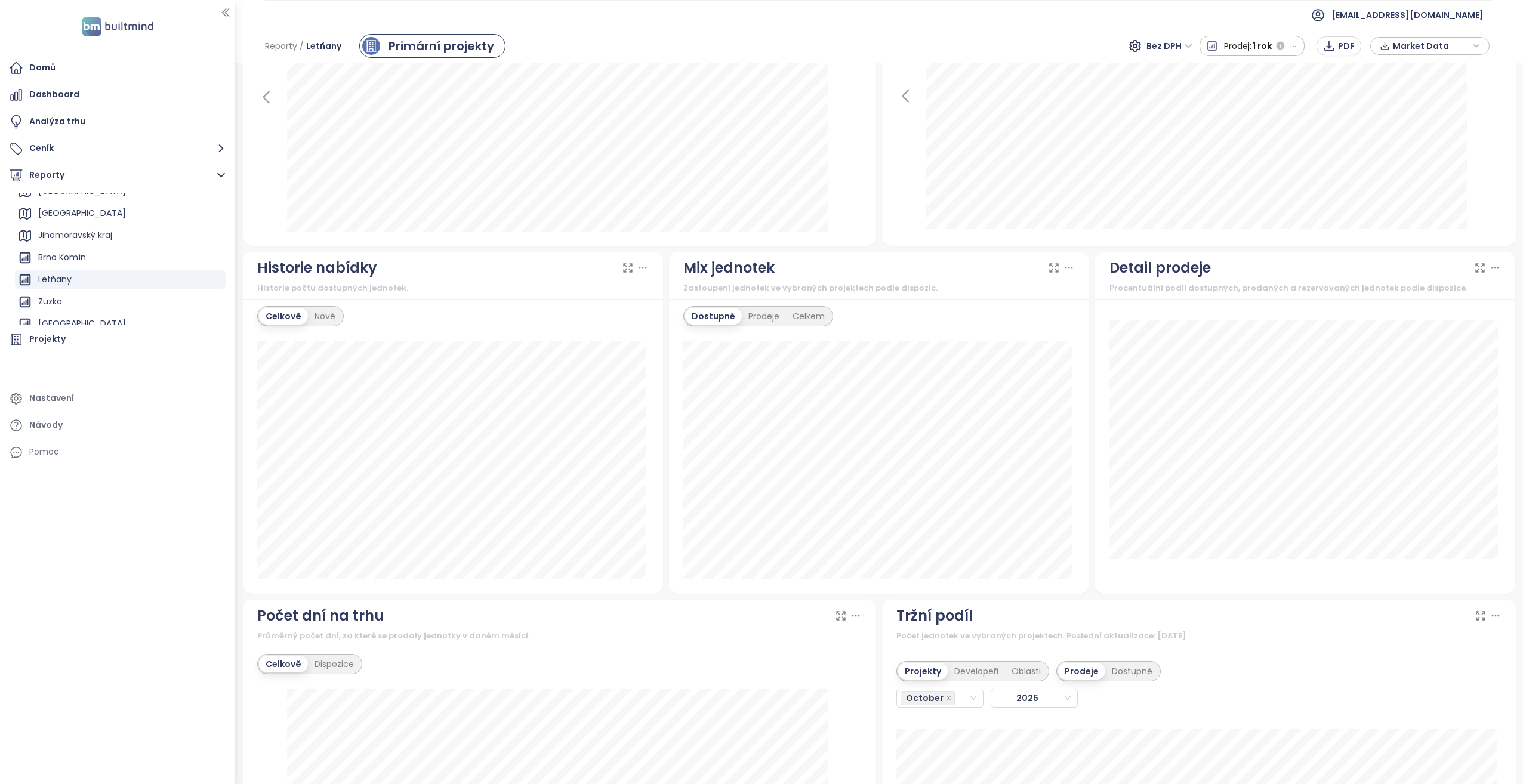
scroll to position [477, 0]
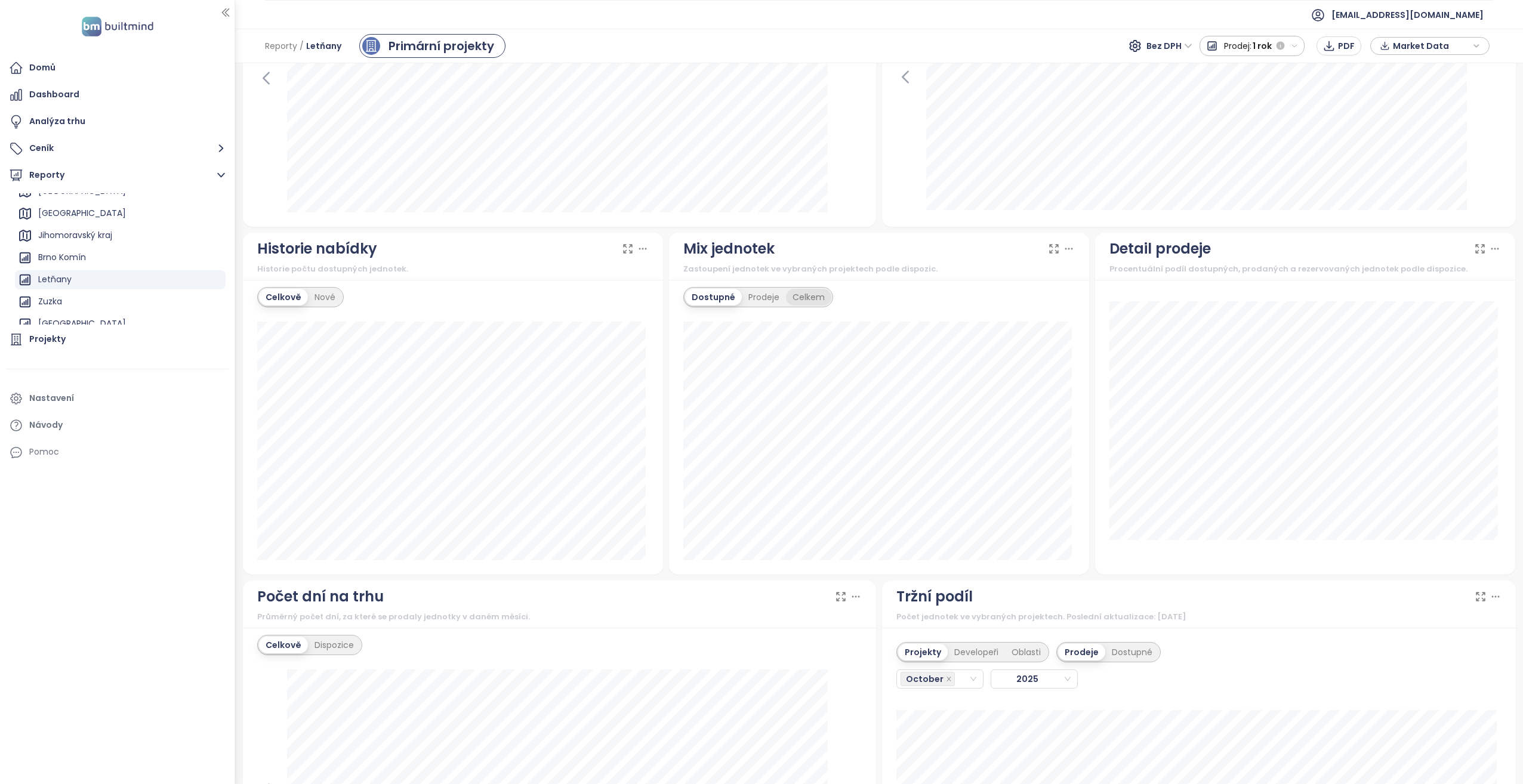
click at [804, 294] on div "Celkem" at bounding box center [808, 297] width 46 height 17
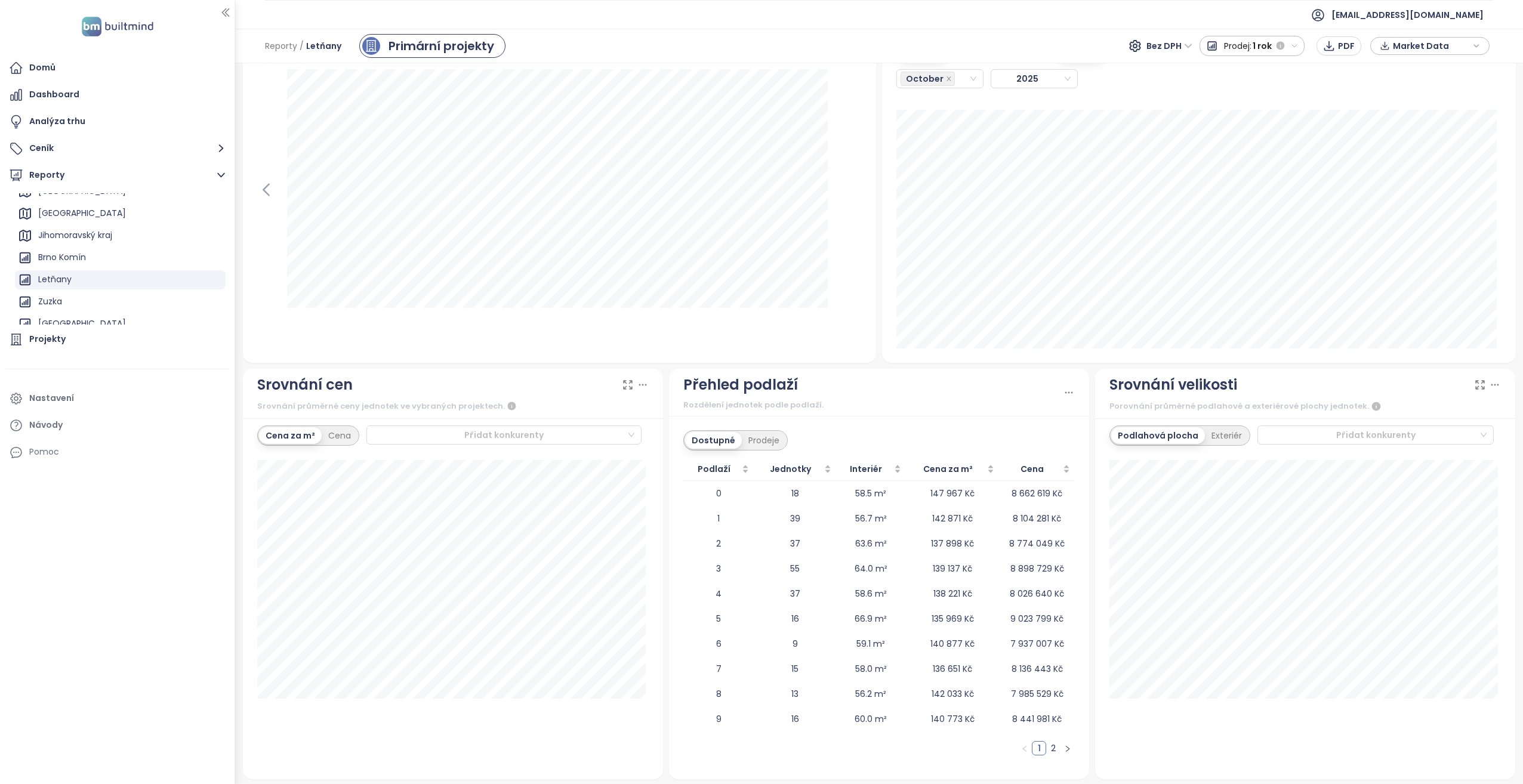
scroll to position [1081, 0]
click at [499, 440] on div "Přidat konkurenty" at bounding box center [504, 432] width 275 height 19
click at [305, 455] on div "Cena za m² Cena Přidat konkurenty" at bounding box center [453, 596] width 420 height 361
click at [344, 435] on div "Cena" at bounding box center [339, 432] width 36 height 17
click at [282, 433] on div "Cena za m²" at bounding box center [290, 432] width 62 height 17
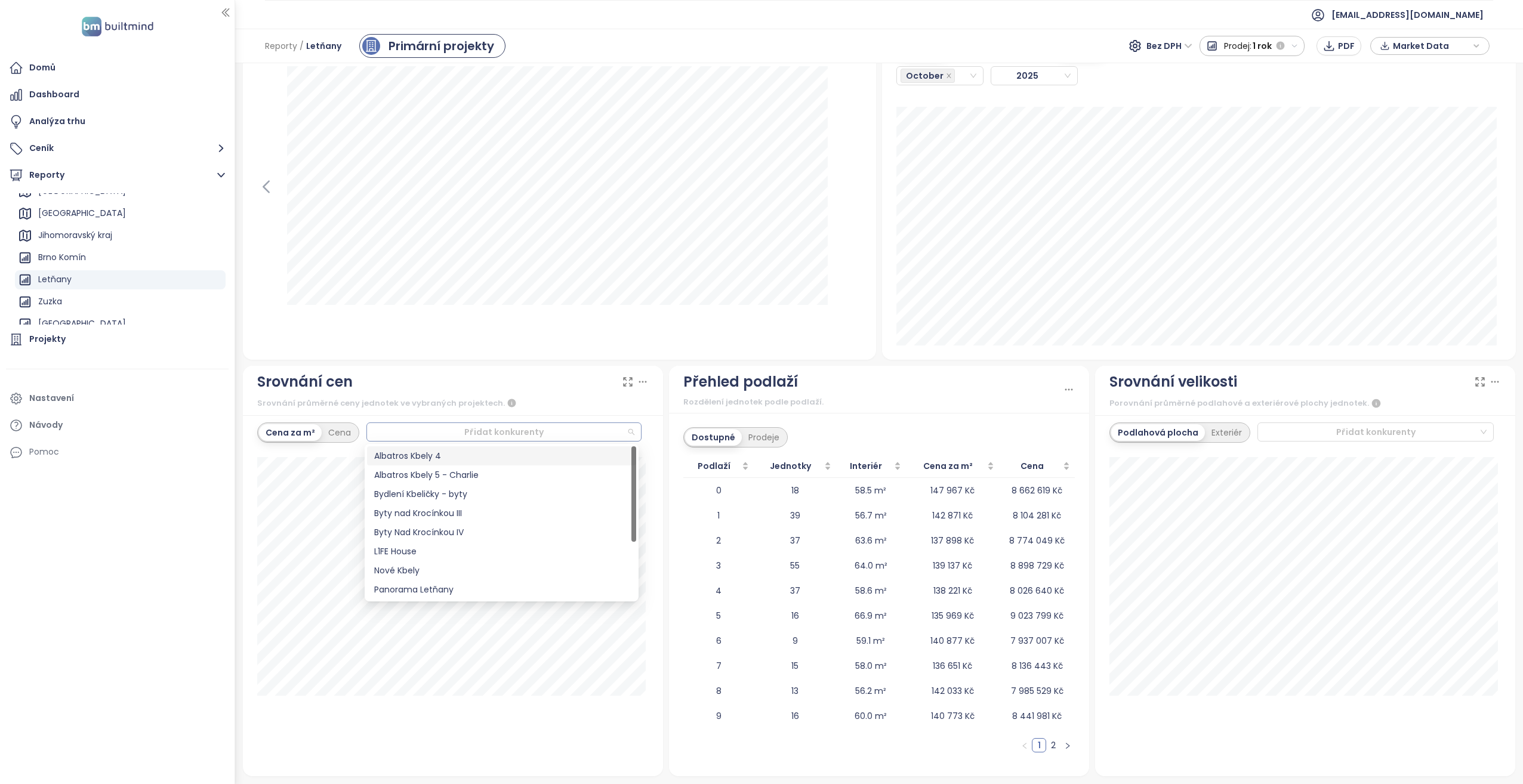
click at [419, 433] on div at bounding box center [499, 432] width 256 height 15
click at [438, 458] on div "Albatros Kbely 4" at bounding box center [501, 456] width 255 height 13
click at [402, 492] on div "Bydlení Kbeličky - byty" at bounding box center [501, 494] width 255 height 13
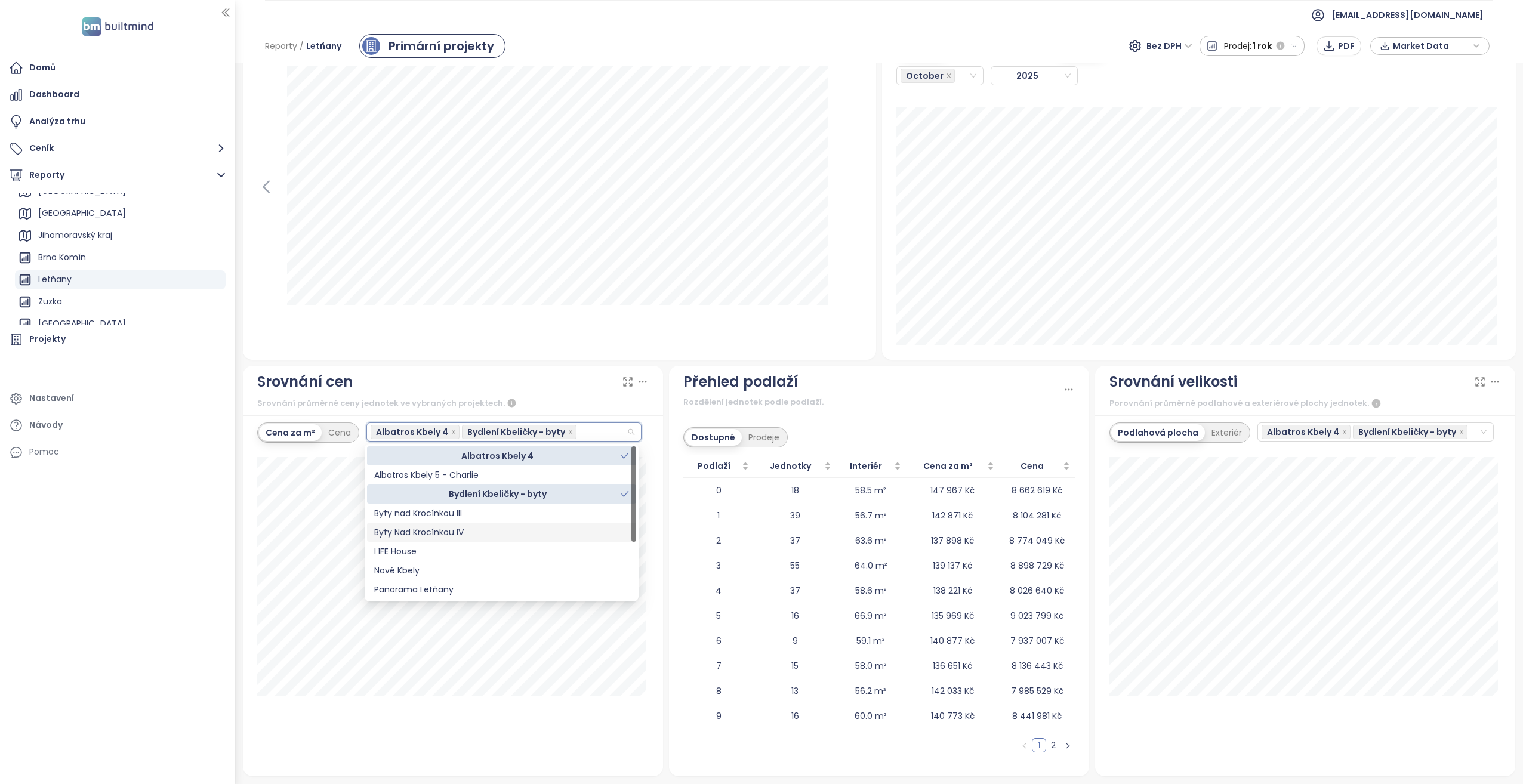
click at [457, 534] on div "Byty Nad Krocínkou IV" at bounding box center [501, 532] width 255 height 13
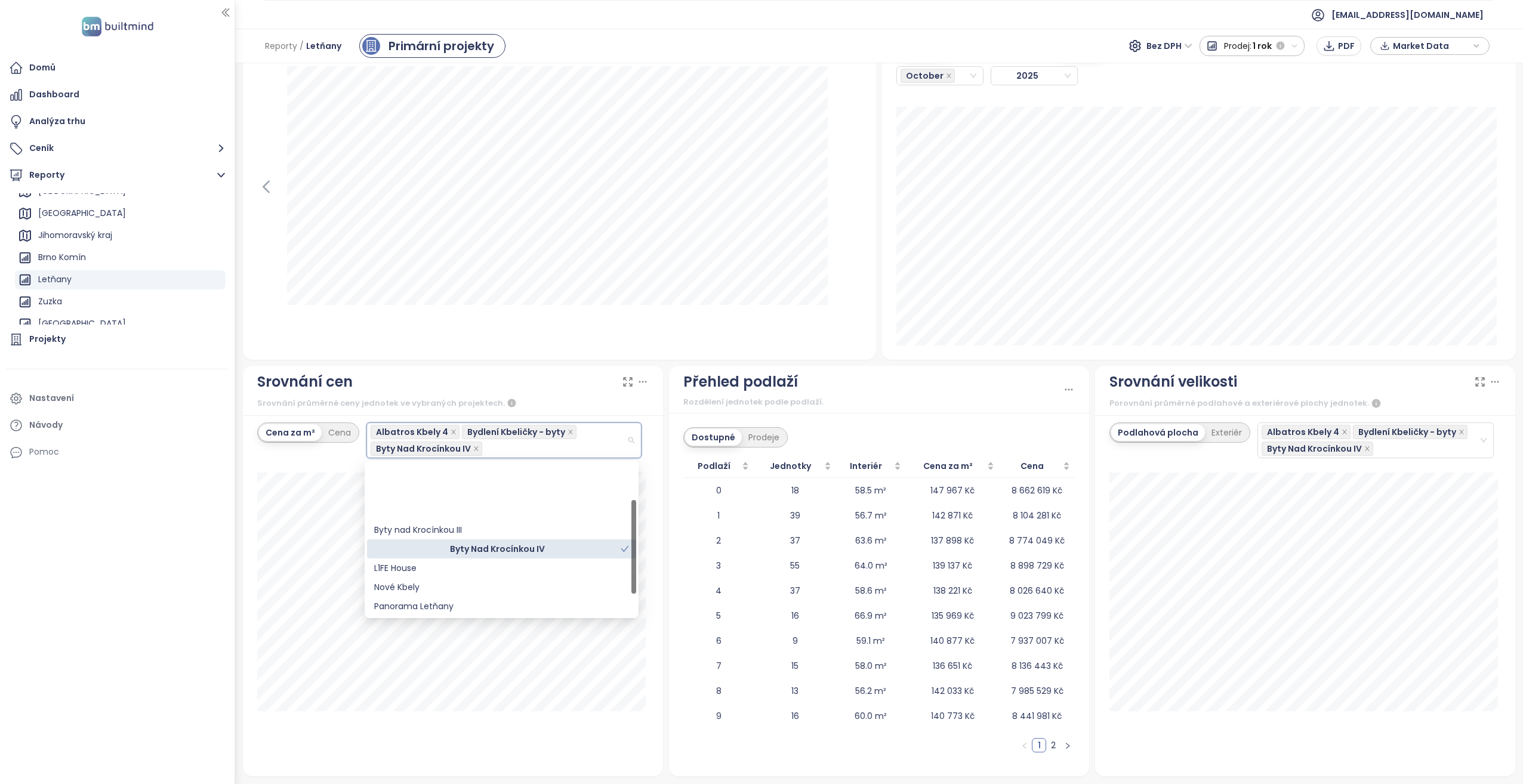
scroll to position [59, 0]
click at [417, 548] on div "Panorama Letňany" at bounding box center [501, 546] width 255 height 13
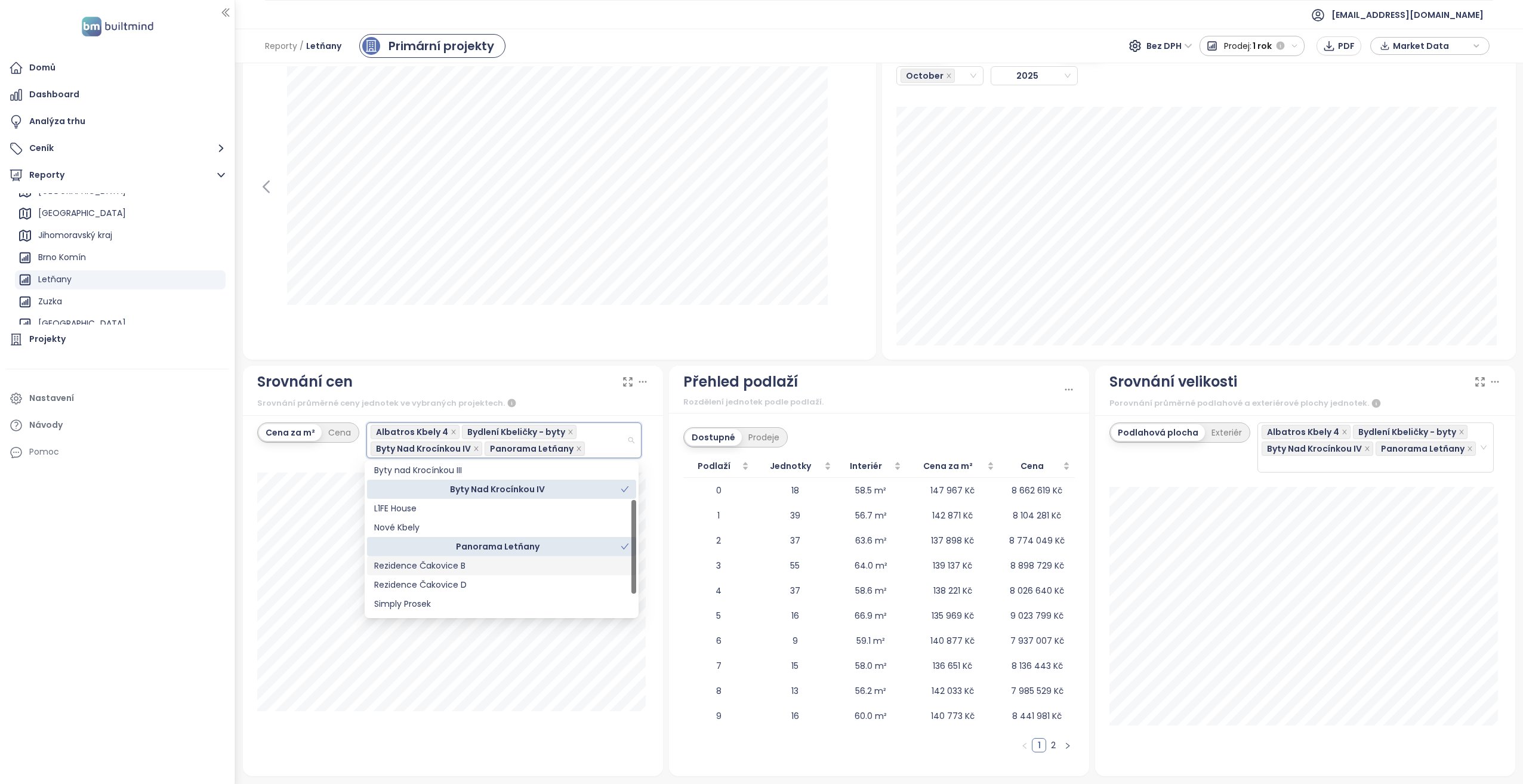
scroll to position [95, 0]
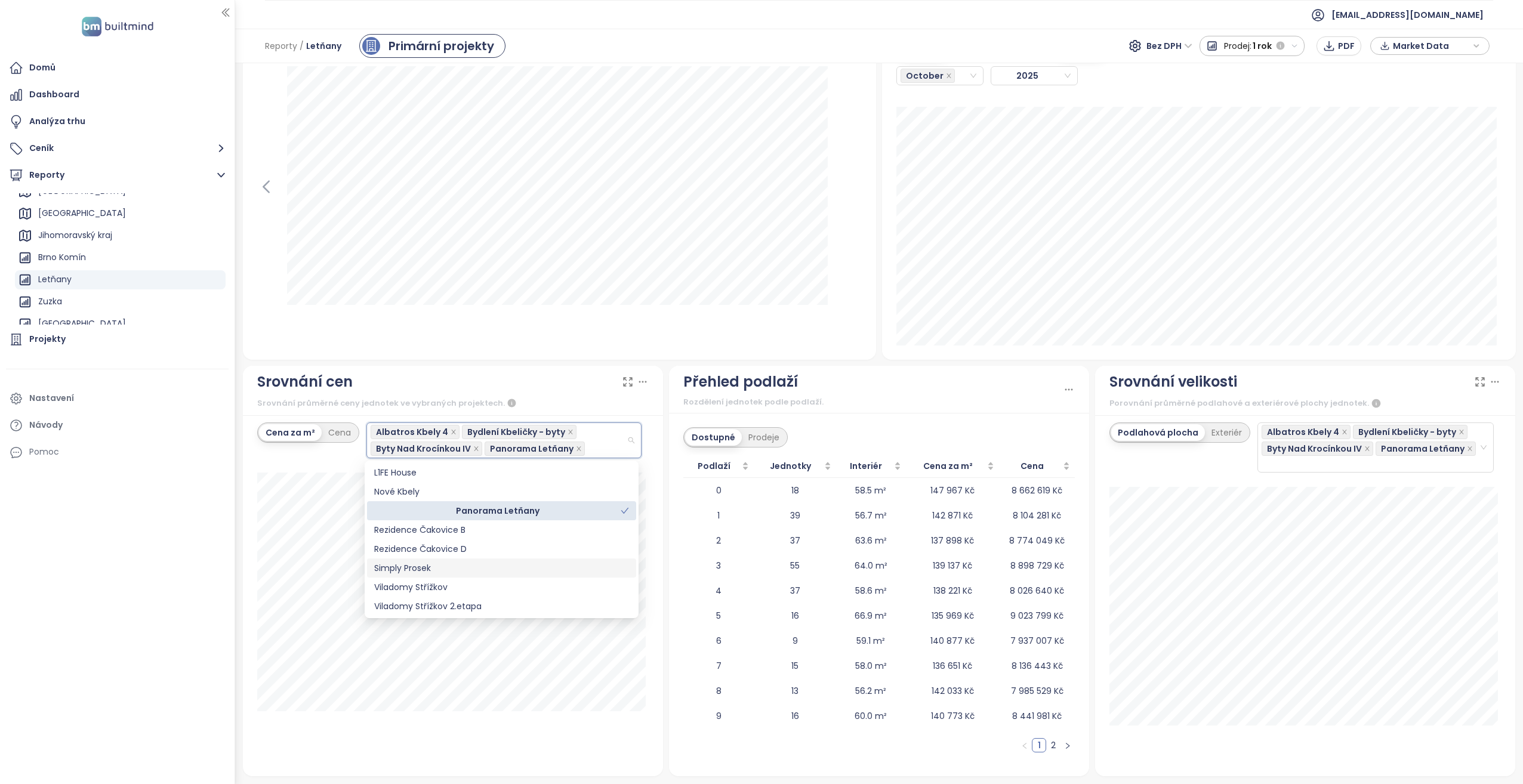
click at [434, 566] on div "Simply Prosek" at bounding box center [501, 568] width 255 height 13
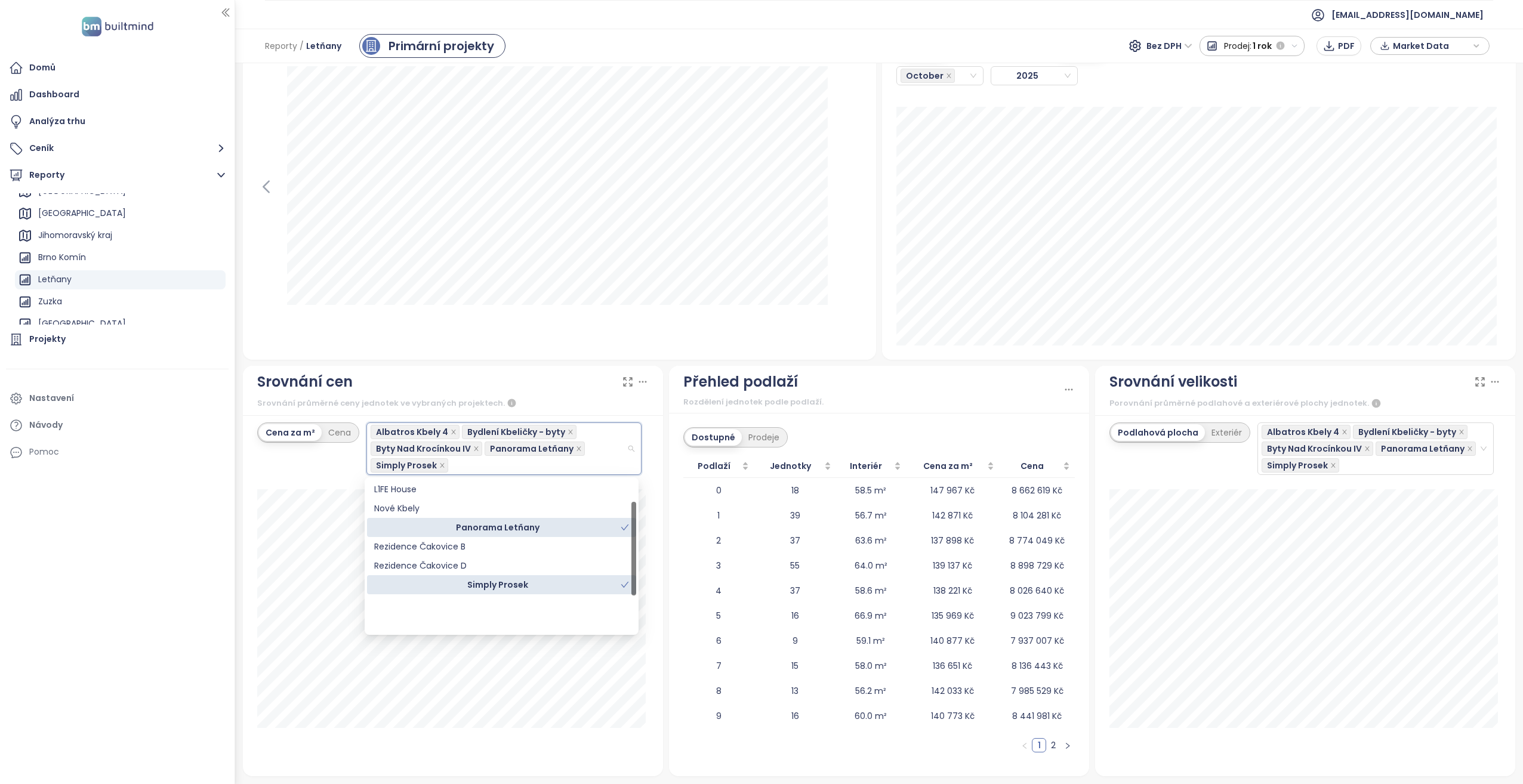
scroll to position [0, 0]
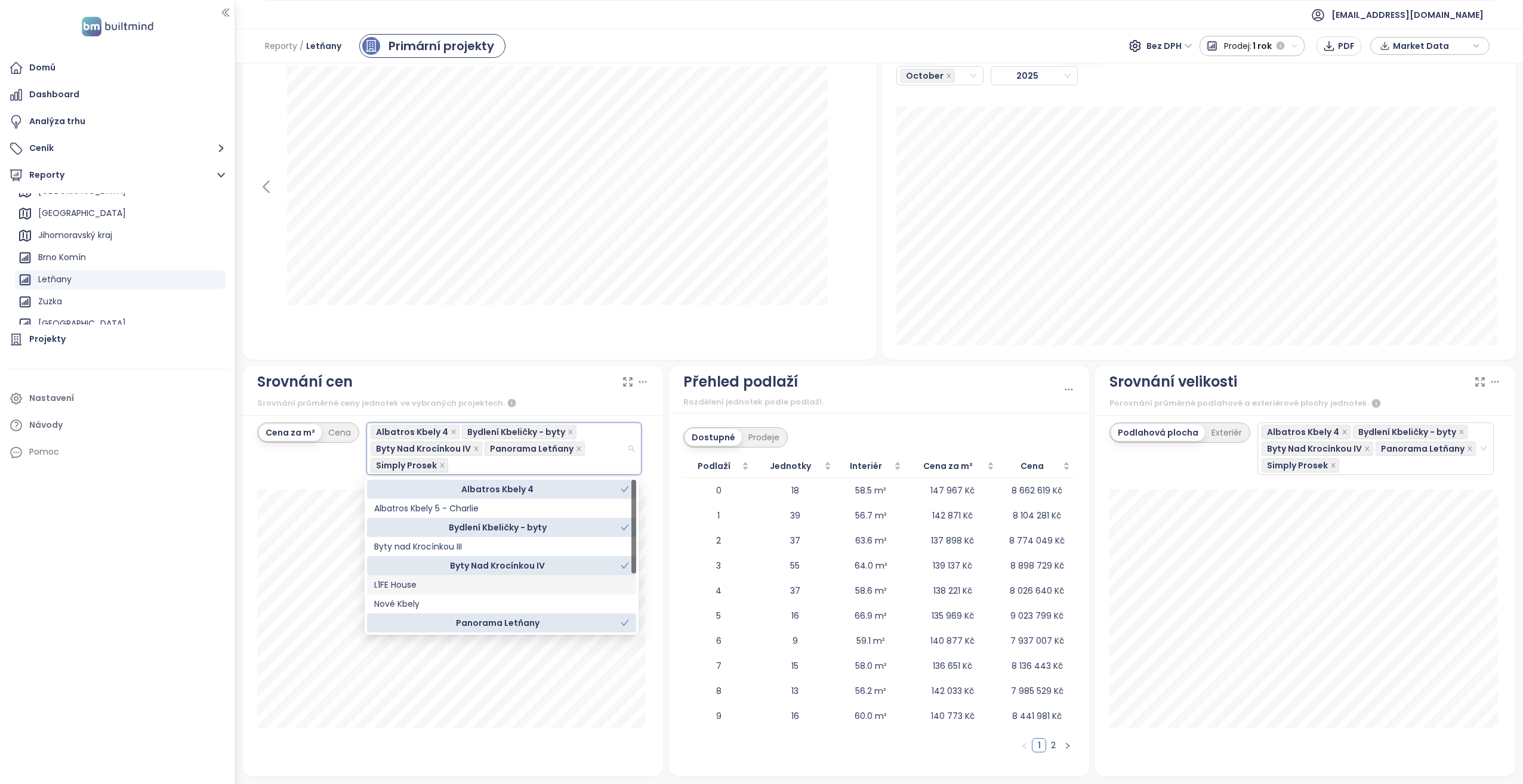
click at [413, 583] on div "L1FE House" at bounding box center [501, 584] width 255 height 13
click at [329, 464] on div "Cena za m² Cena Albatros Kbely 4, Bydlení Kbeličky - byty, Byty Nad Krocínkou I…" at bounding box center [452, 449] width 391 height 53
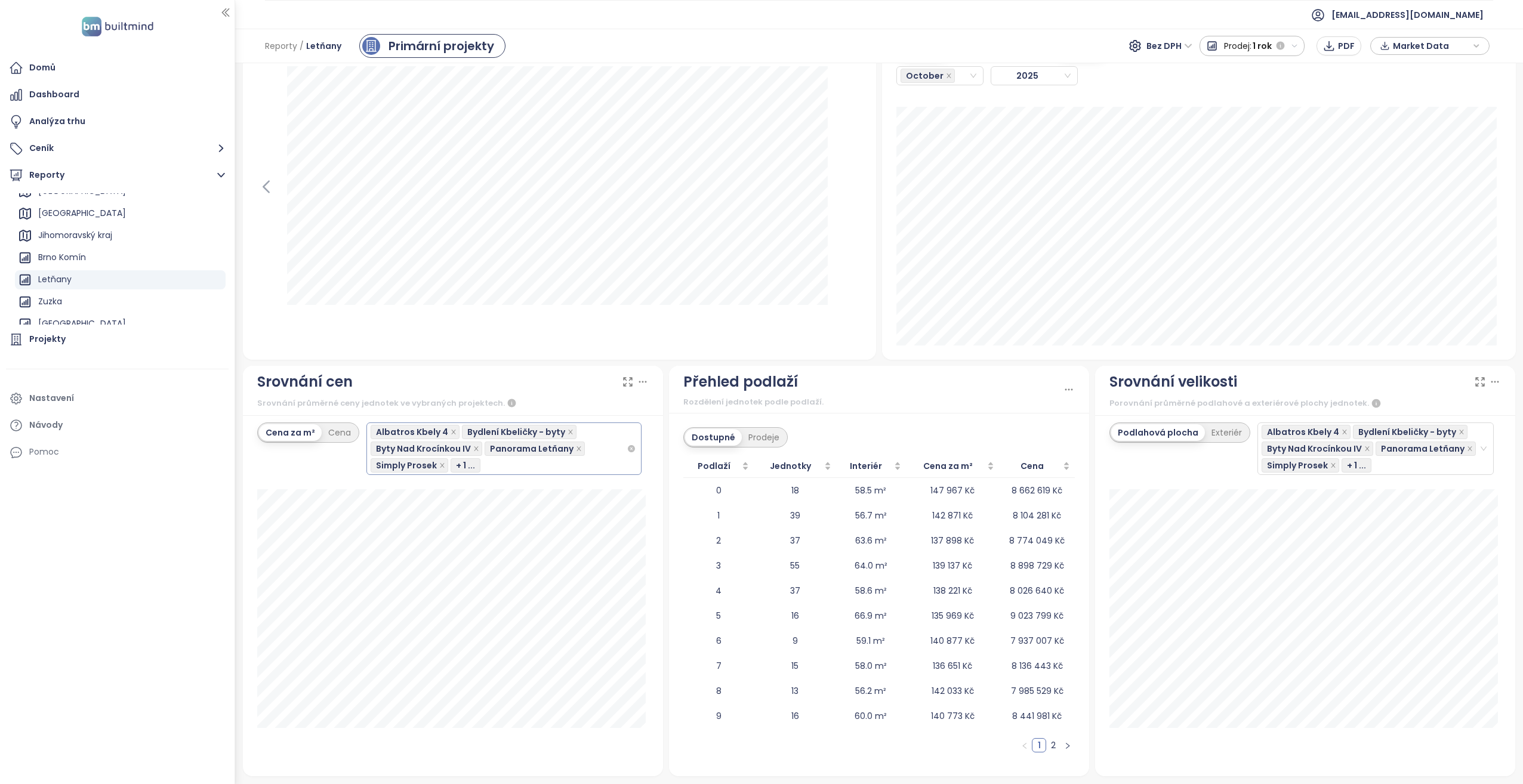
click at [492, 471] on div "Albatros Kbely 4 Bydlení Kbeličky - byty Byty Nad Krocínkou IV Panorama Letňany…" at bounding box center [499, 449] width 256 height 50
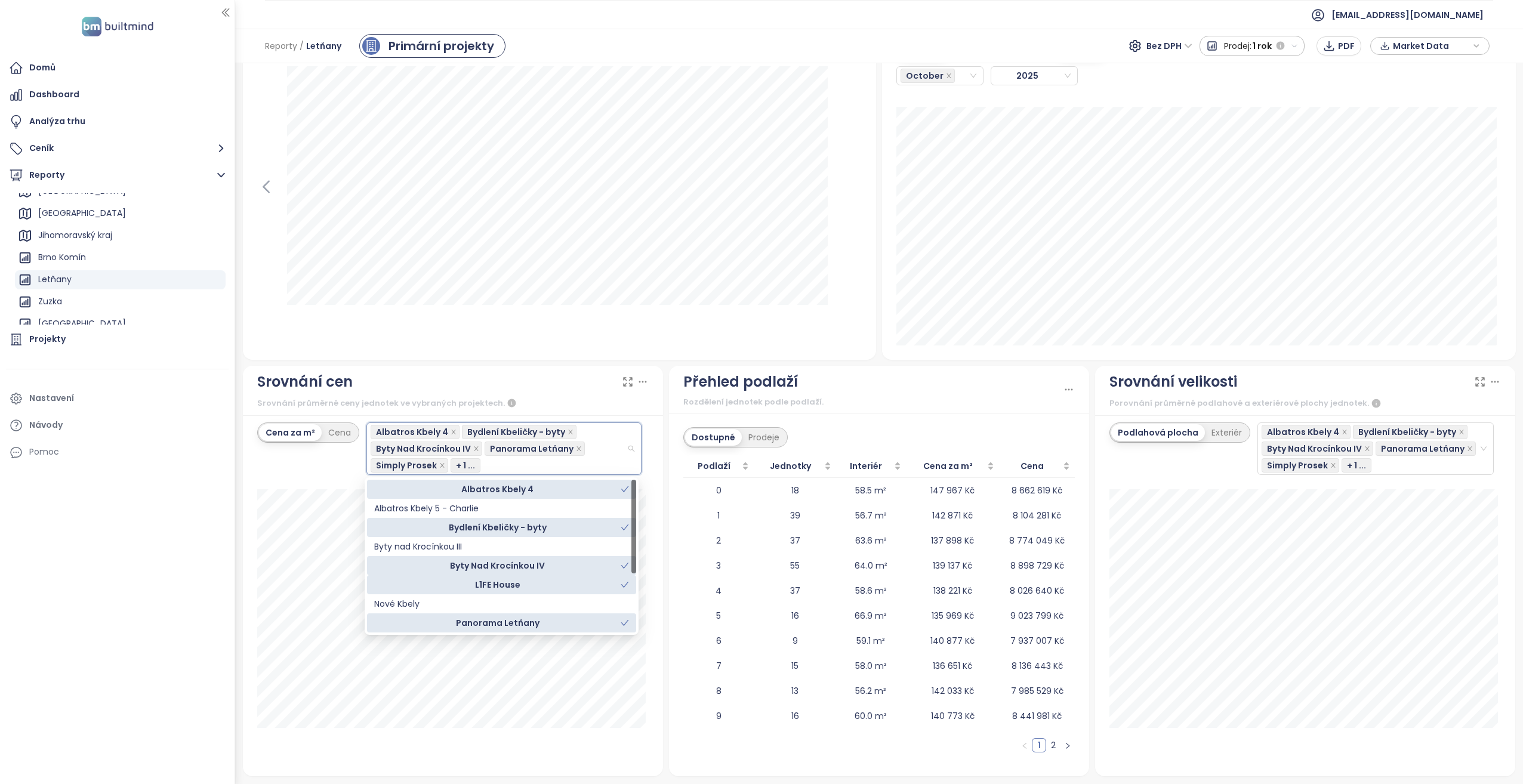
scroll to position [95, 0]
click at [576, 510] on div "Nové Kbely" at bounding box center [501, 508] width 255 height 13
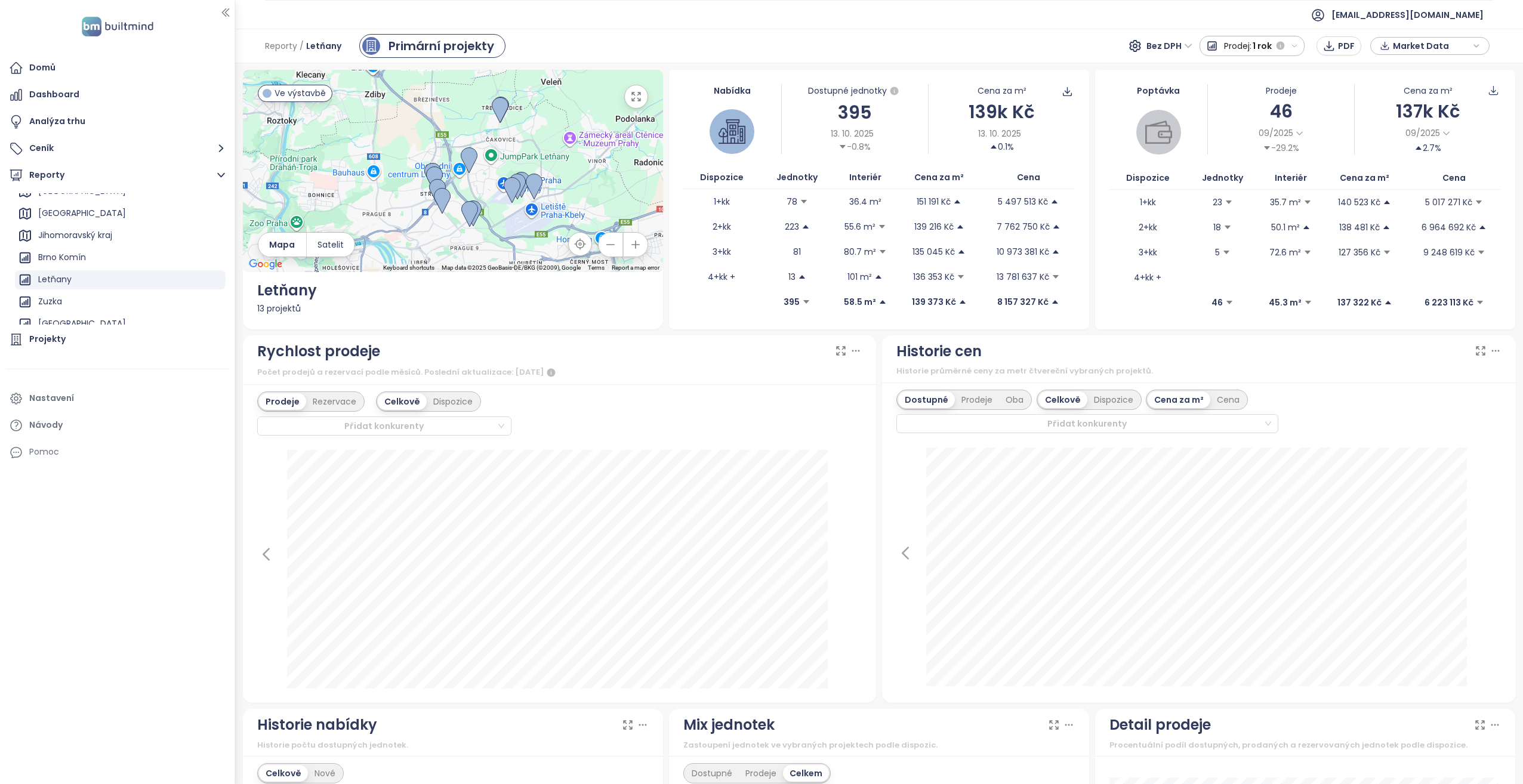
scroll to position [0, 0]
click at [637, 100] on icon "button" at bounding box center [635, 98] width 8 height 8
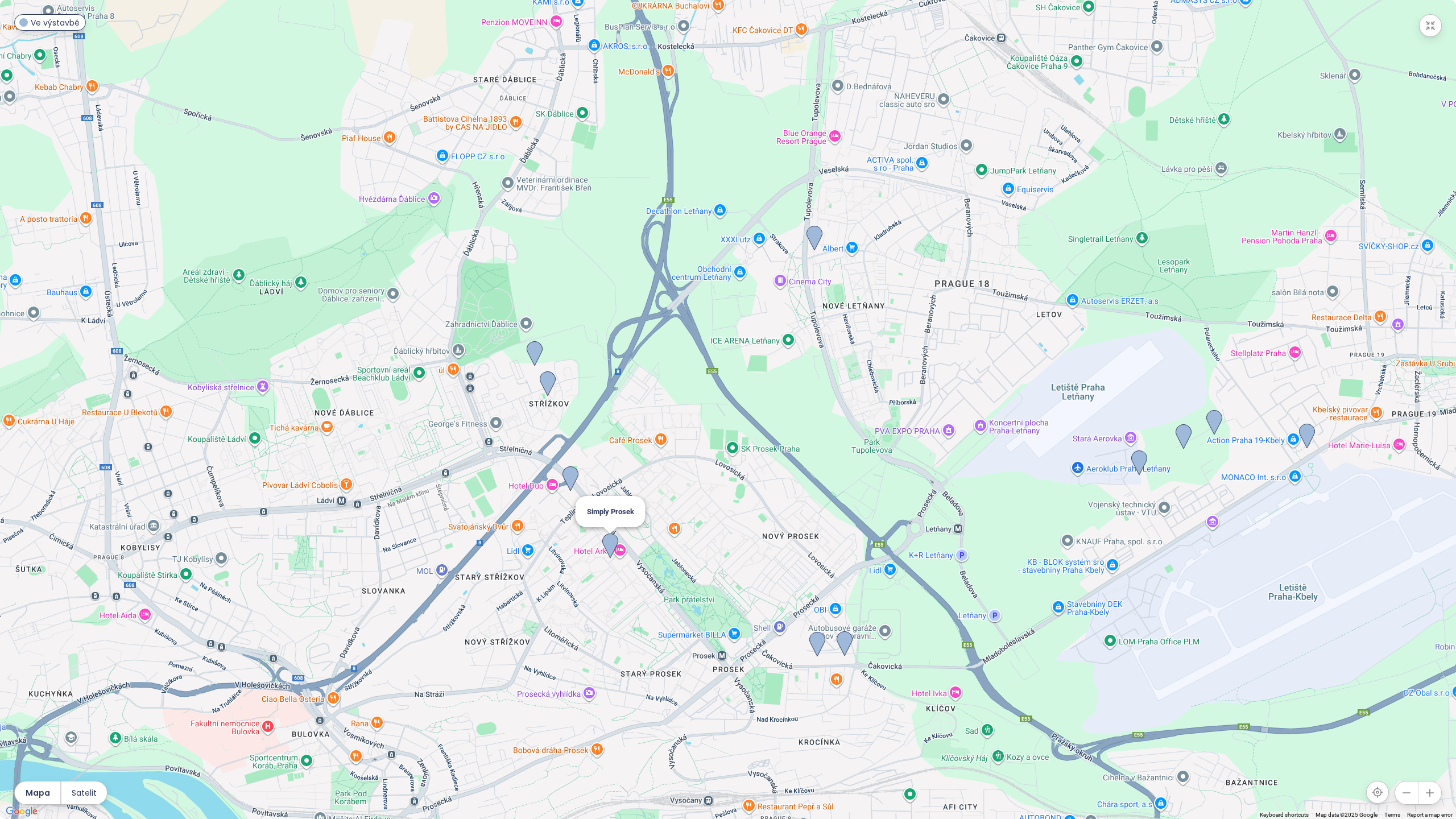
click at [612, 540] on img at bounding box center [610, 546] width 16 height 25
click at [572, 474] on img at bounding box center [570, 479] width 16 height 25
click at [1428, 37] on div "To navigate, press the arrow keys." at bounding box center [728, 410] width 1456 height 819
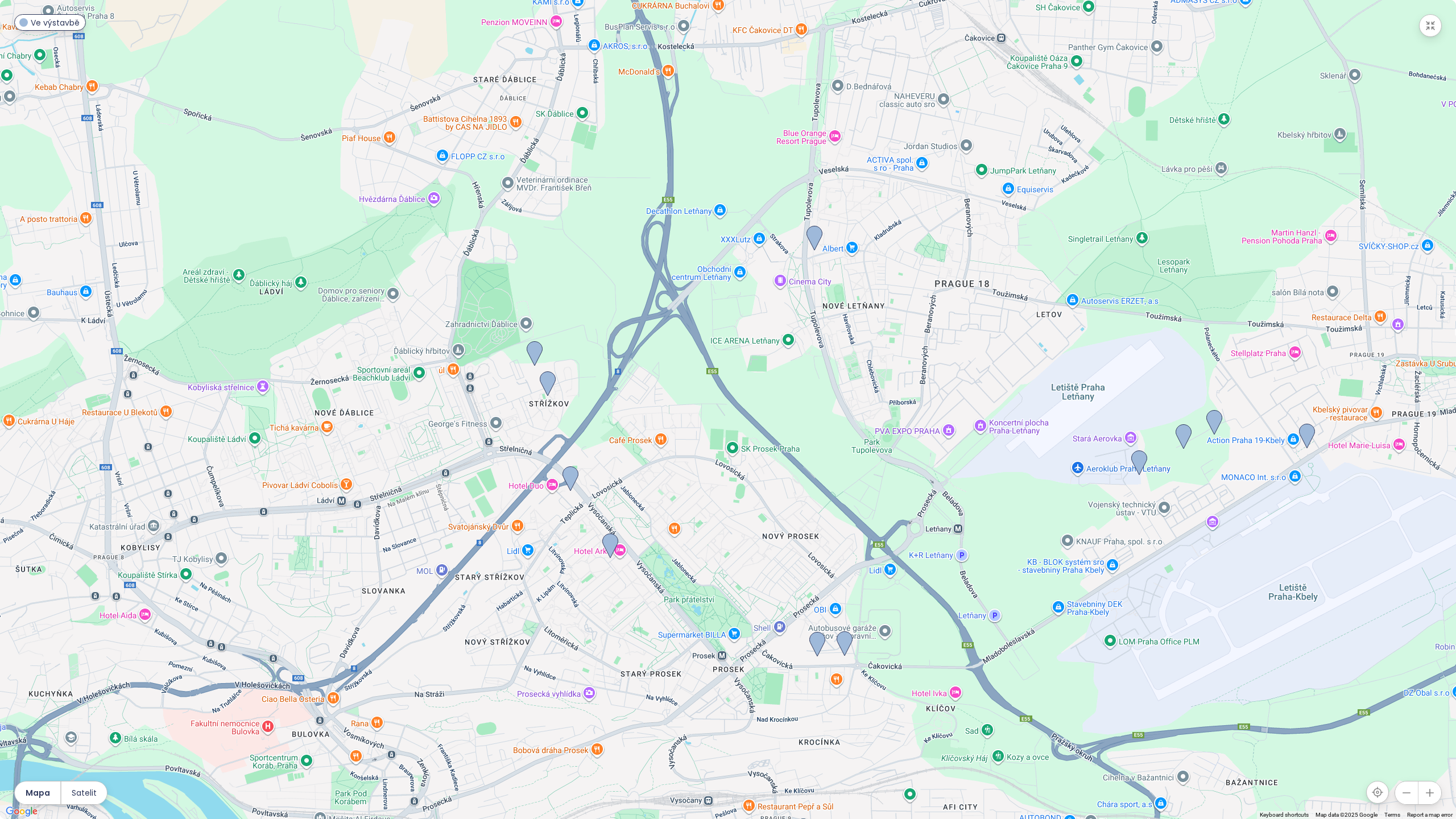
click at [1427, 24] on icon "button" at bounding box center [1430, 25] width 11 height 11
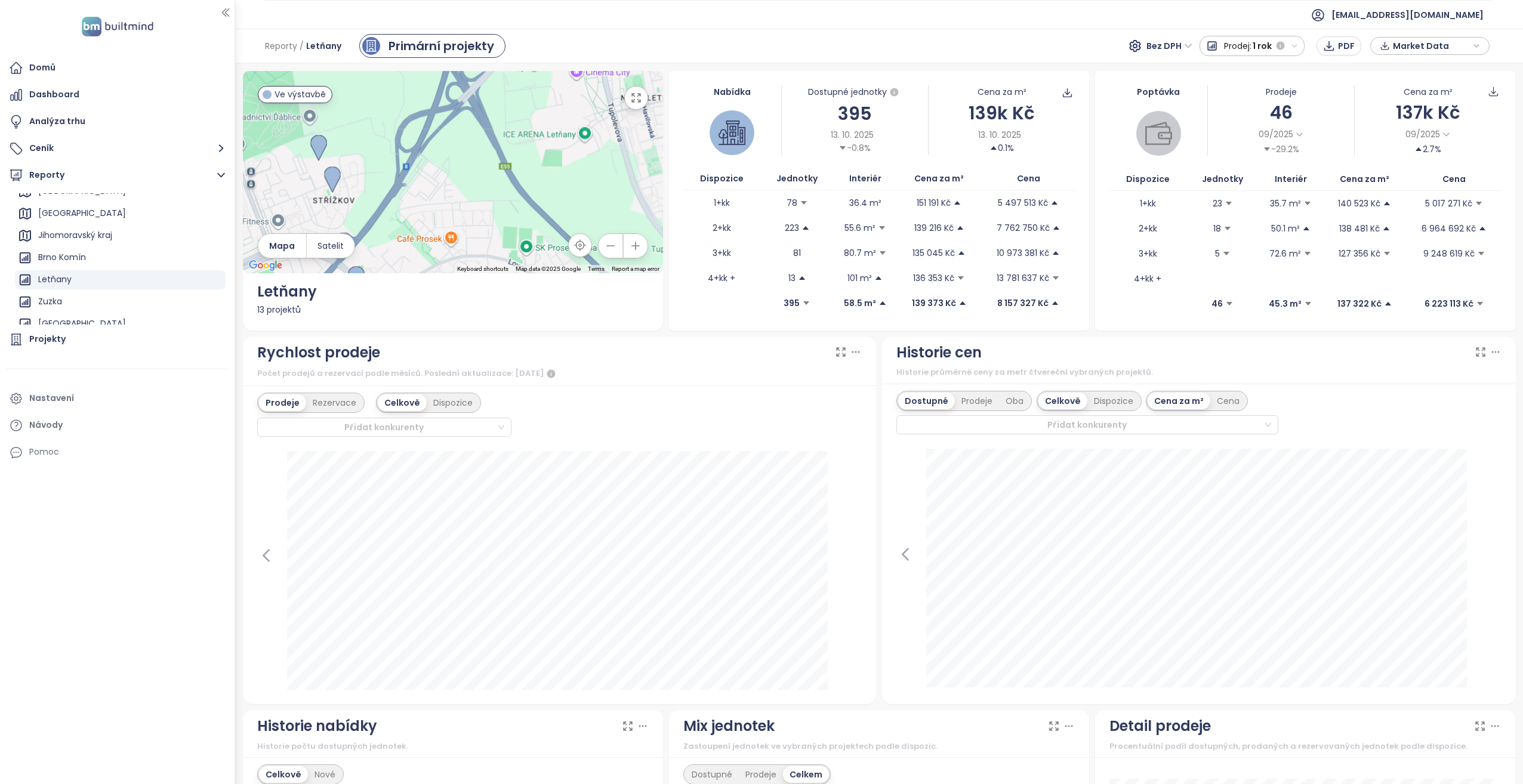
drag, startPoint x: 393, startPoint y: 186, endPoint x: 416, endPoint y: 199, distance: 26.4
click at [416, 199] on div at bounding box center [453, 172] width 420 height 202
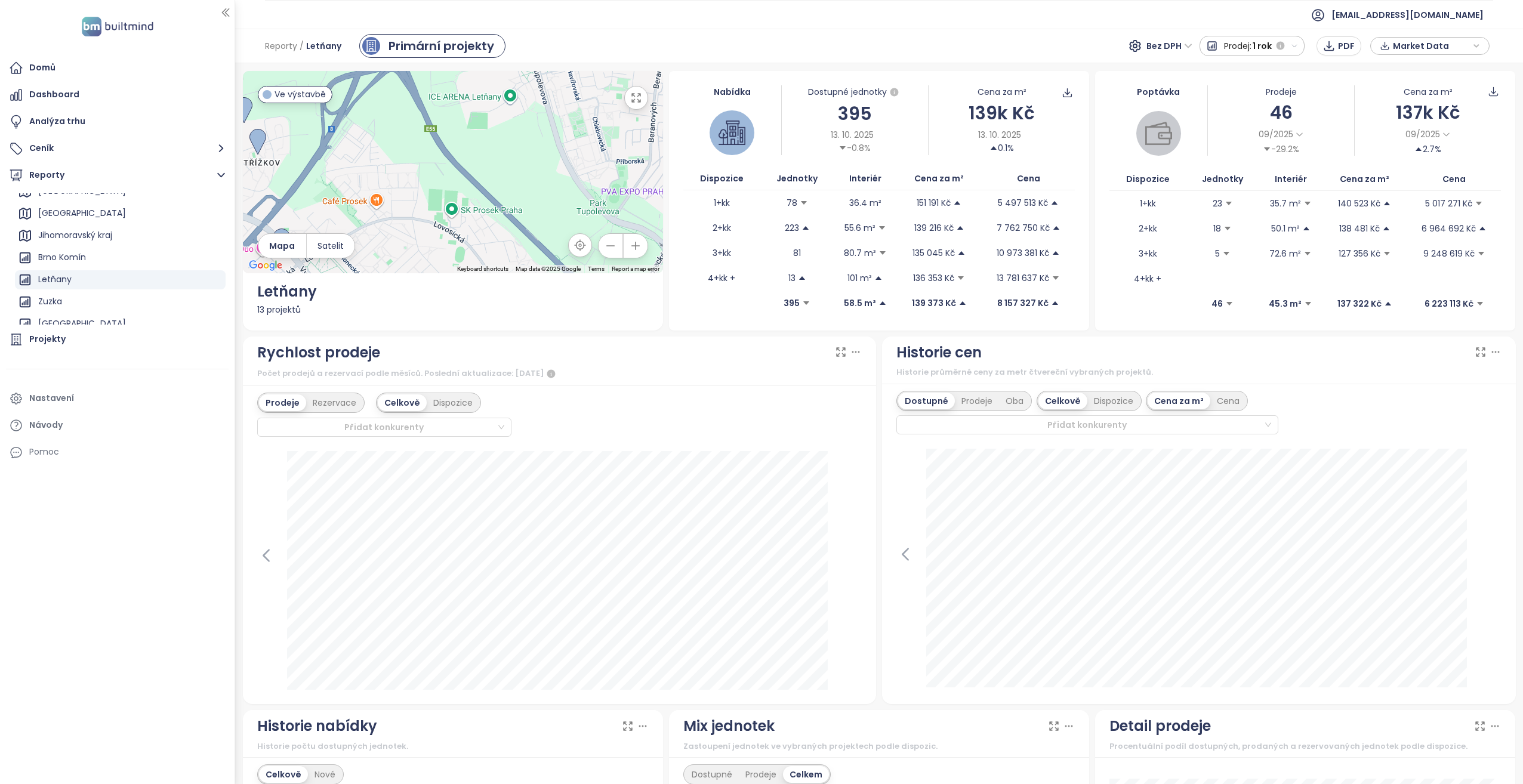
drag, startPoint x: 478, startPoint y: 150, endPoint x: 417, endPoint y: 80, distance: 92.8
click at [394, 59] on div "Reporty / Letňany Primární projekty Bez DPH Prodej: 1 rok PDF Market Data ← Mov…" at bounding box center [879, 406] width 1288 height 755
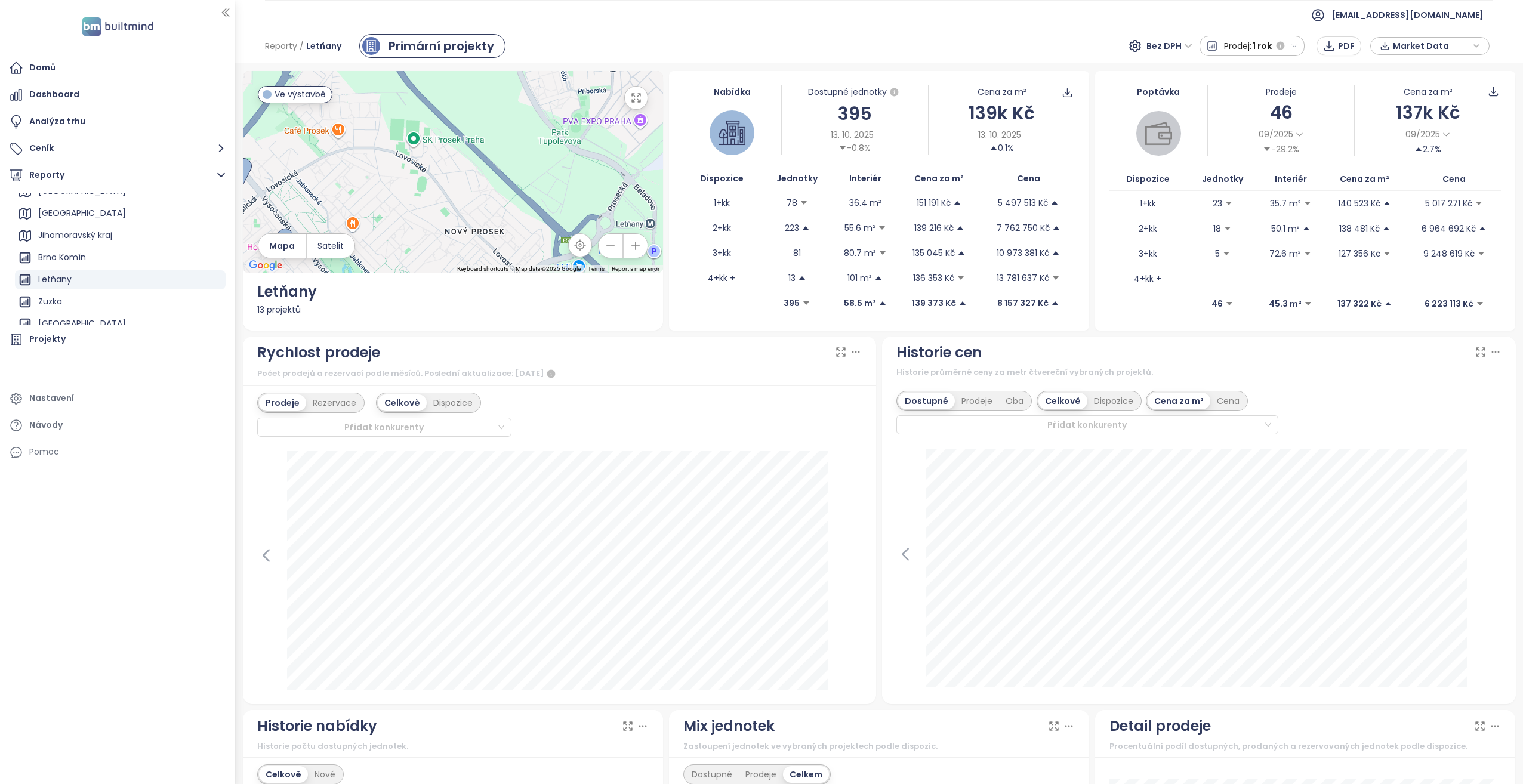
drag, startPoint x: 510, startPoint y: 184, endPoint x: 578, endPoint y: 101, distance: 107.3
click at [578, 101] on div at bounding box center [453, 172] width 420 height 202
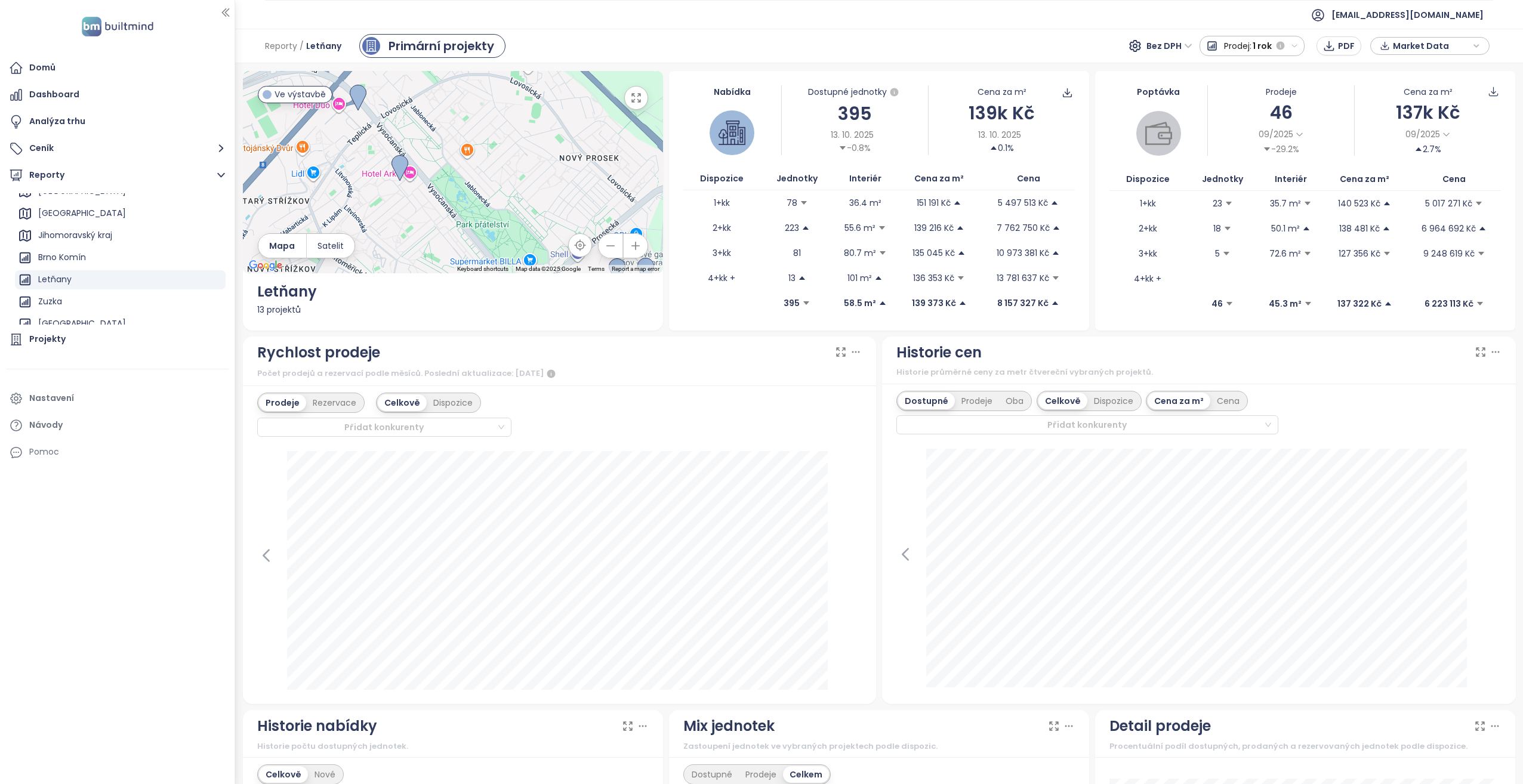
click at [551, 224] on div at bounding box center [453, 172] width 420 height 202
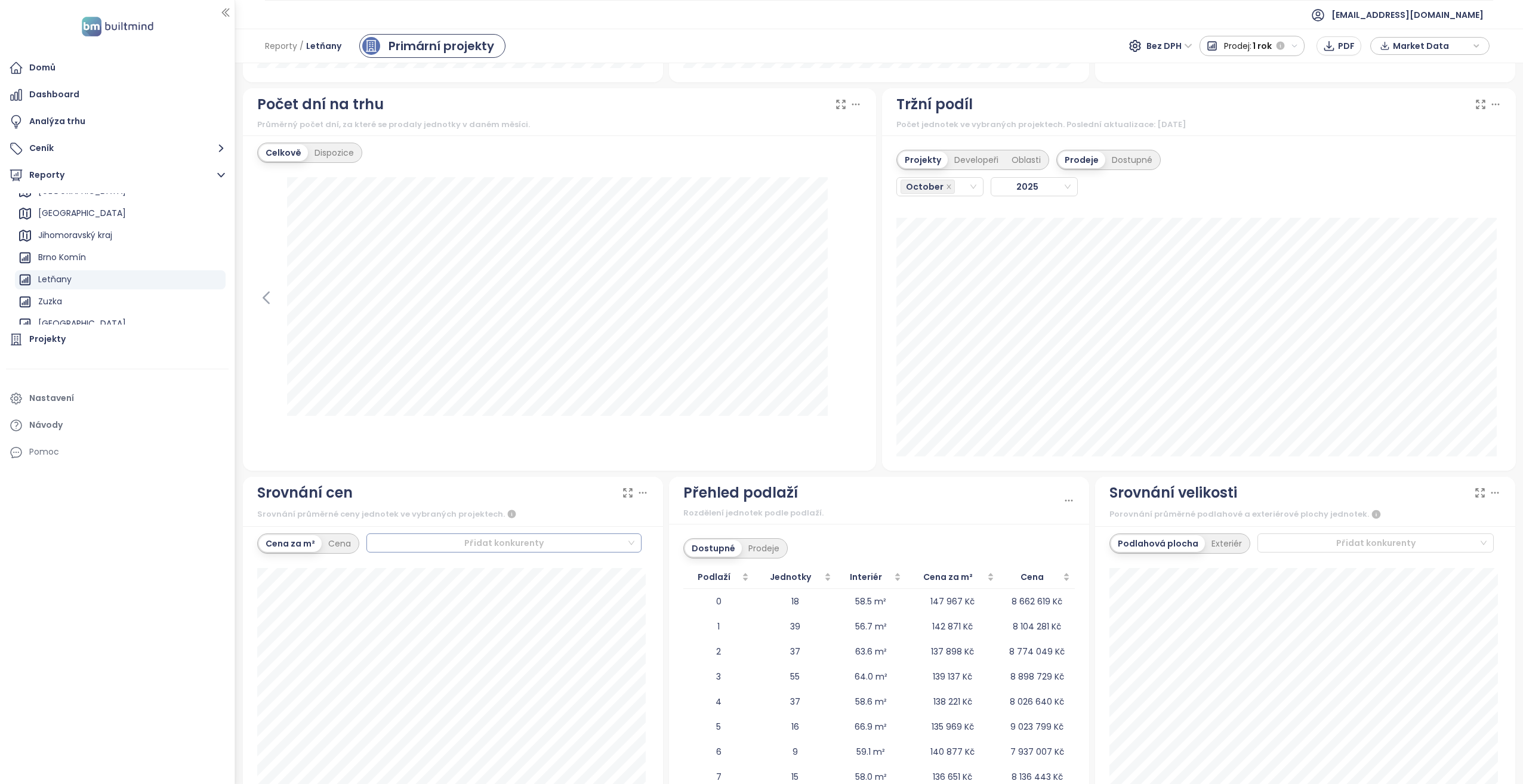
scroll to position [1081, 0]
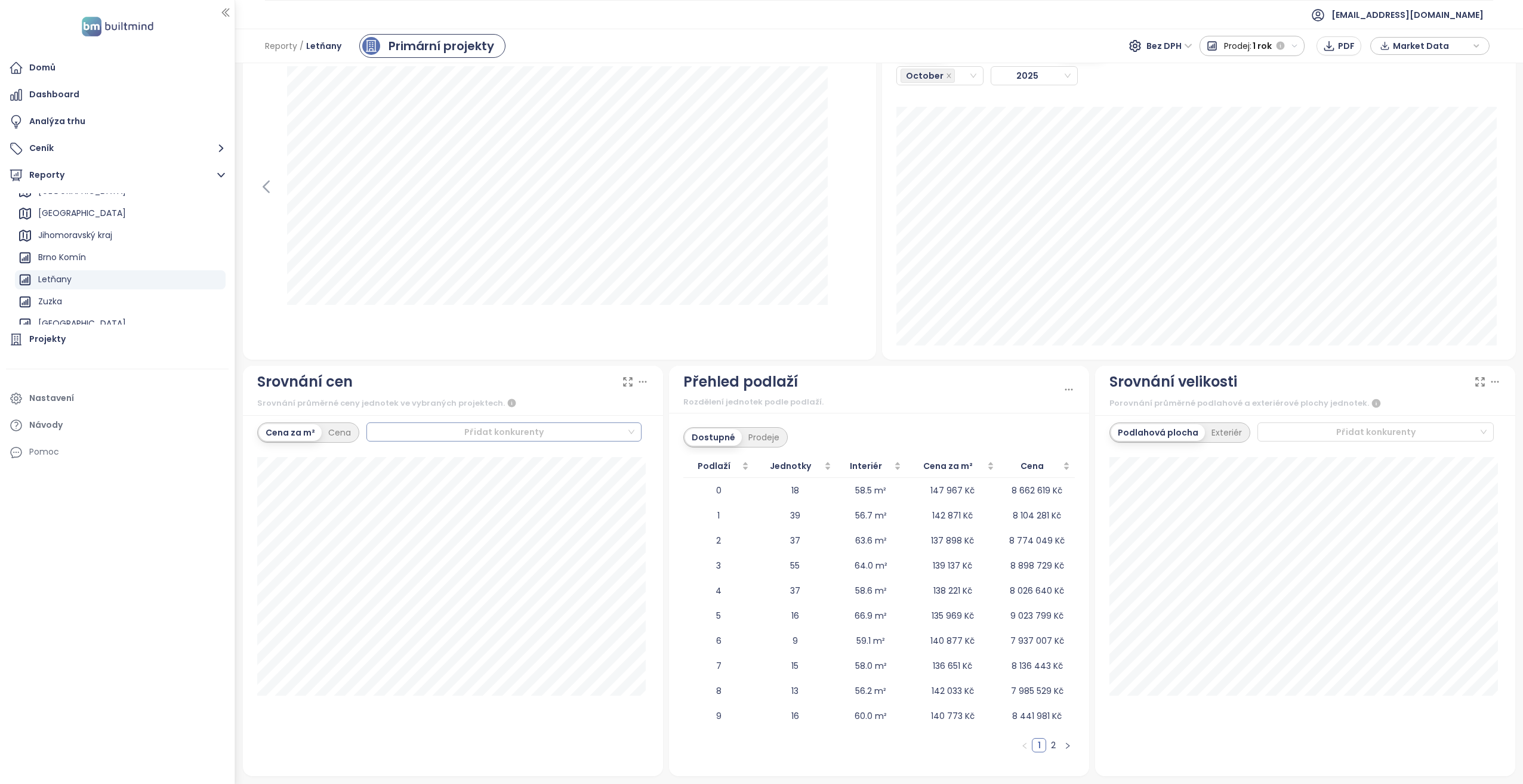
click at [466, 436] on div at bounding box center [499, 432] width 256 height 15
click at [429, 548] on div "Simply Prosek" at bounding box center [501, 551] width 255 height 13
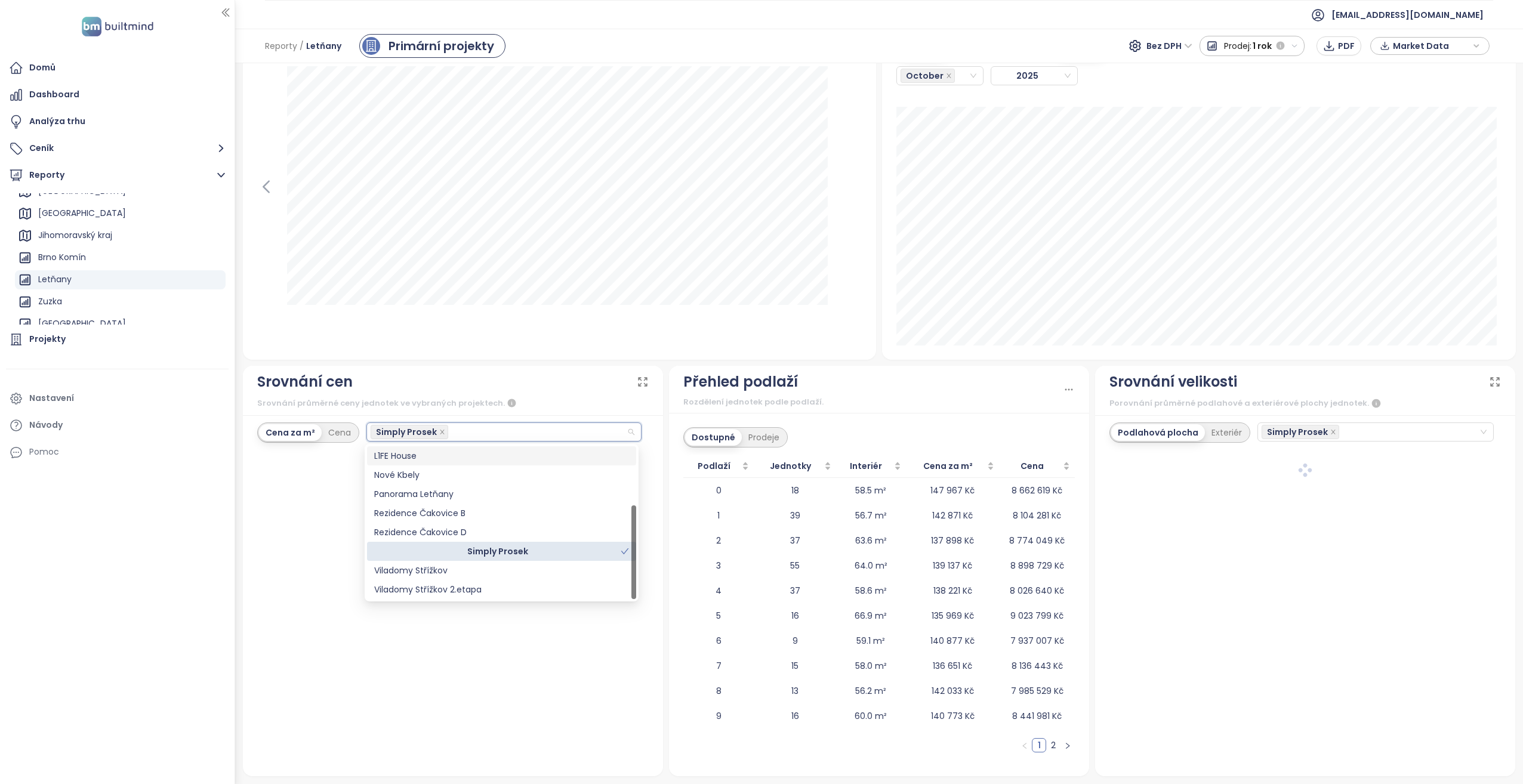
click at [403, 455] on div "L1FE House" at bounding box center [501, 456] width 255 height 13
click at [490, 744] on div "3+kk dostupné: 134 033 Kč / m² prodané: 109 812 Kč / m² Simply [PERSON_NAME]: 1…" at bounding box center [452, 609] width 391 height 305
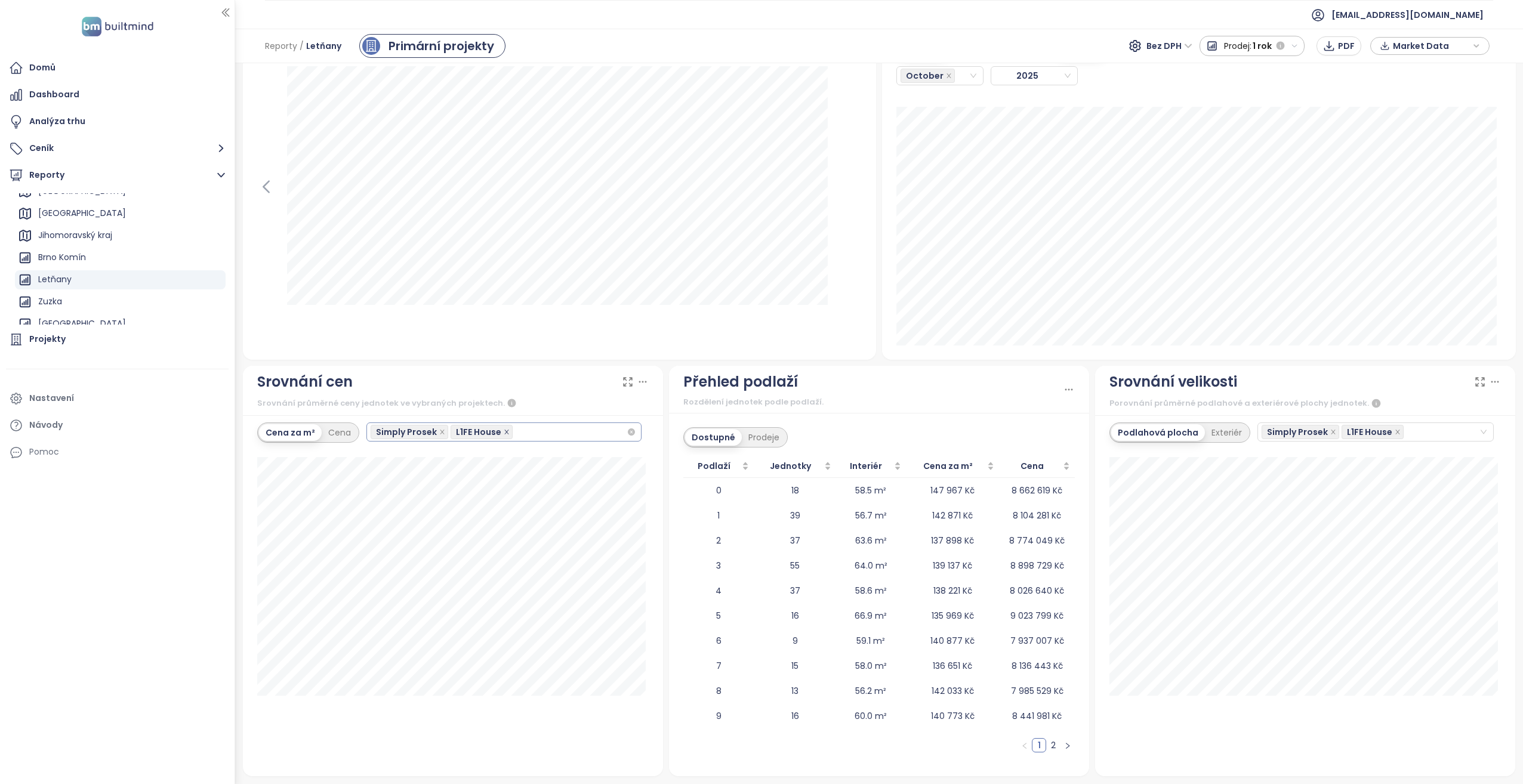
click at [504, 431] on icon "close" at bounding box center [507, 432] width 6 height 6
click at [441, 432] on icon "close" at bounding box center [442, 432] width 6 height 6
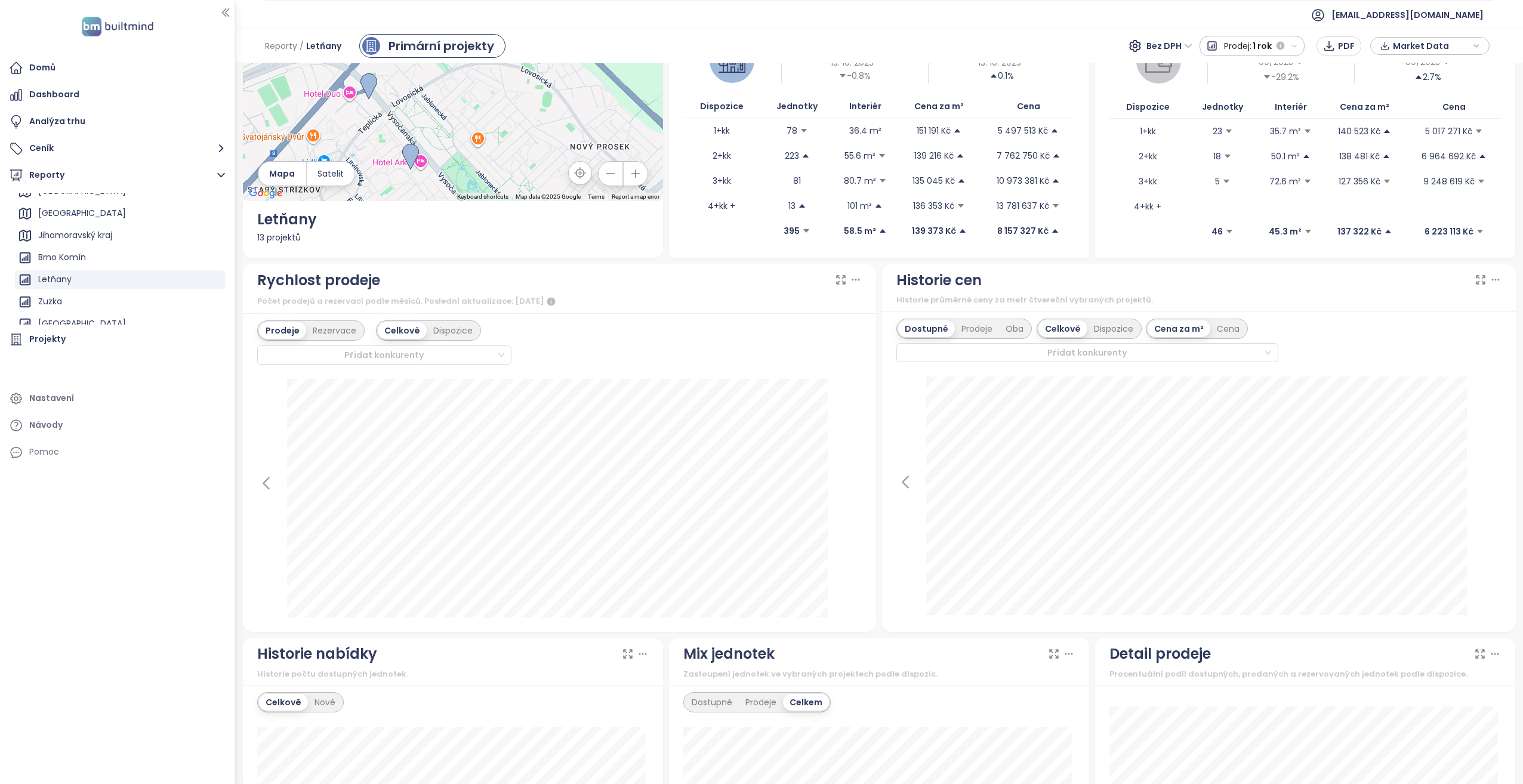
scroll to position [0, 0]
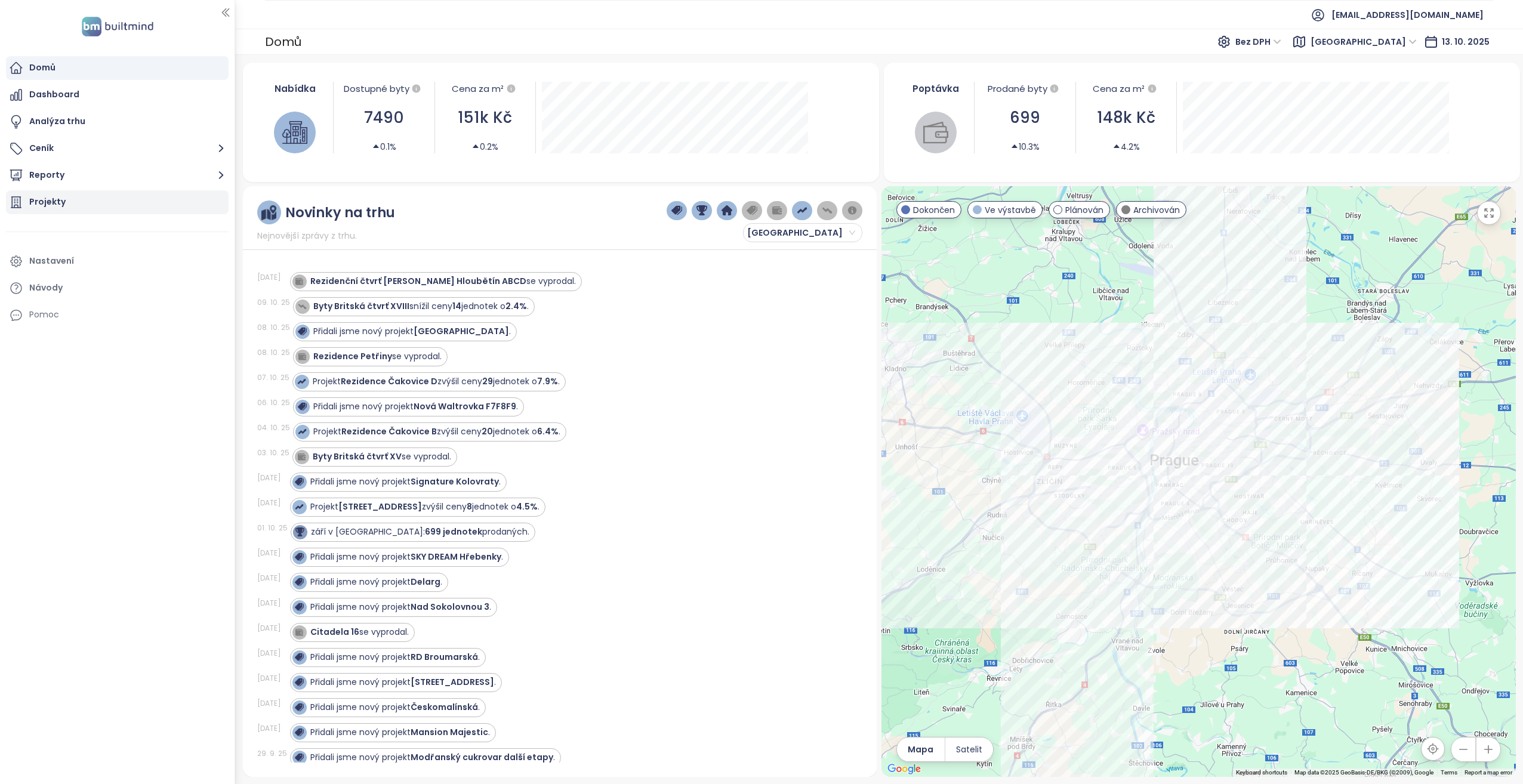
click at [97, 201] on div "Projekty" at bounding box center [117, 202] width 223 height 24
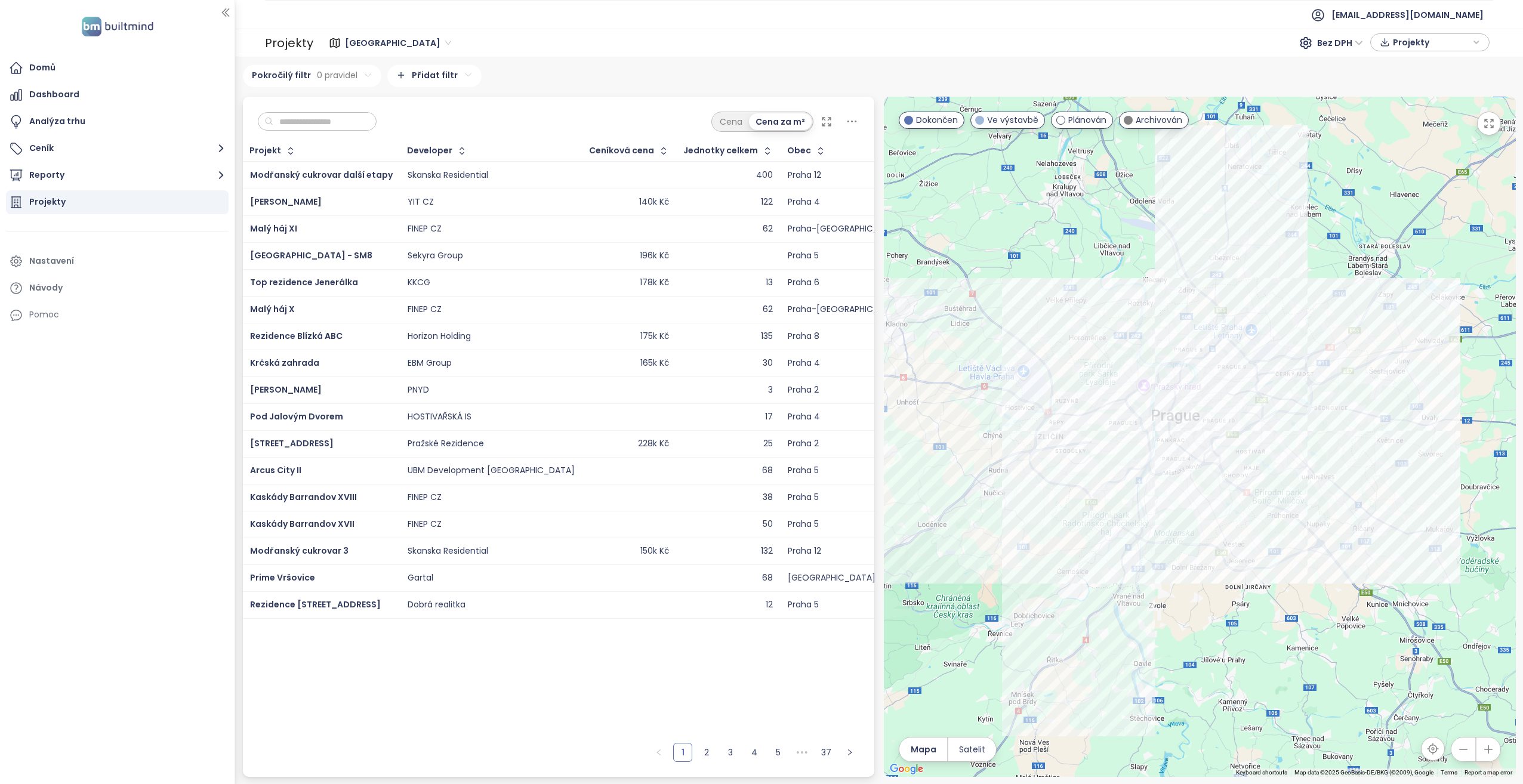
click at [410, 148] on div "Developer" at bounding box center [430, 150] width 46 height 8
click at [456, 146] on icon "button" at bounding box center [462, 150] width 12 height 12
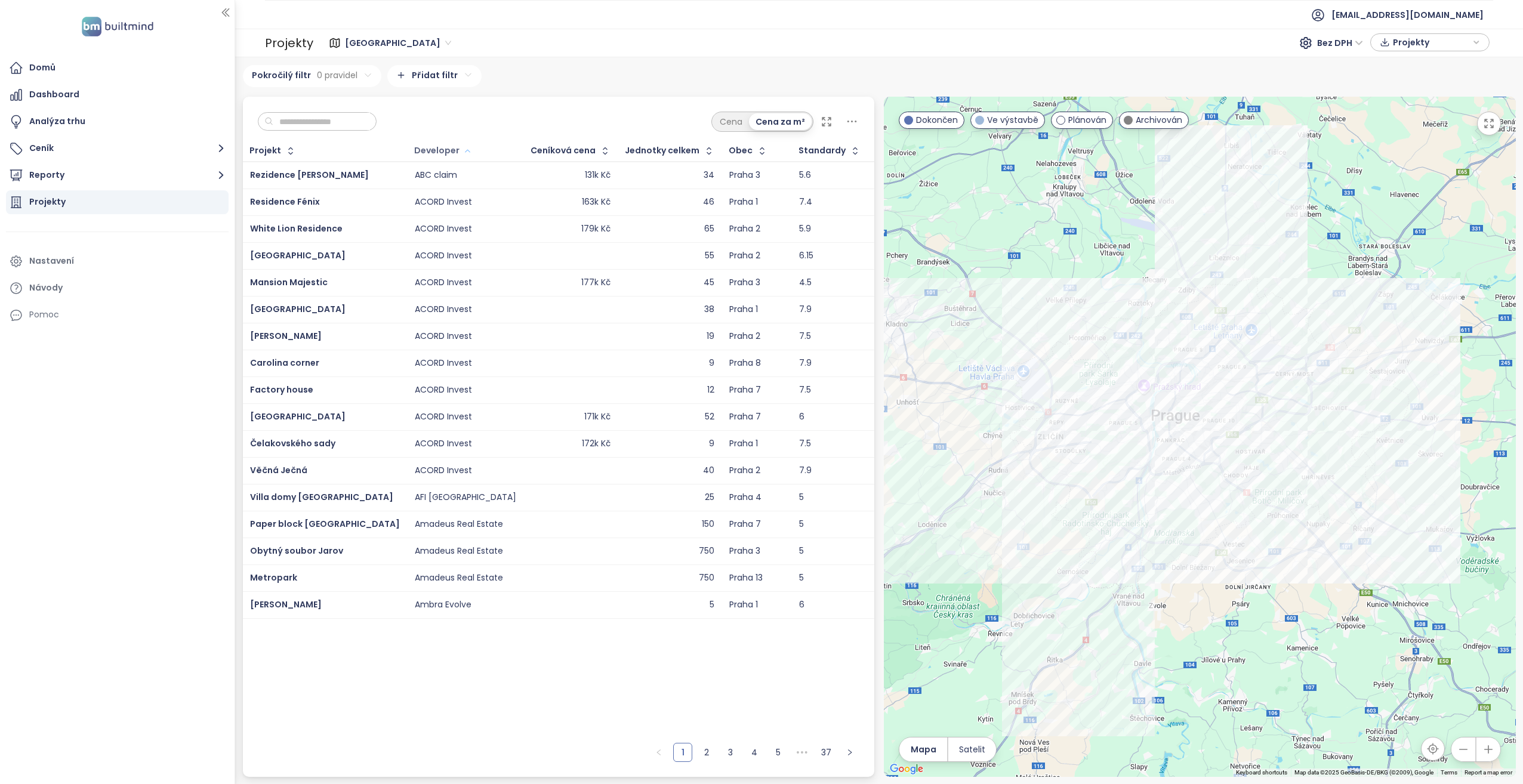
click at [414, 148] on div "Developer" at bounding box center [437, 150] width 46 height 8
click at [437, 74] on html "Domů Dashboard Analýza trhu Ceník Reporty Projekty Nastavení Návody Pomoc akviz…" at bounding box center [762, 392] width 1523 height 784
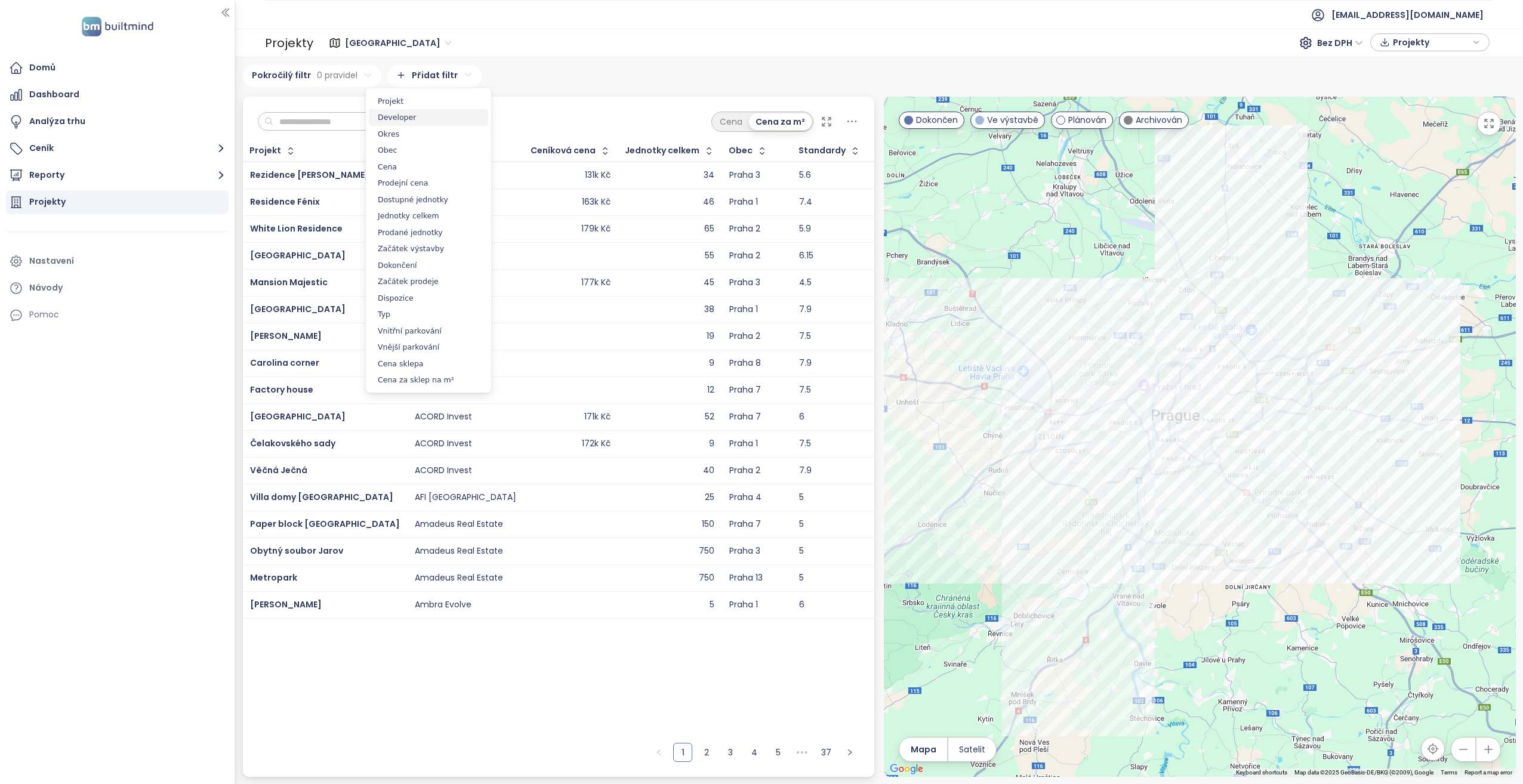
click at [396, 118] on span "Developer" at bounding box center [428, 117] width 120 height 17
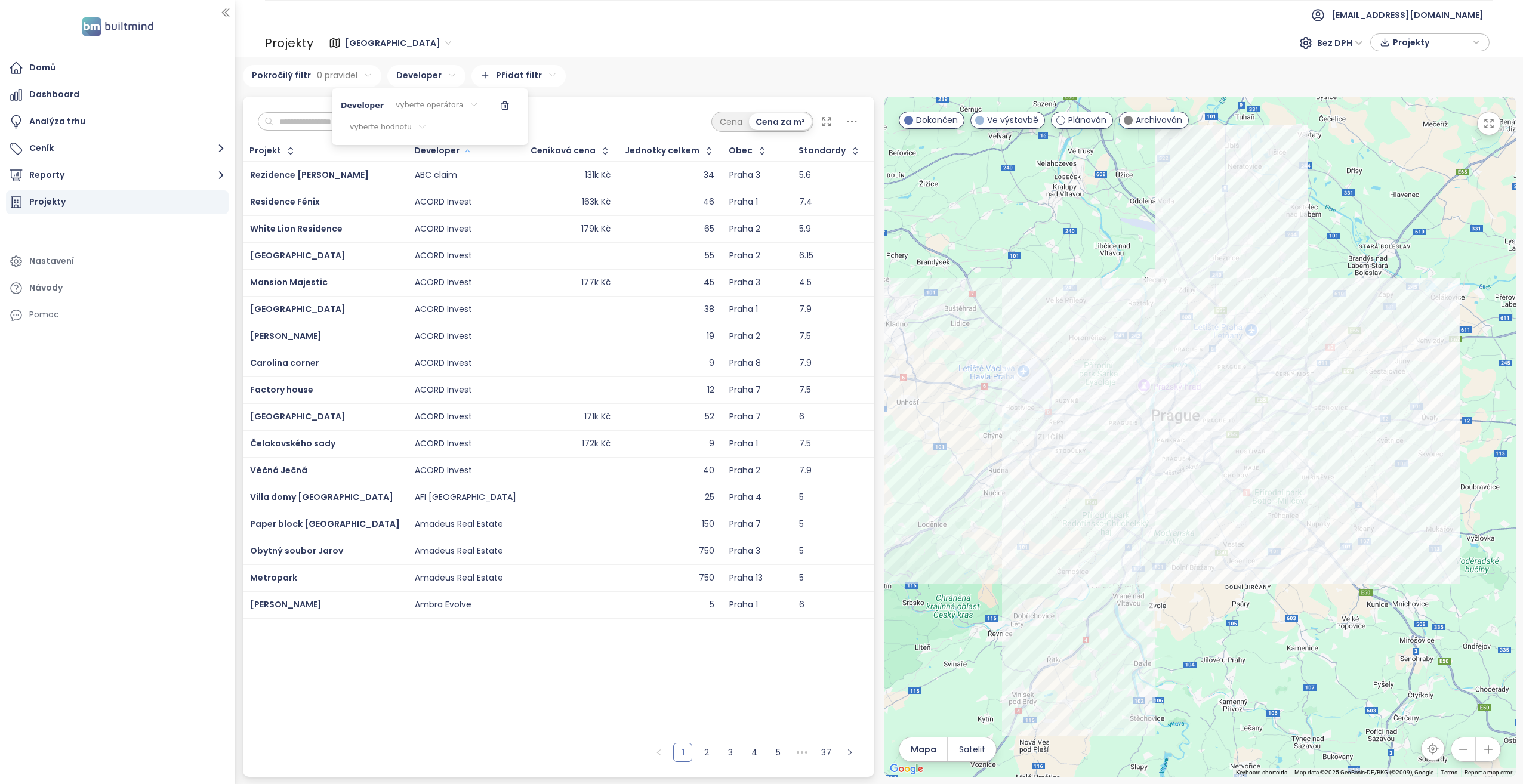
click at [383, 129] on html "Domů Dashboard Analýza trhu Ceník Reporty Projekty Nastavení Návody Pomoc akviz…" at bounding box center [762, 392] width 1523 height 784
click at [342, 153] on input at bounding box center [337, 155] width 82 height 17
type input "**"
